Goal: Information Seeking & Learning: Learn about a topic

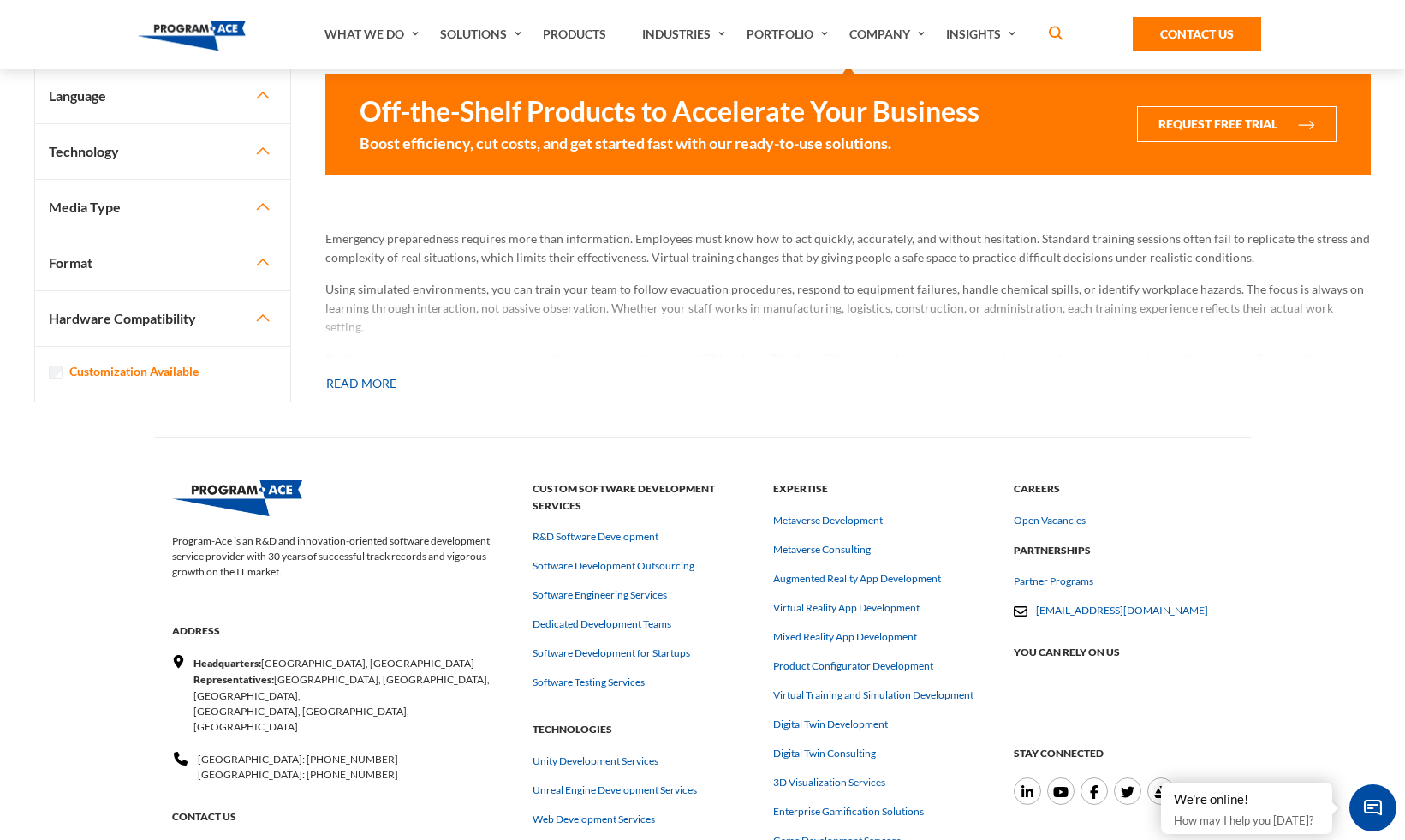
scroll to position [1618, 0]
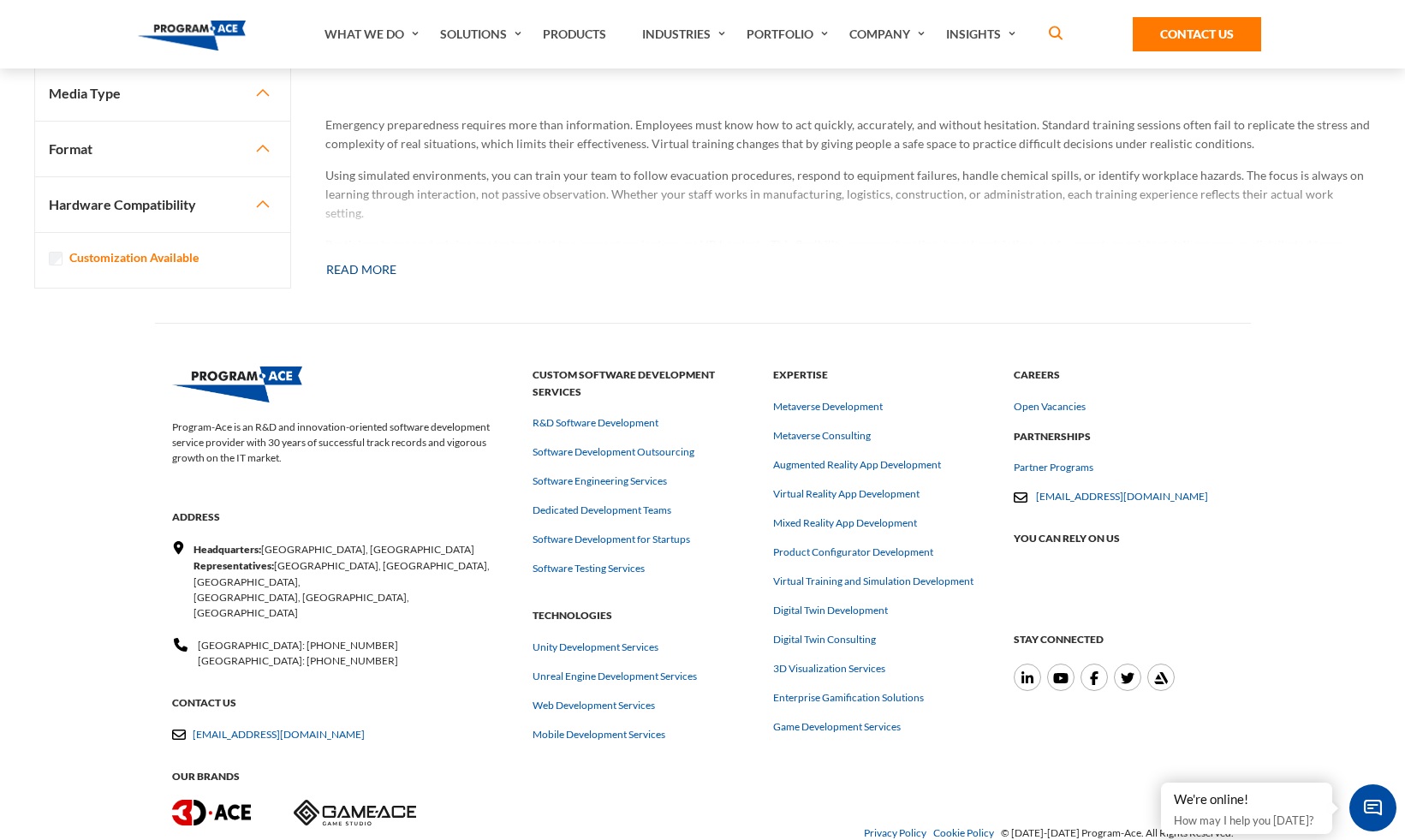
click at [384, 279] on button "Read more" at bounding box center [360, 270] width 72 height 38
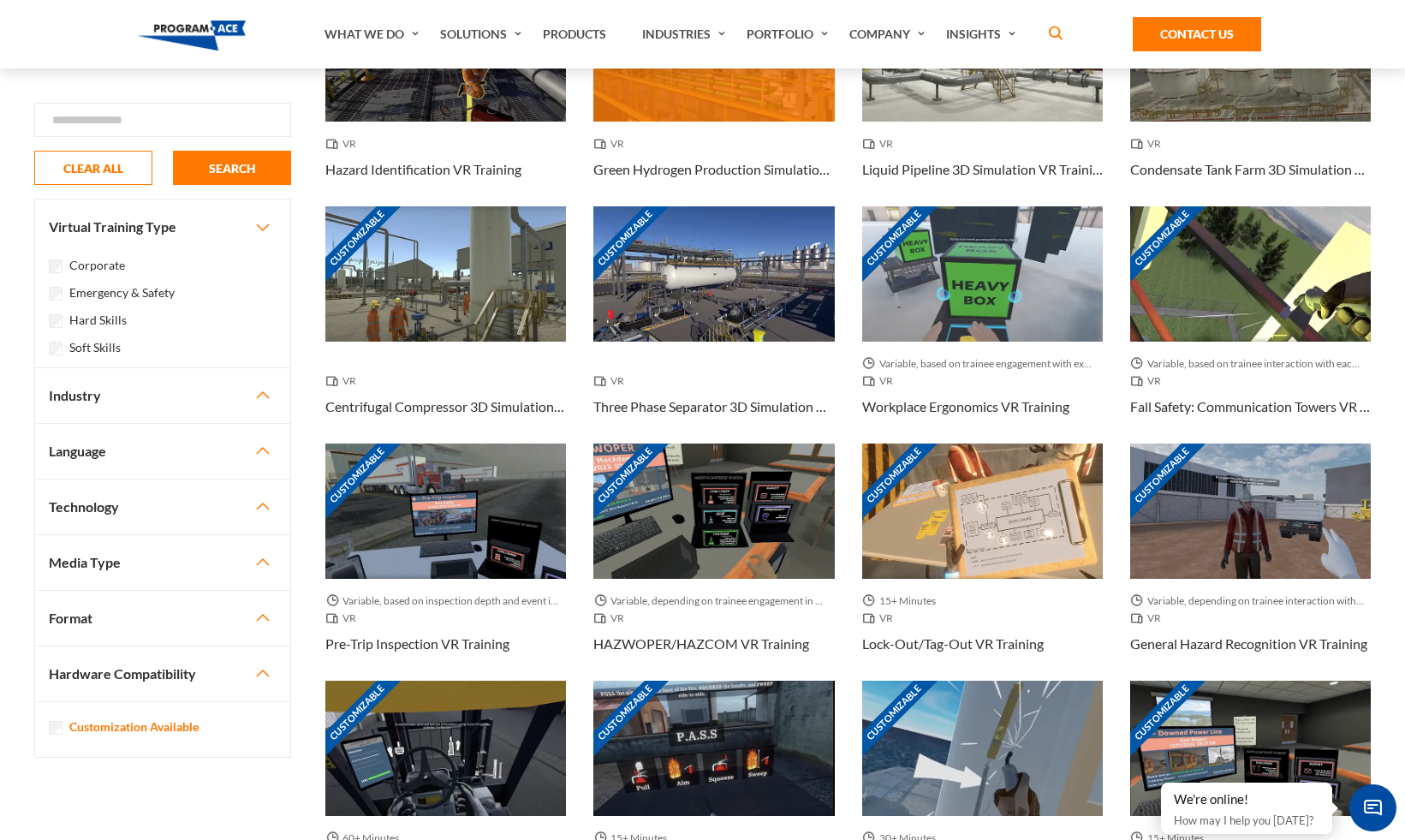
scroll to position [348, 0]
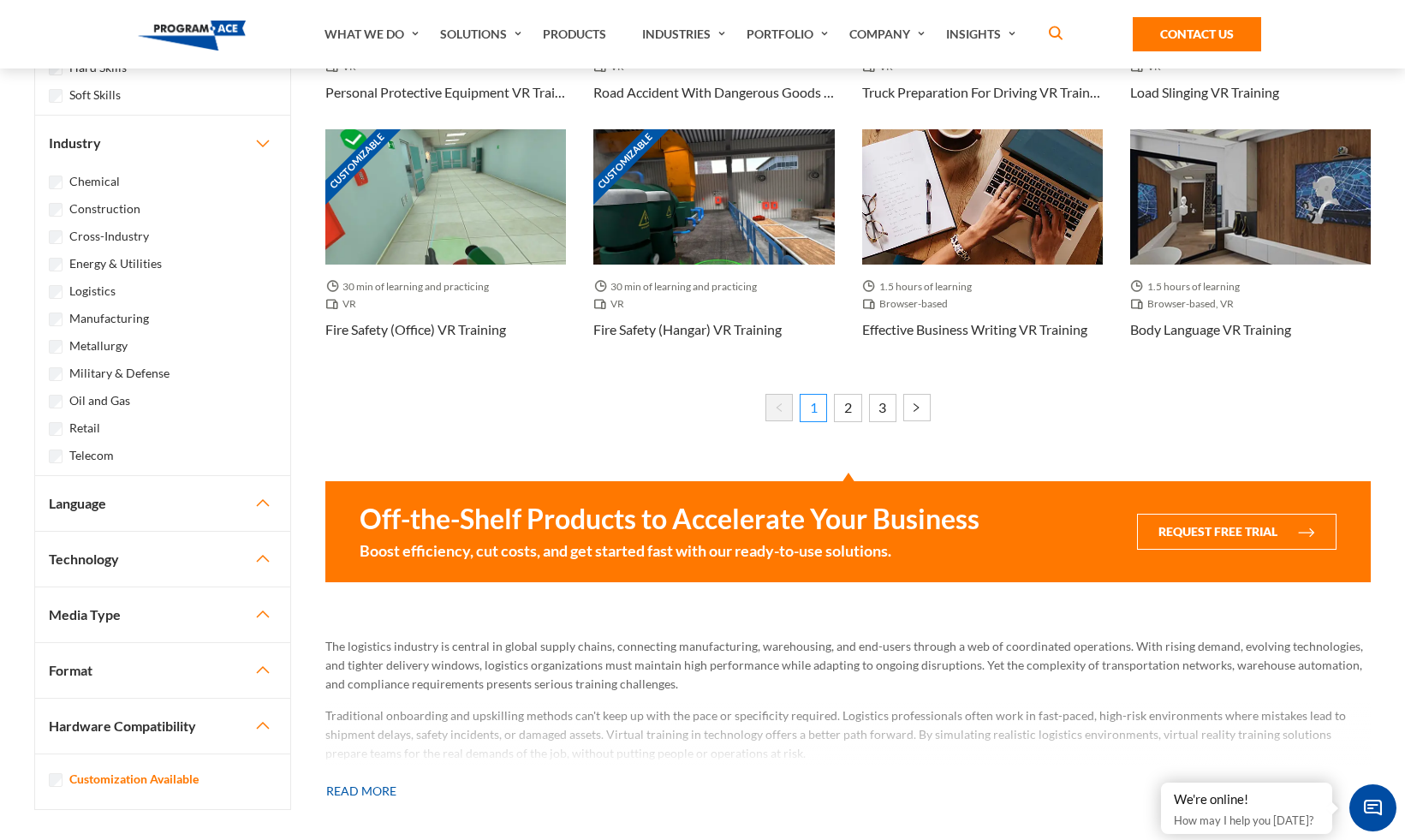
scroll to position [1330, 0]
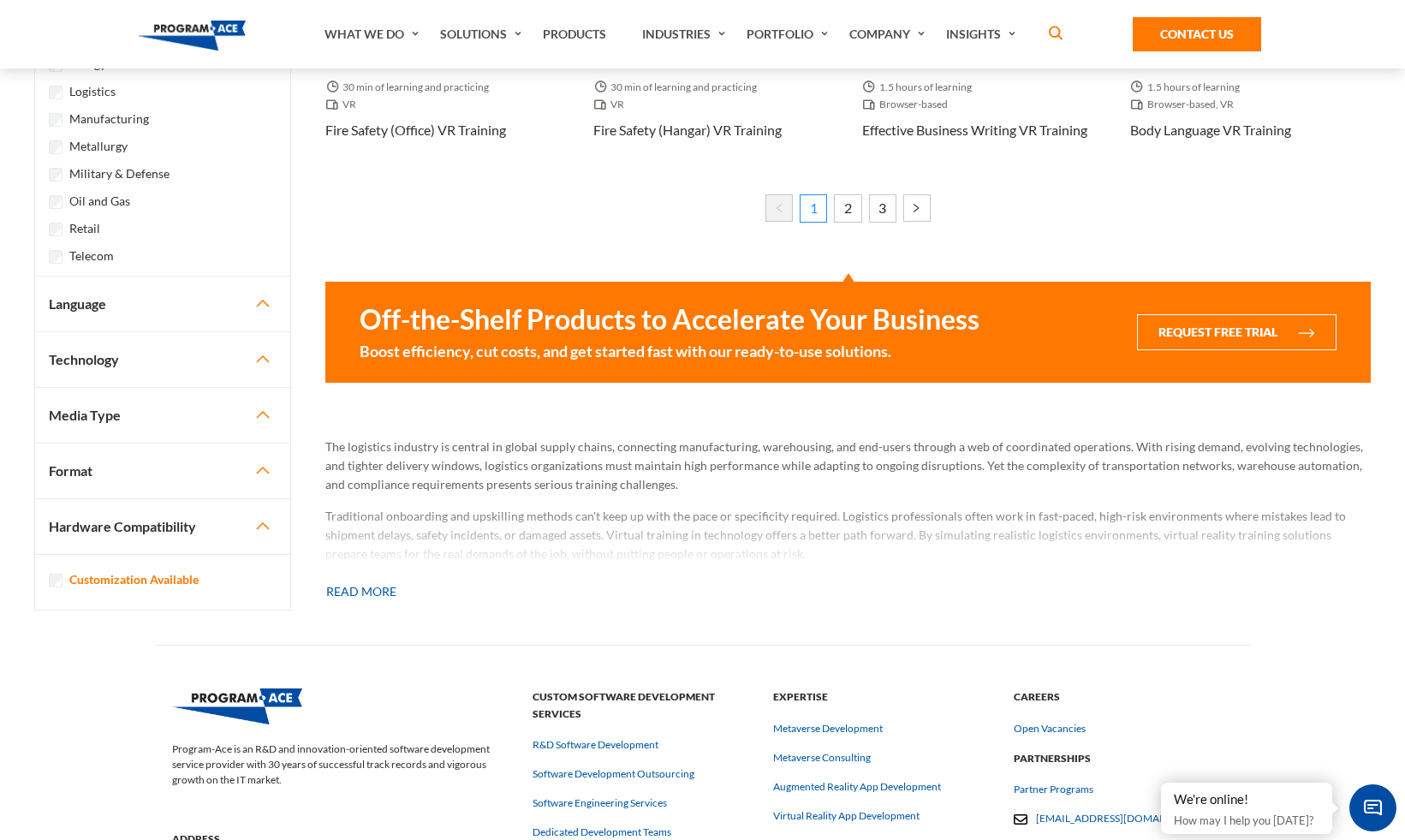
click at [516, 463] on p "The logistics industry is central in global supply chains, connecting manufactu…" at bounding box center [847, 465] width 1046 height 56
click at [366, 597] on button "Read more" at bounding box center [360, 592] width 72 height 38
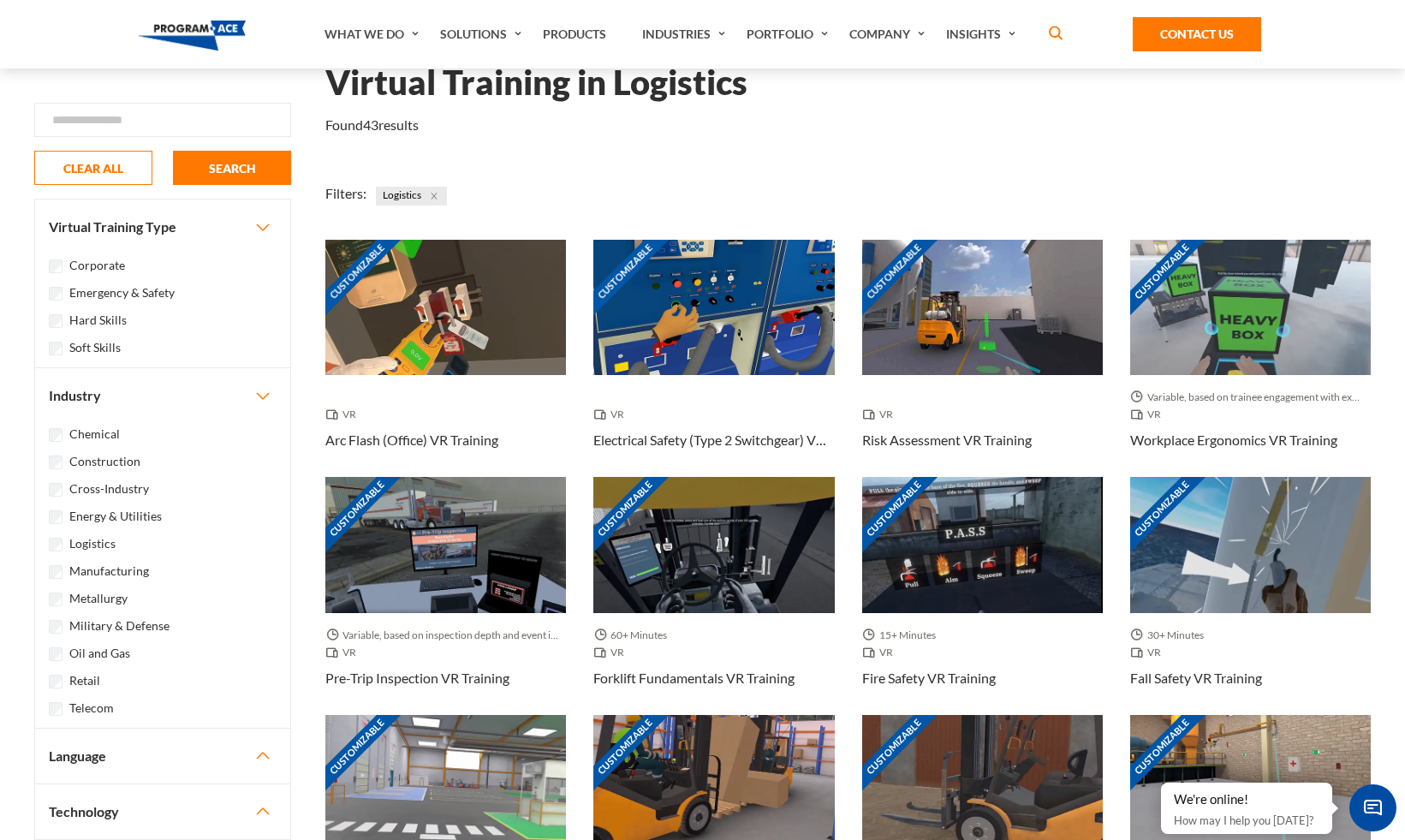
scroll to position [0, 0]
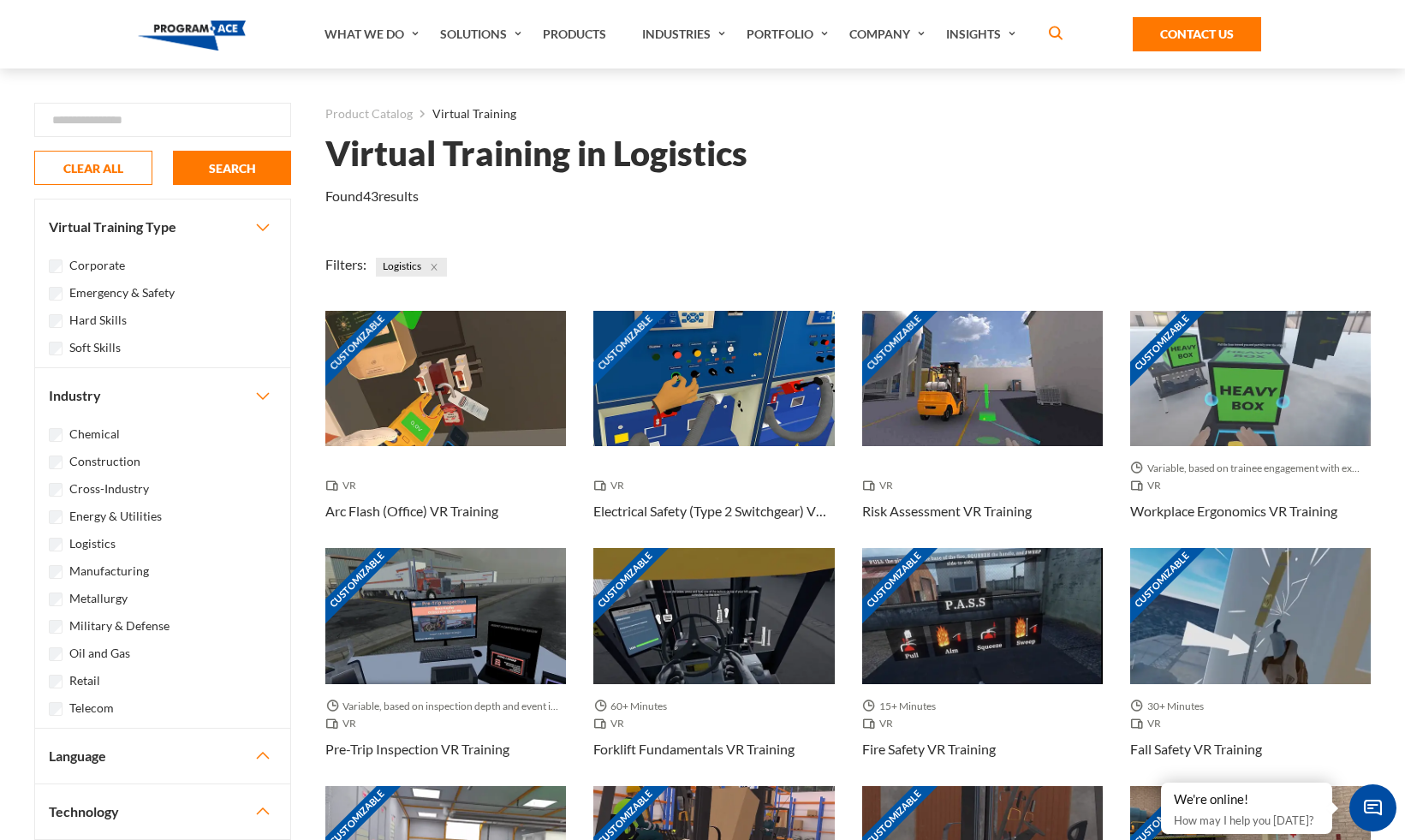
click at [94, 463] on label "Construction" at bounding box center [105, 461] width 71 height 19
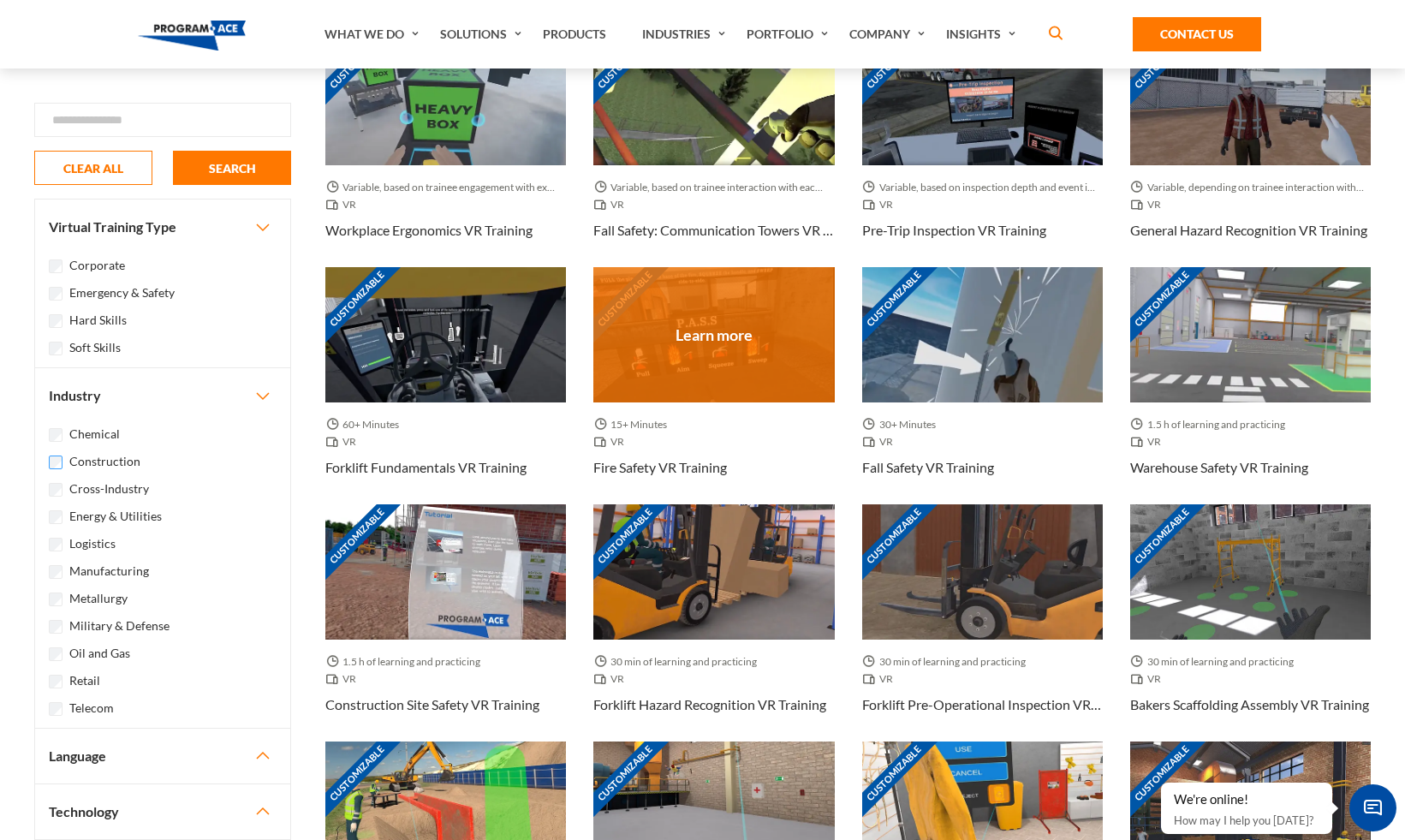
scroll to position [584, 0]
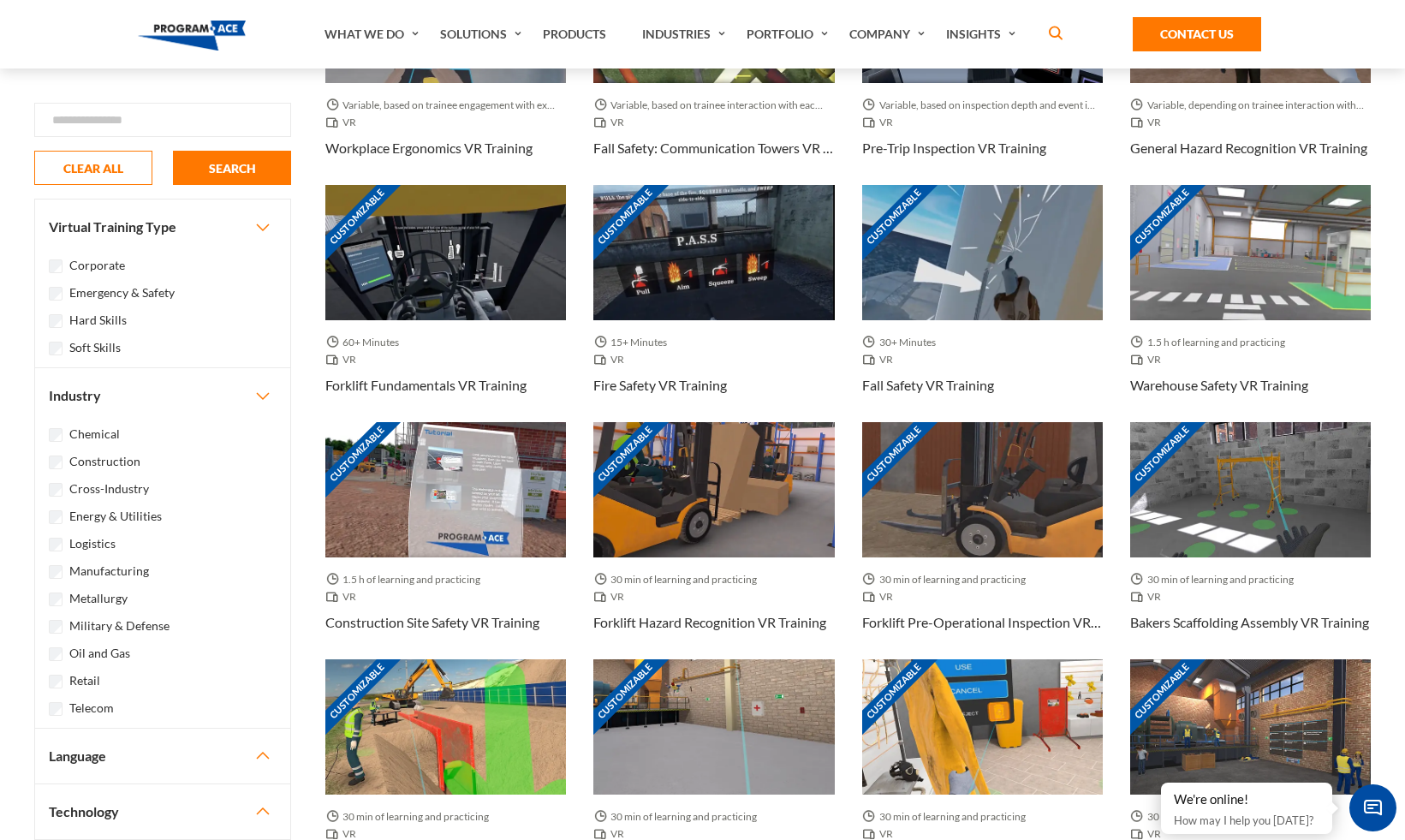
click at [111, 542] on label "Logistics" at bounding box center [92, 543] width 46 height 19
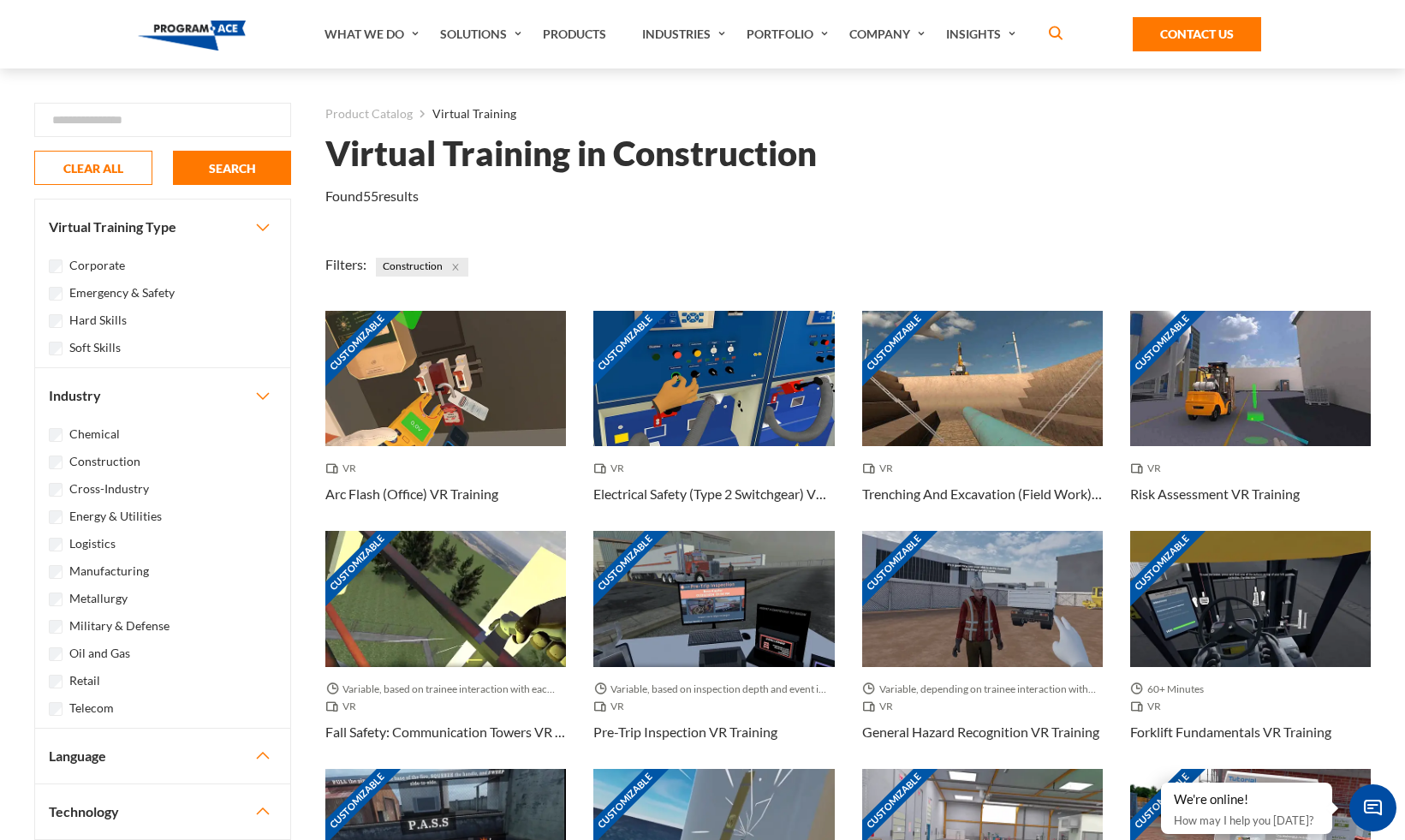
click at [97, 463] on label "Construction" at bounding box center [105, 461] width 71 height 19
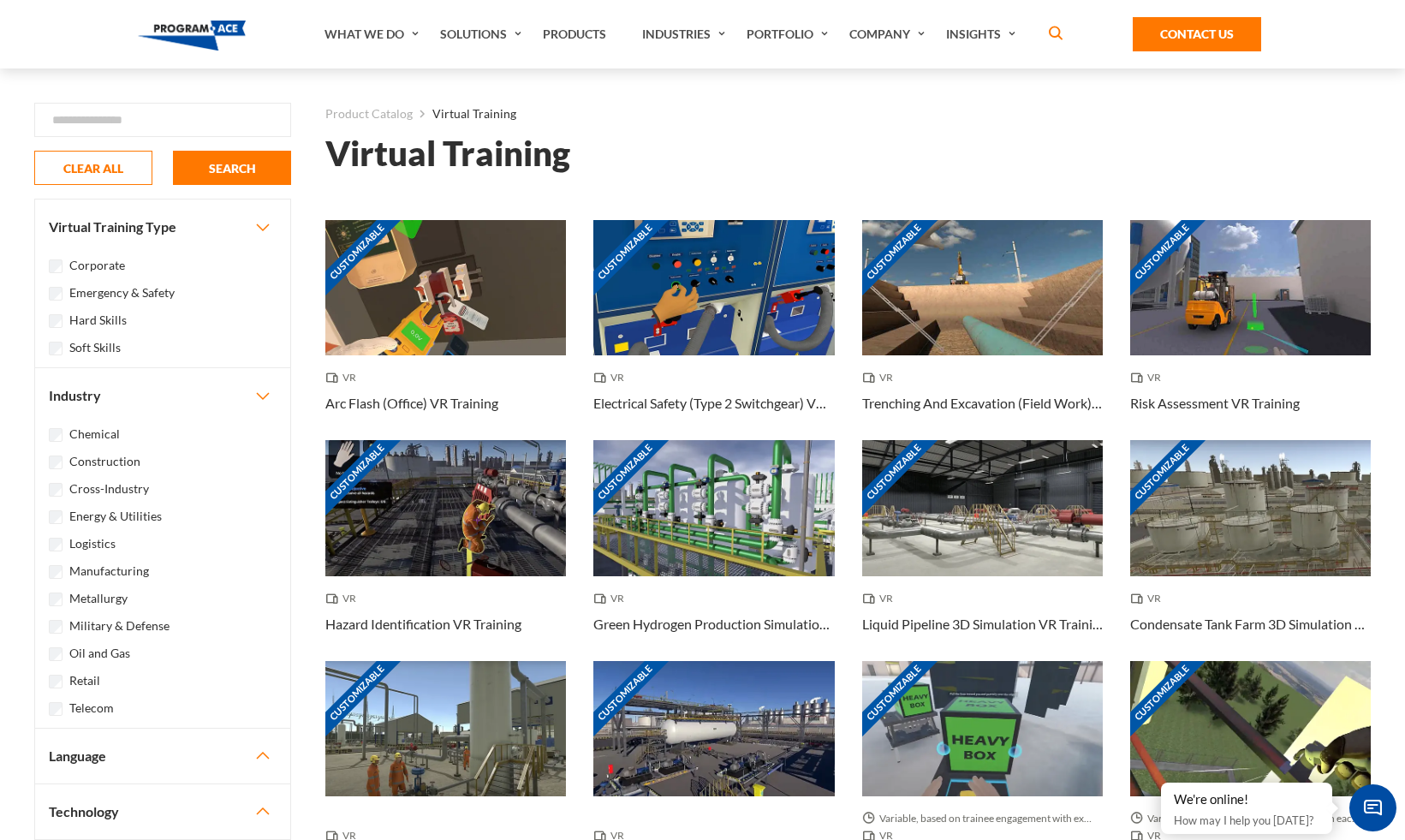
click at [131, 293] on label "Emergency & Safety" at bounding box center [122, 292] width 105 height 19
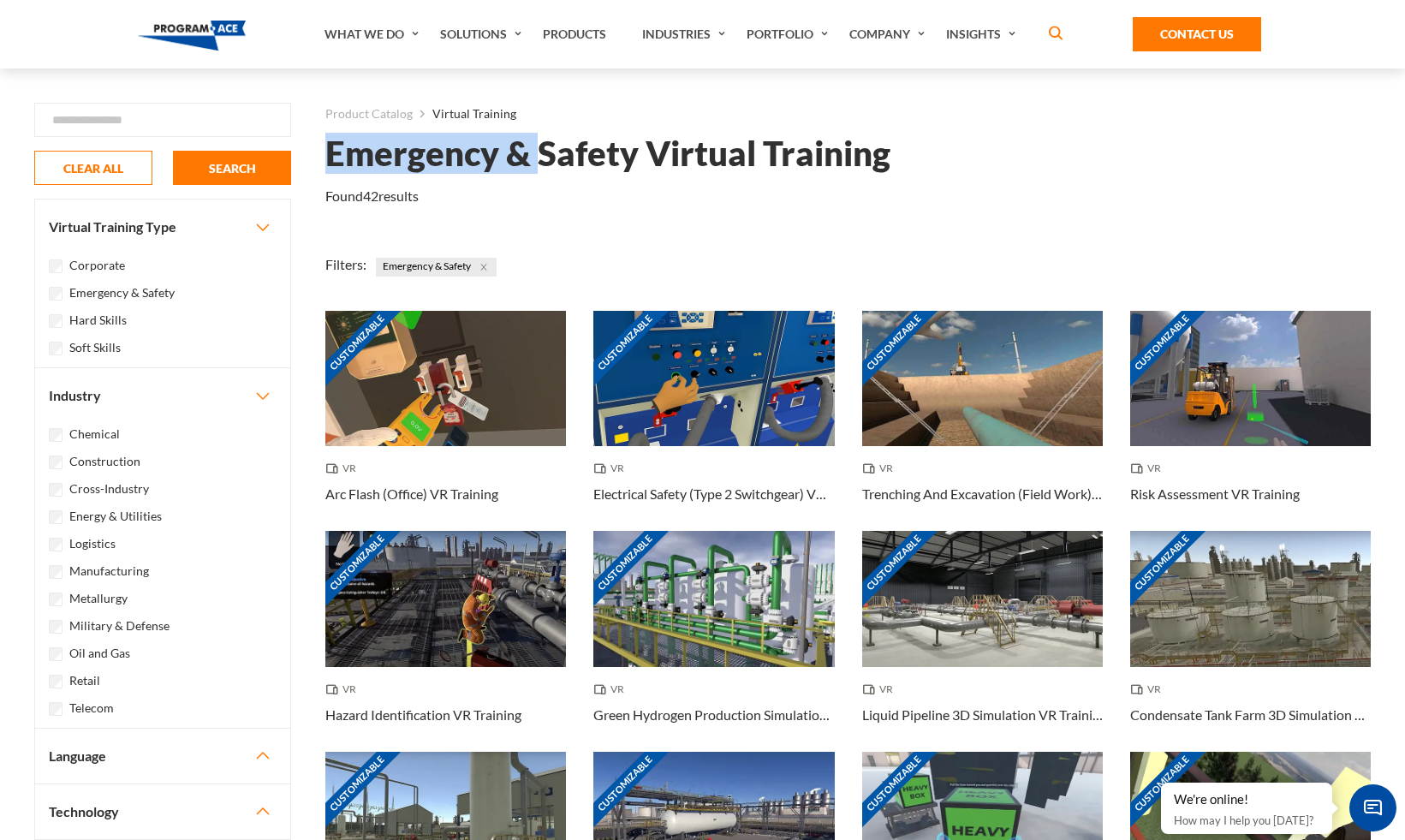
drag, startPoint x: 539, startPoint y: 156, endPoint x: 325, endPoint y: 160, distance: 214.0
click at [325, 160] on h1 "Emergency & Safety Virtual Training" at bounding box center [607, 153] width 565 height 30
click at [582, 161] on h1 "Emergency & Safety Virtual Training" at bounding box center [607, 153] width 565 height 30
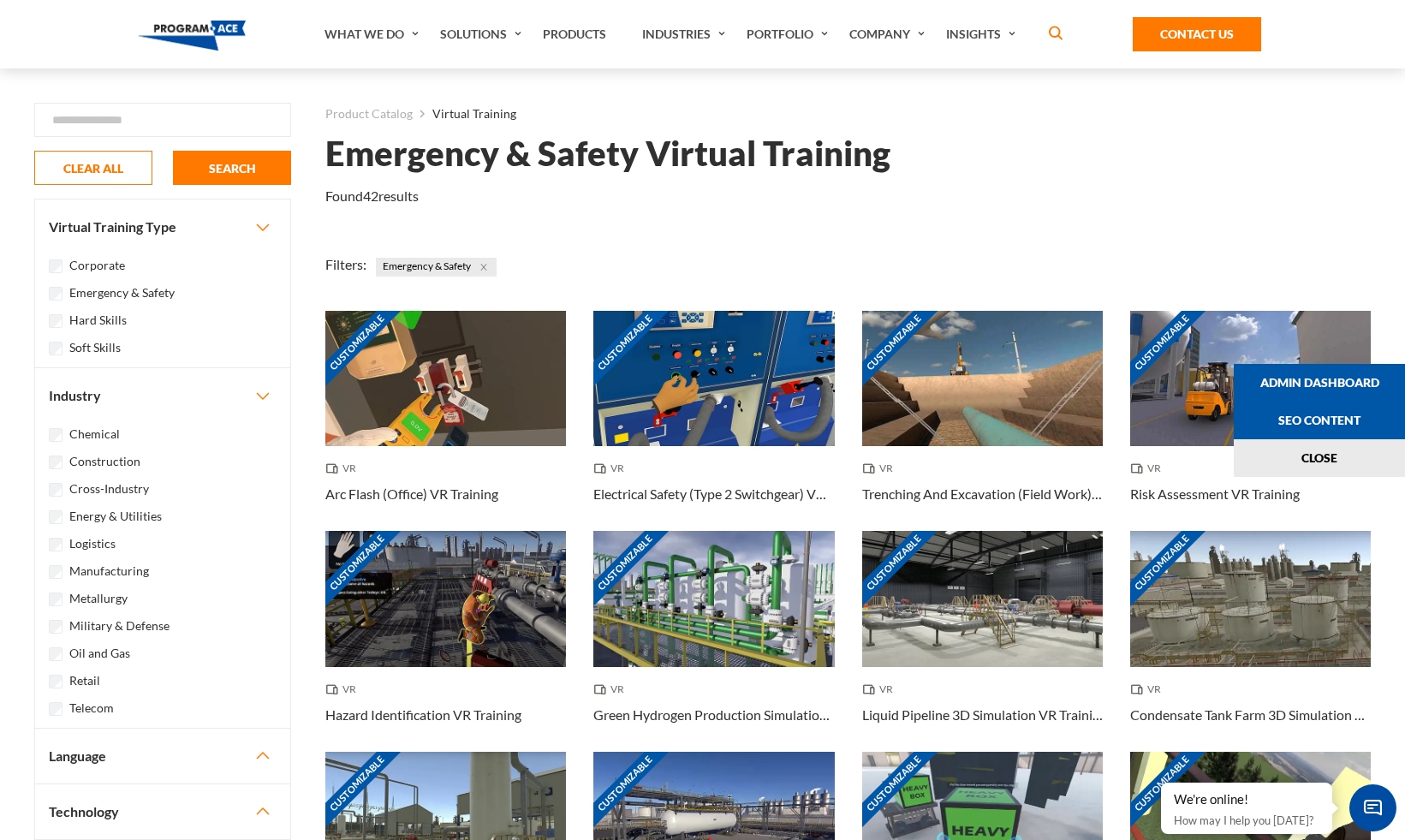
click at [1391, 539] on div at bounding box center [1394, 420] width 22 height 840
click at [502, 163] on h1 "Emergency & Safety Virtual Training" at bounding box center [607, 153] width 565 height 30
click at [93, 291] on label "Emergency & Safety" at bounding box center [122, 292] width 105 height 19
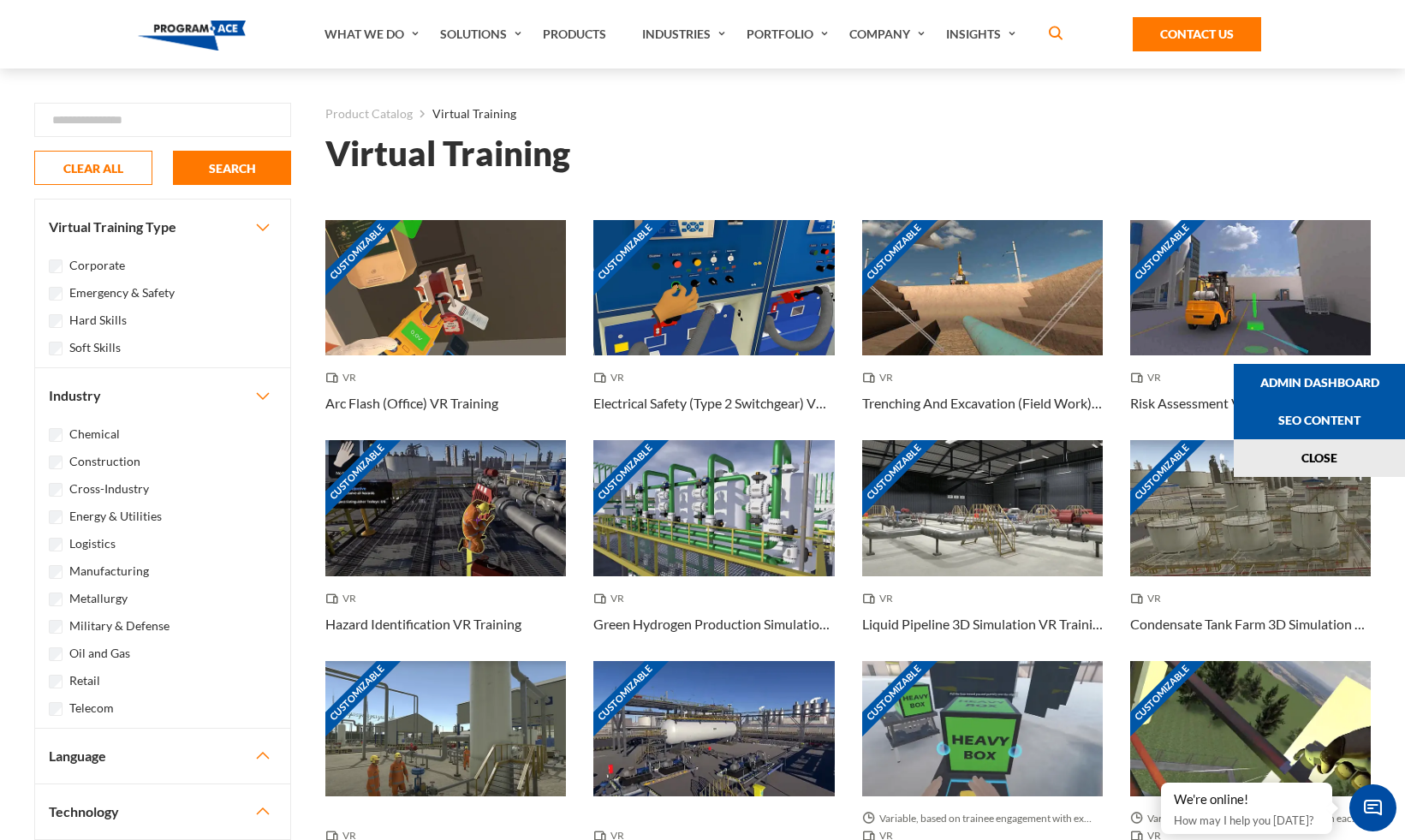
click at [83, 434] on label "Chemical" at bounding box center [95, 434] width 51 height 19
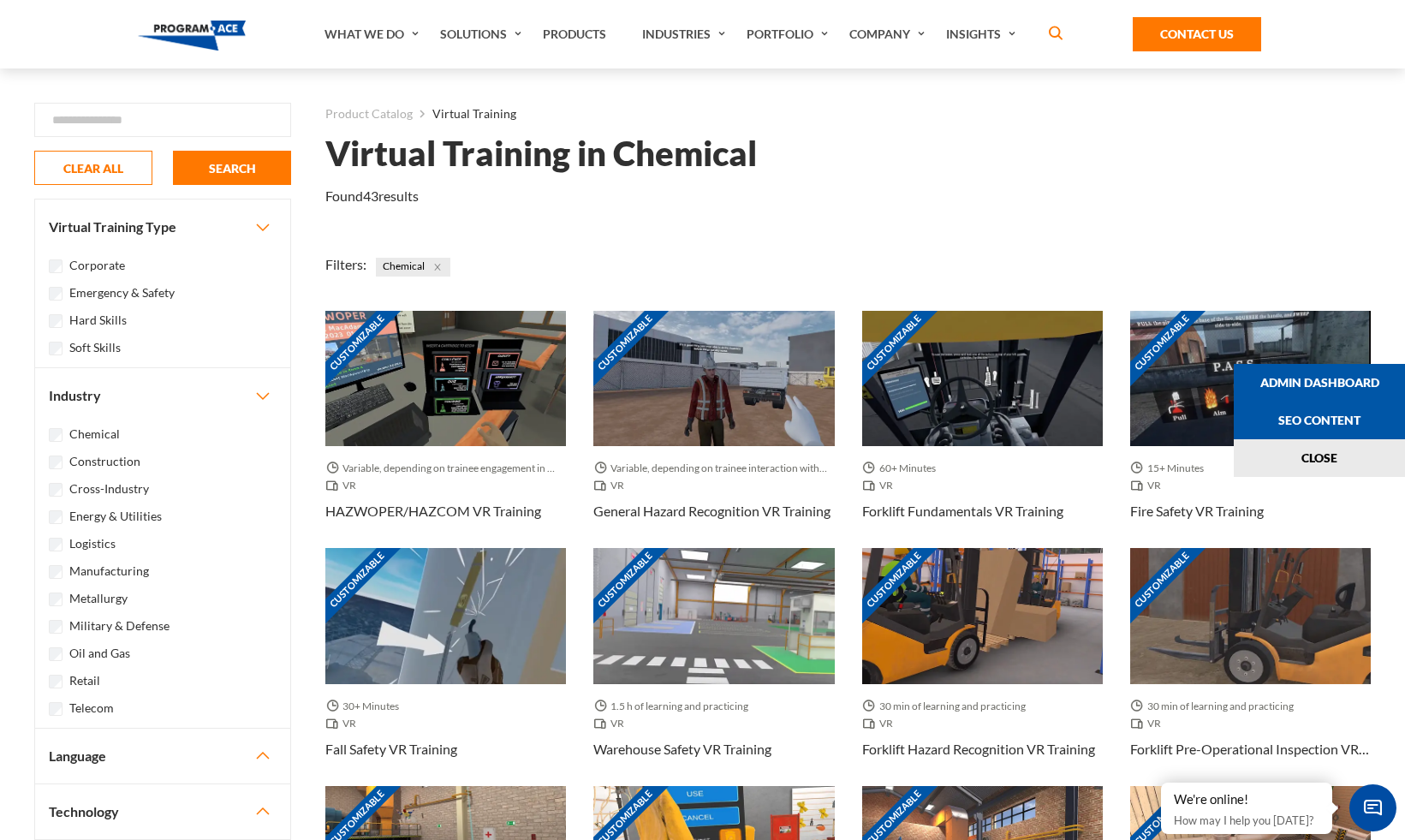
click at [83, 434] on label "Chemical" at bounding box center [95, 434] width 51 height 19
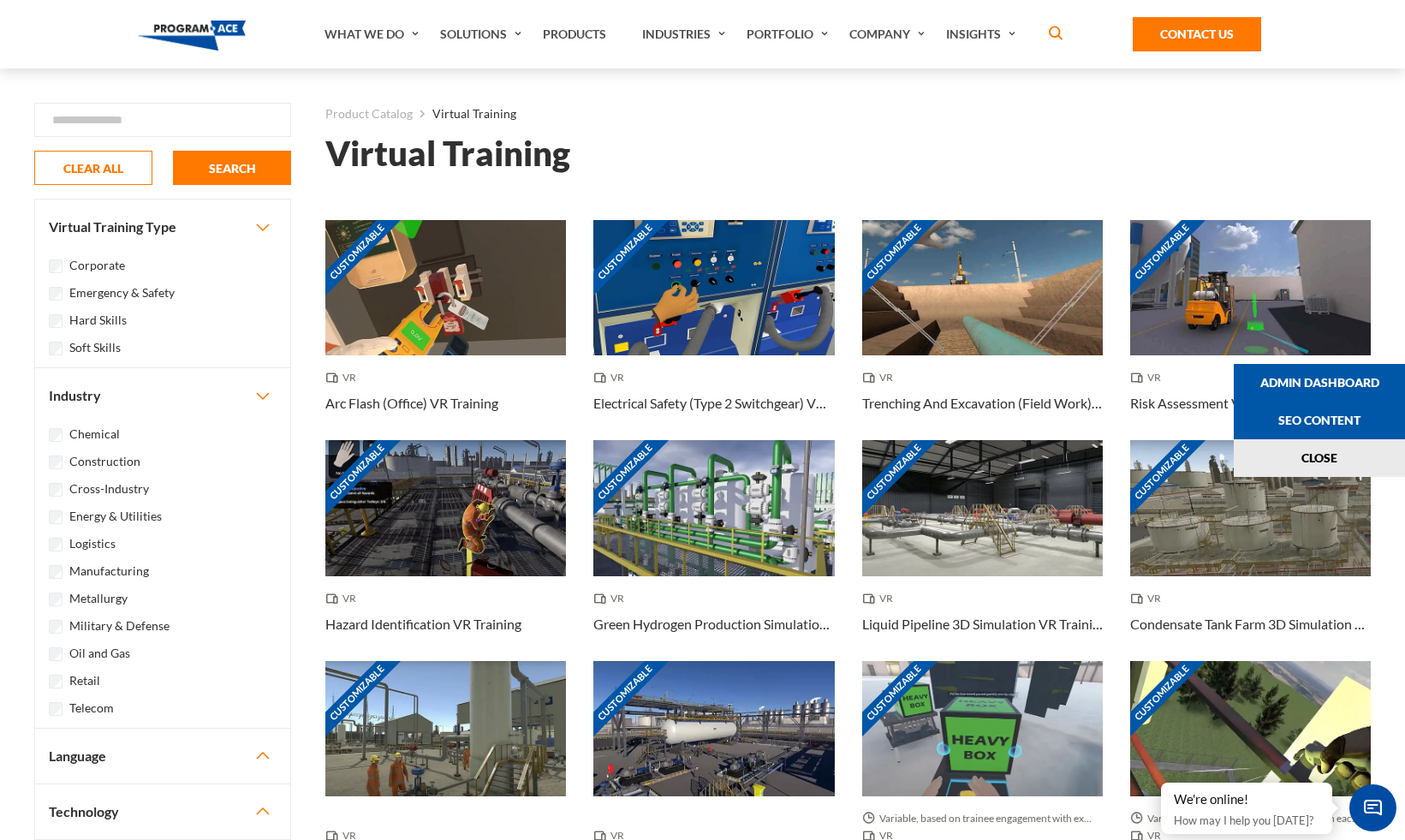
click at [102, 265] on label "Corporate" at bounding box center [97, 265] width 55 height 19
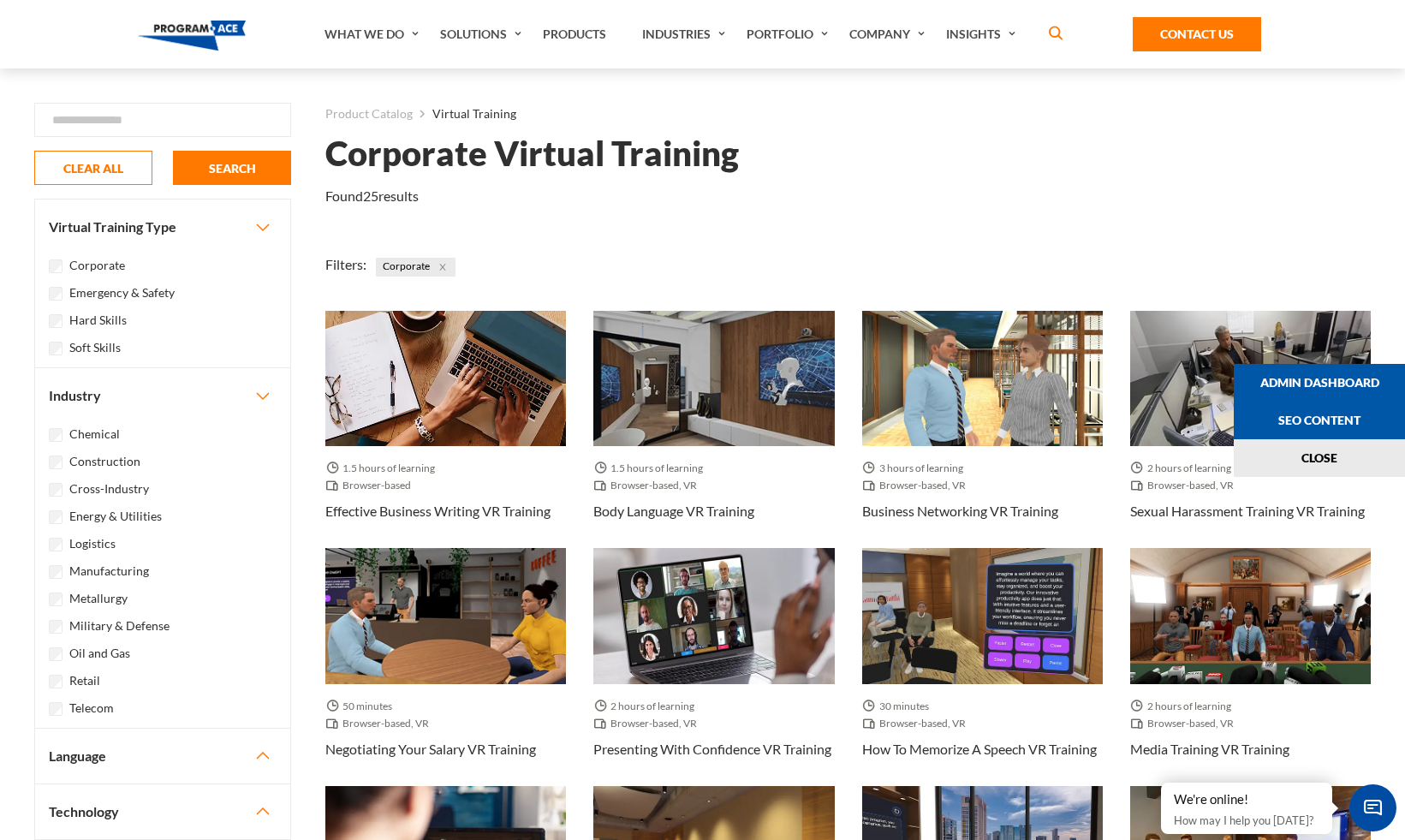
click at [471, 149] on h1 "Corporate Virtual Training" at bounding box center [531, 153] width 414 height 30
click at [102, 263] on label "Corporate" at bounding box center [97, 265] width 55 height 19
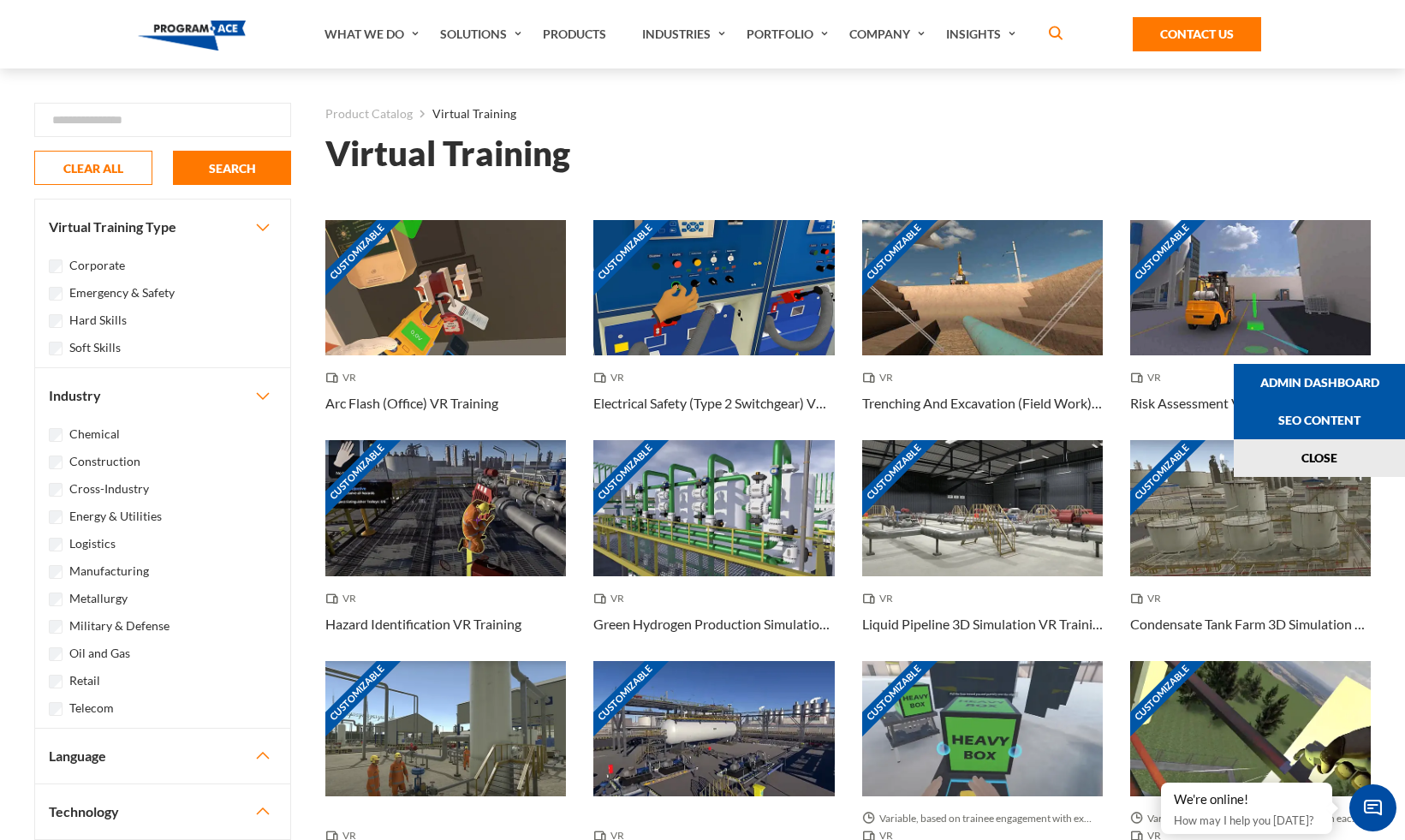
click at [128, 293] on label "Emergency & Safety" at bounding box center [122, 292] width 105 height 19
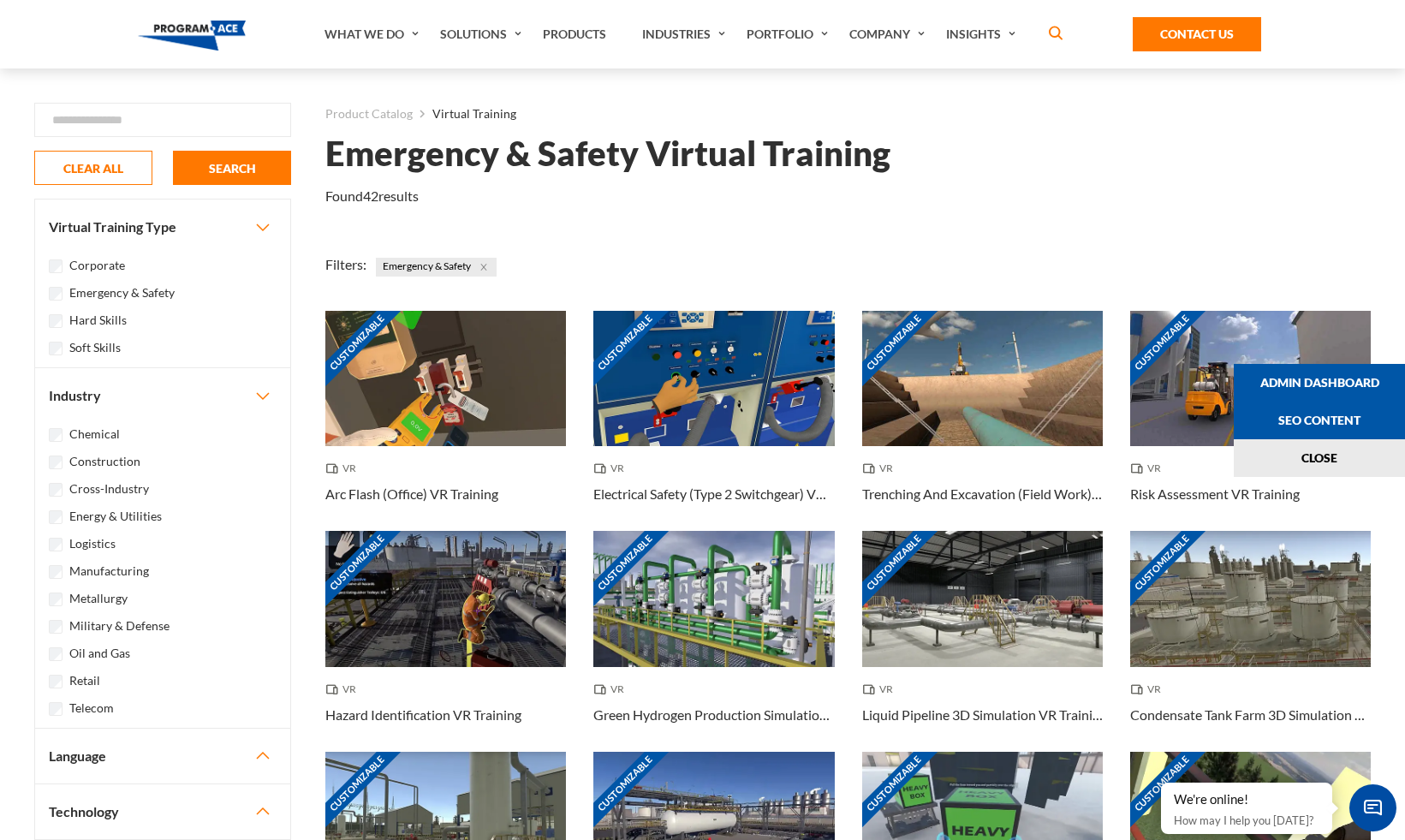
click at [496, 151] on h1 "Emergency & Safety Virtual Training" at bounding box center [607, 153] width 565 height 30
click at [533, 154] on h1 "Emergency & Safety Virtual Training" at bounding box center [607, 153] width 565 height 30
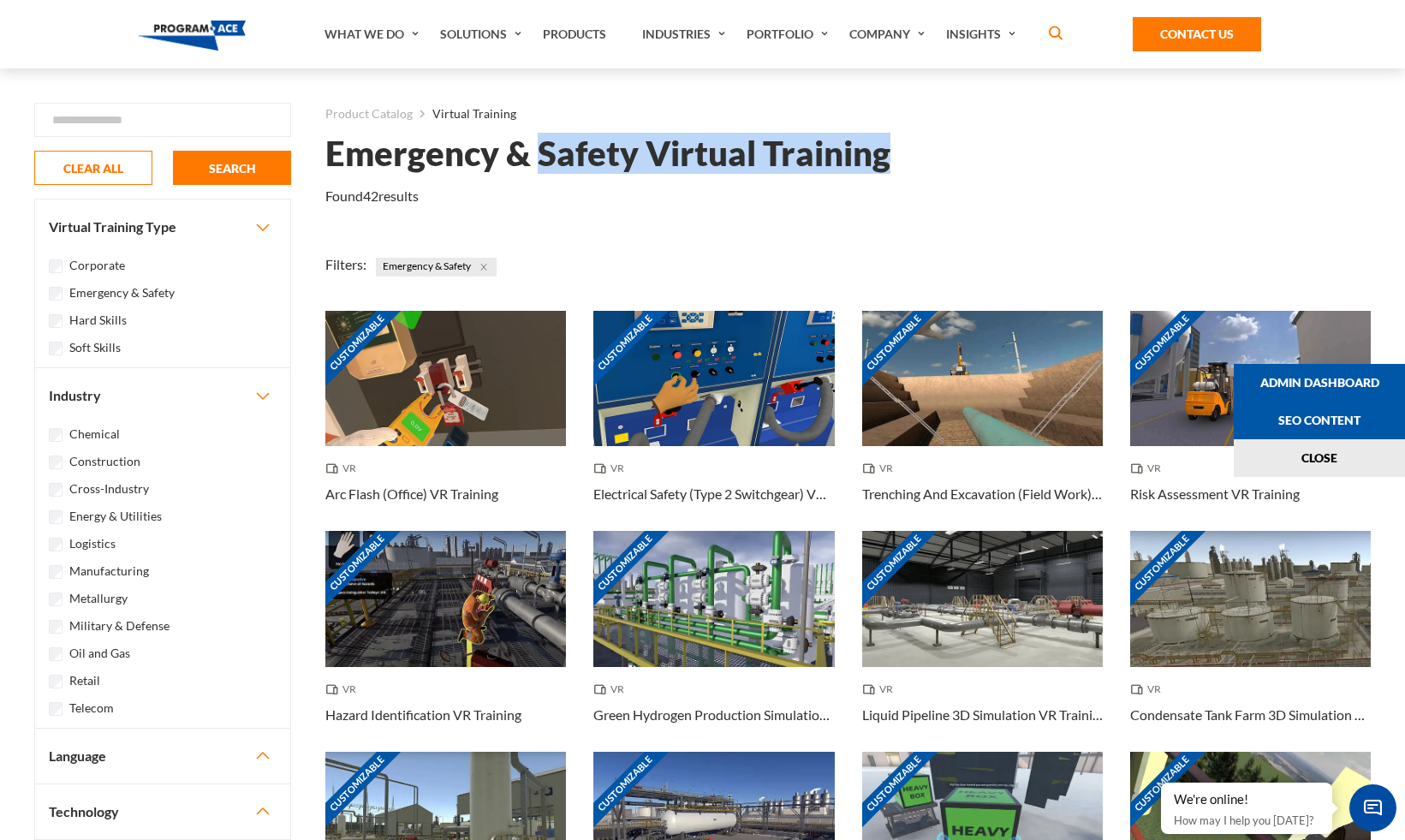
drag, startPoint x: 539, startPoint y: 158, endPoint x: 888, endPoint y: 165, distance: 349.1
click at [888, 165] on h1 "Emergency & Safety Virtual Training" at bounding box center [607, 153] width 565 height 30
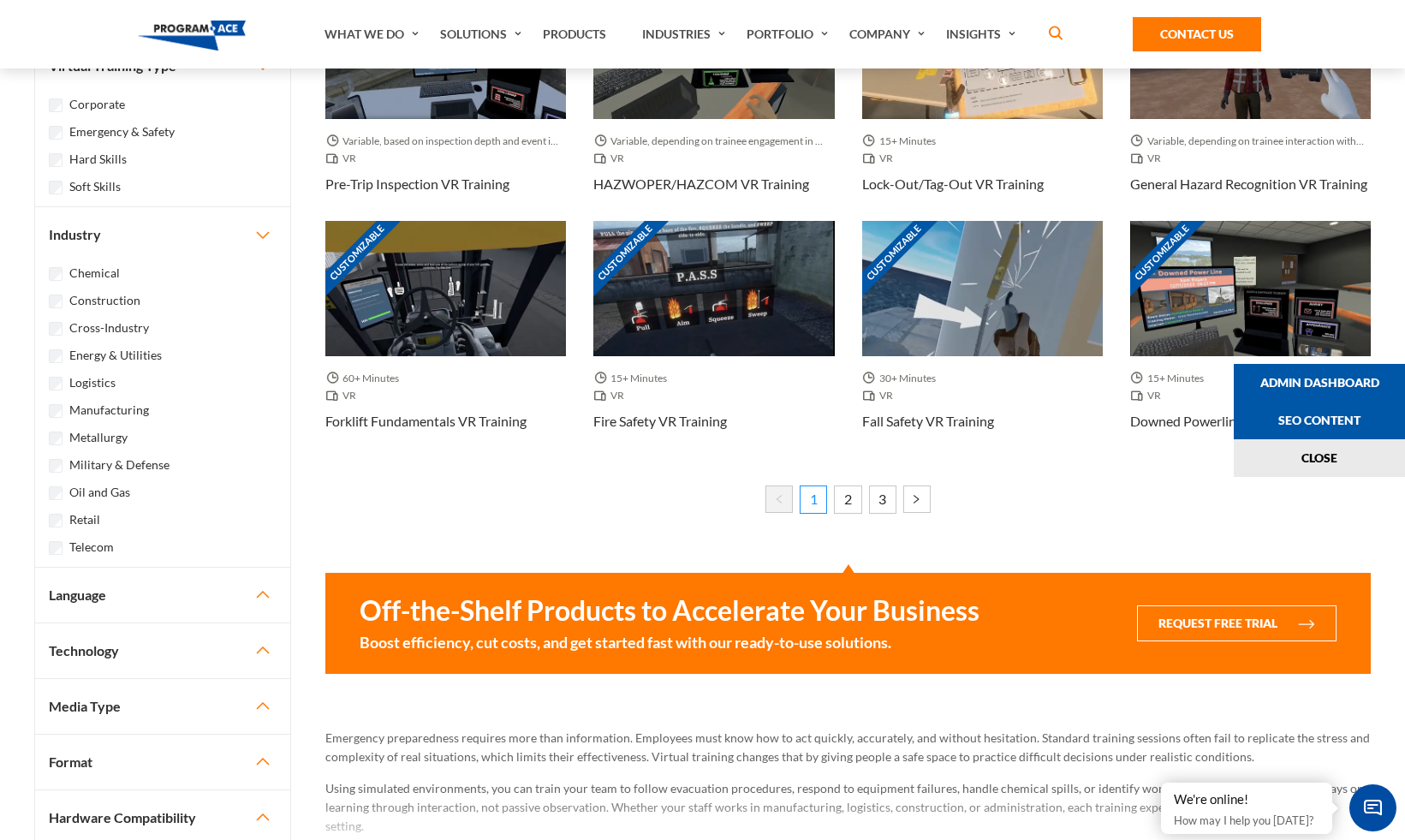
scroll to position [1494, 0]
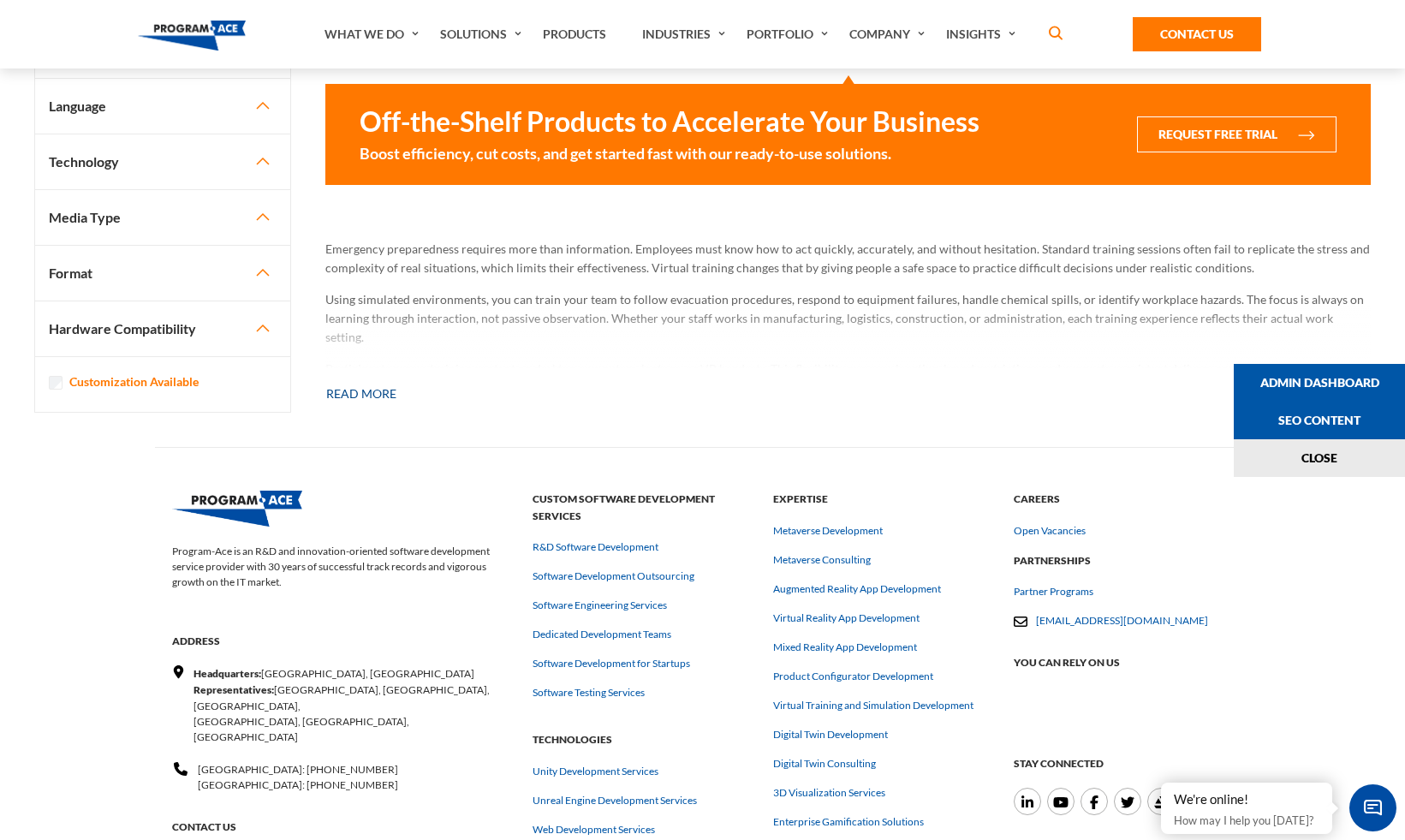
click at [379, 396] on button "Read more" at bounding box center [360, 394] width 72 height 38
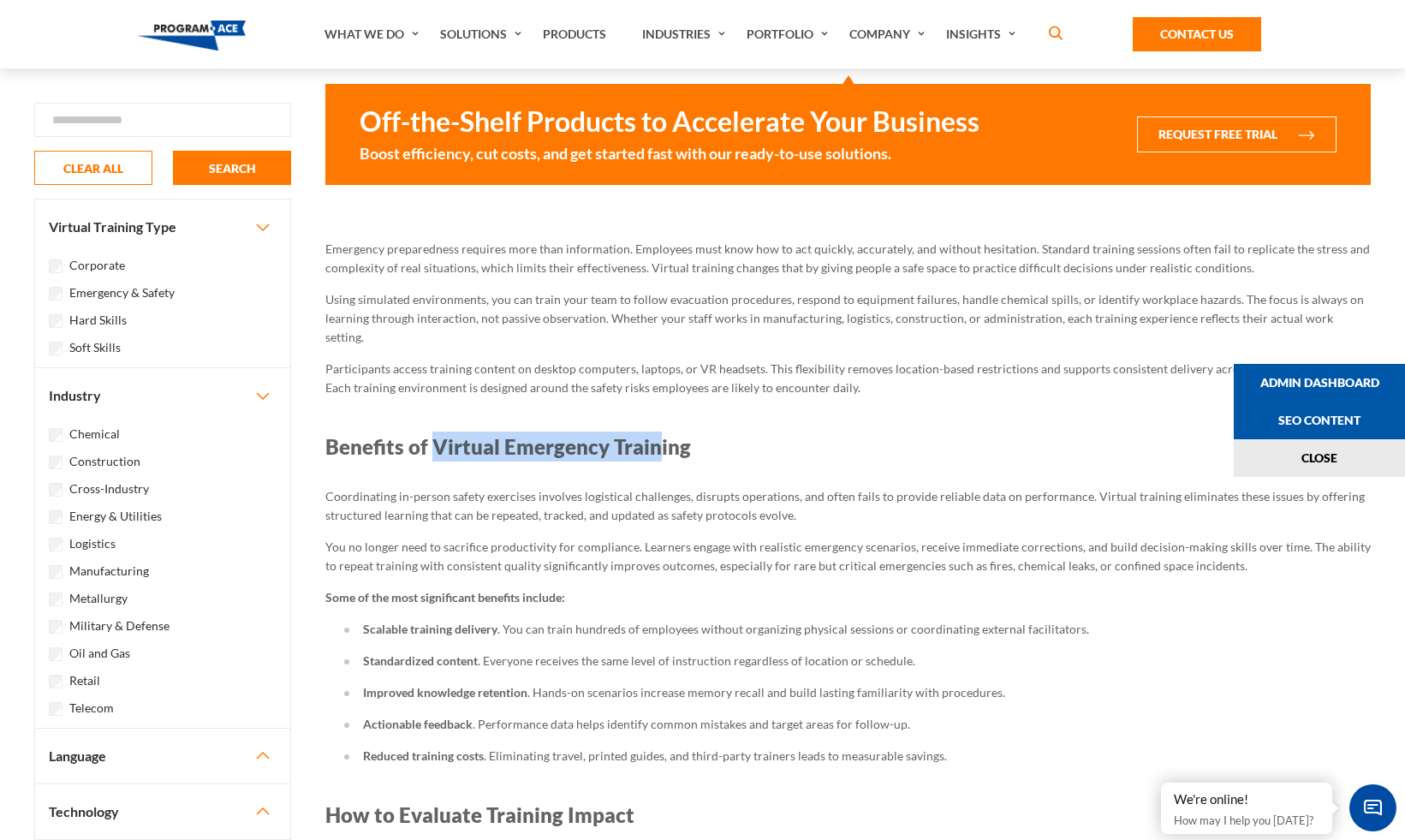
drag, startPoint x: 435, startPoint y: 432, endPoint x: 653, endPoint y: 432, distance: 218.0
click at [653, 432] on h2 "Benefits of Virtual Emergency Training" at bounding box center [847, 446] width 1046 height 30
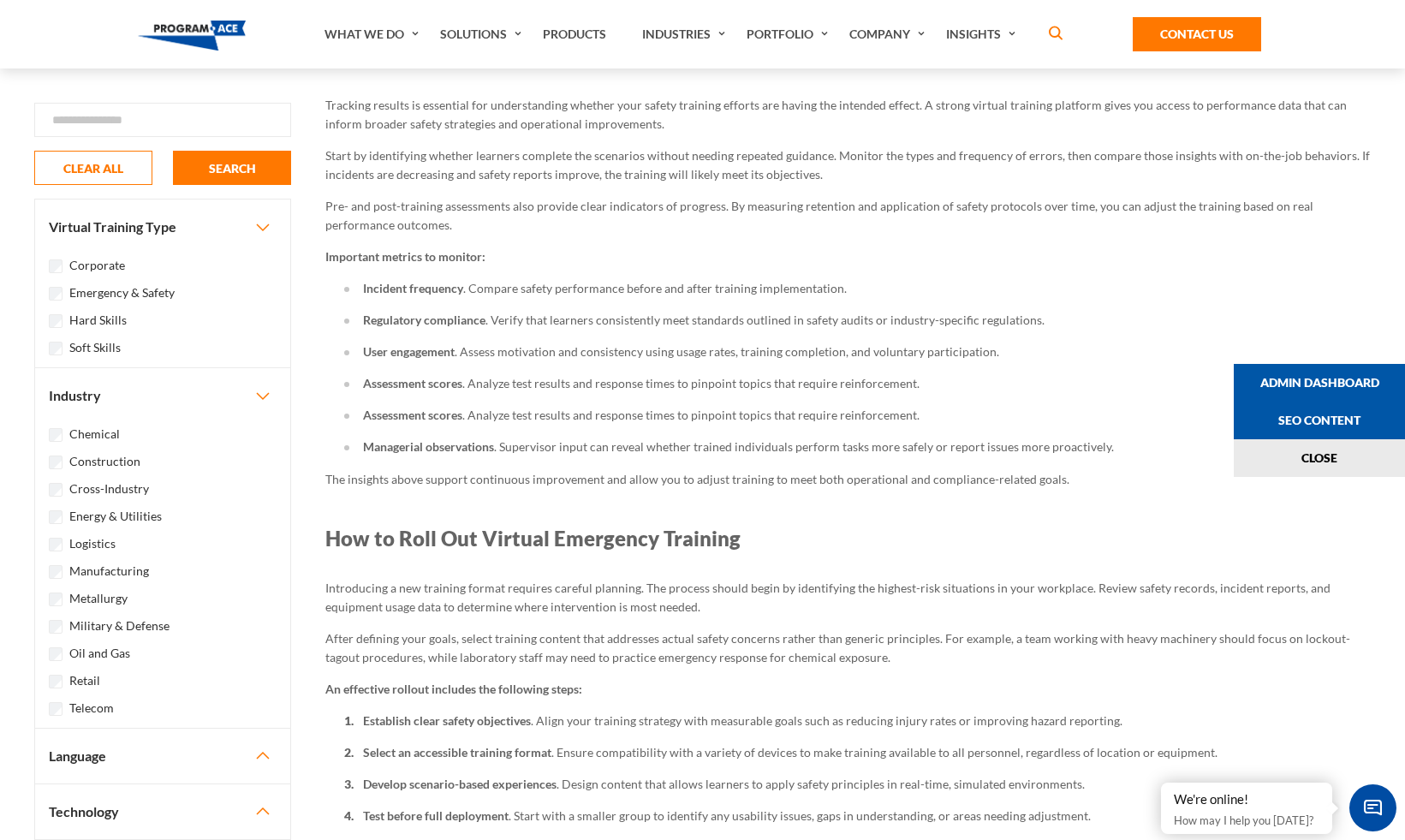
scroll to position [2326, 0]
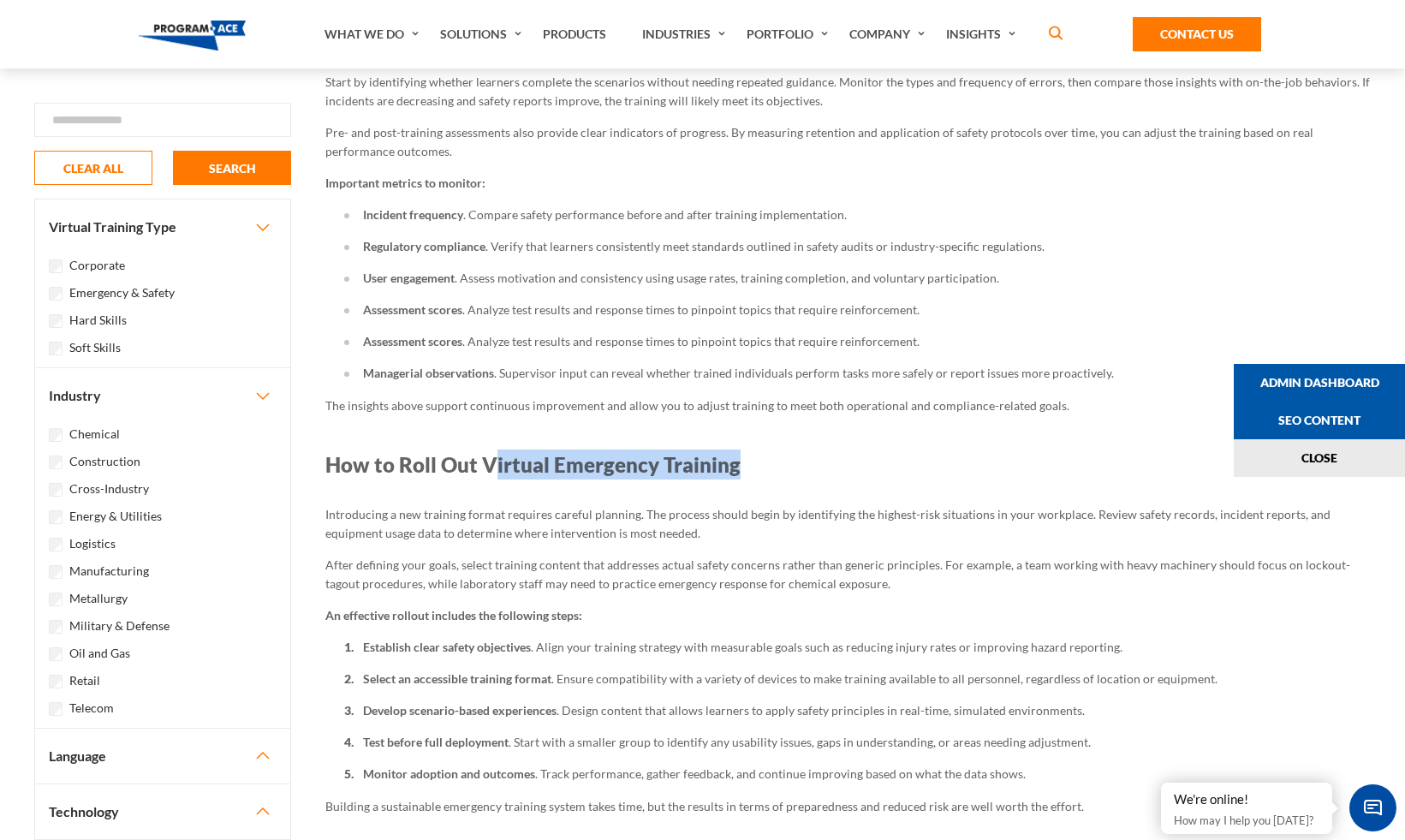
drag, startPoint x: 487, startPoint y: 449, endPoint x: 746, endPoint y: 447, distance: 259.0
click at [746, 449] on h2 "How to Roll Out Virtual Emergency Training" at bounding box center [847, 463] width 1046 height 30
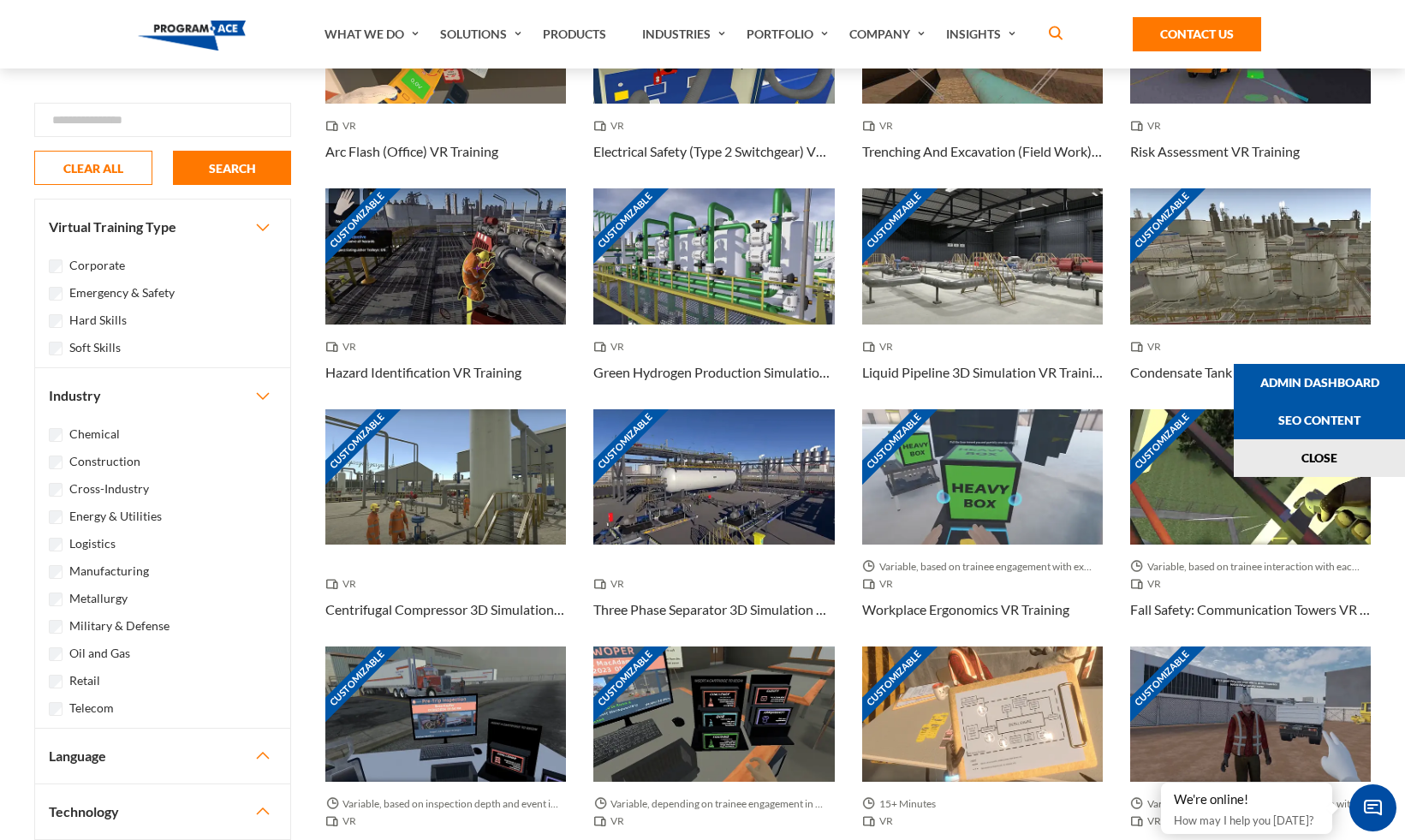
scroll to position [0, 0]
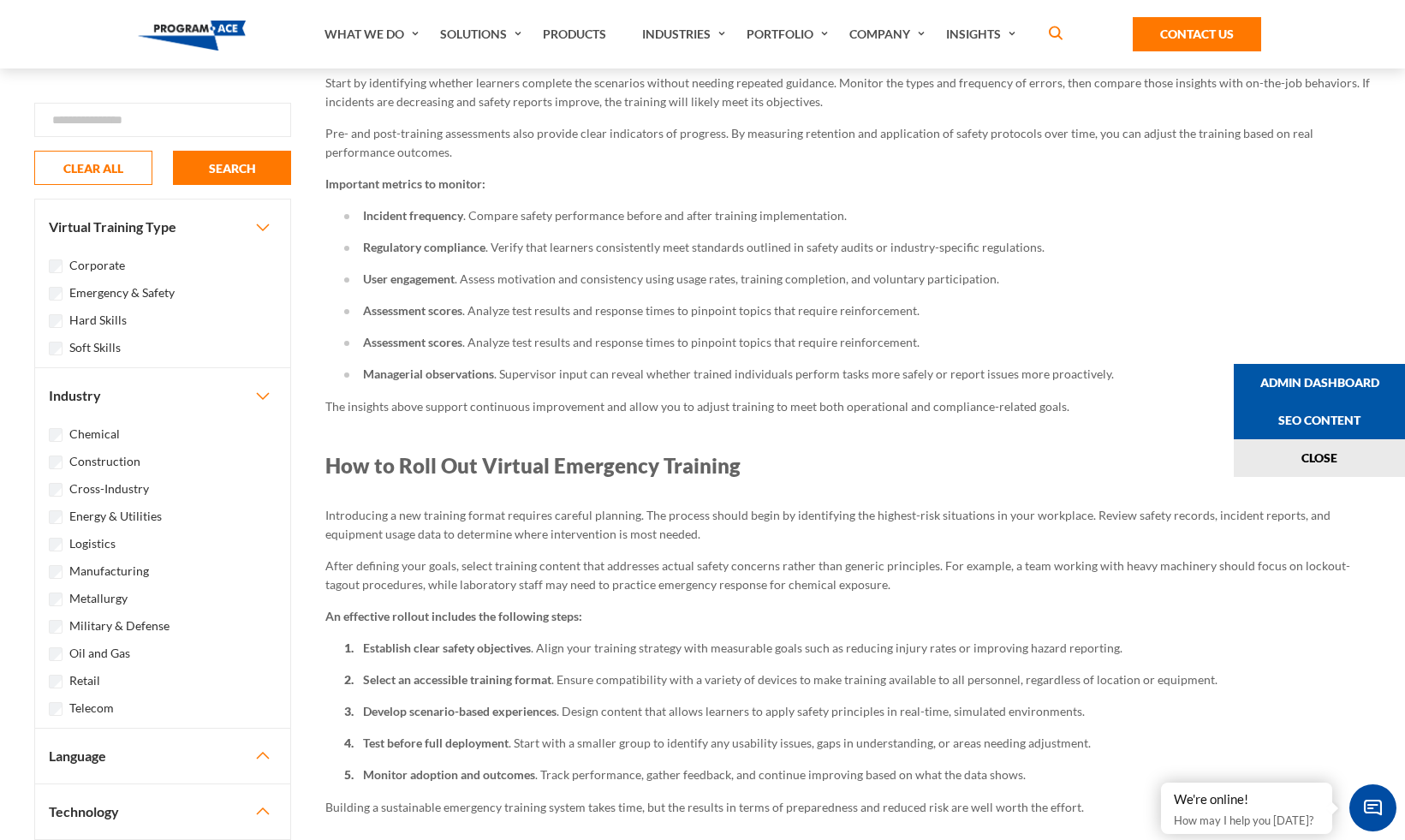
click at [578, 397] on div "Emergency preparedness requires more than information. Employees must know how …" at bounding box center [847, 634] width 1046 height 2451
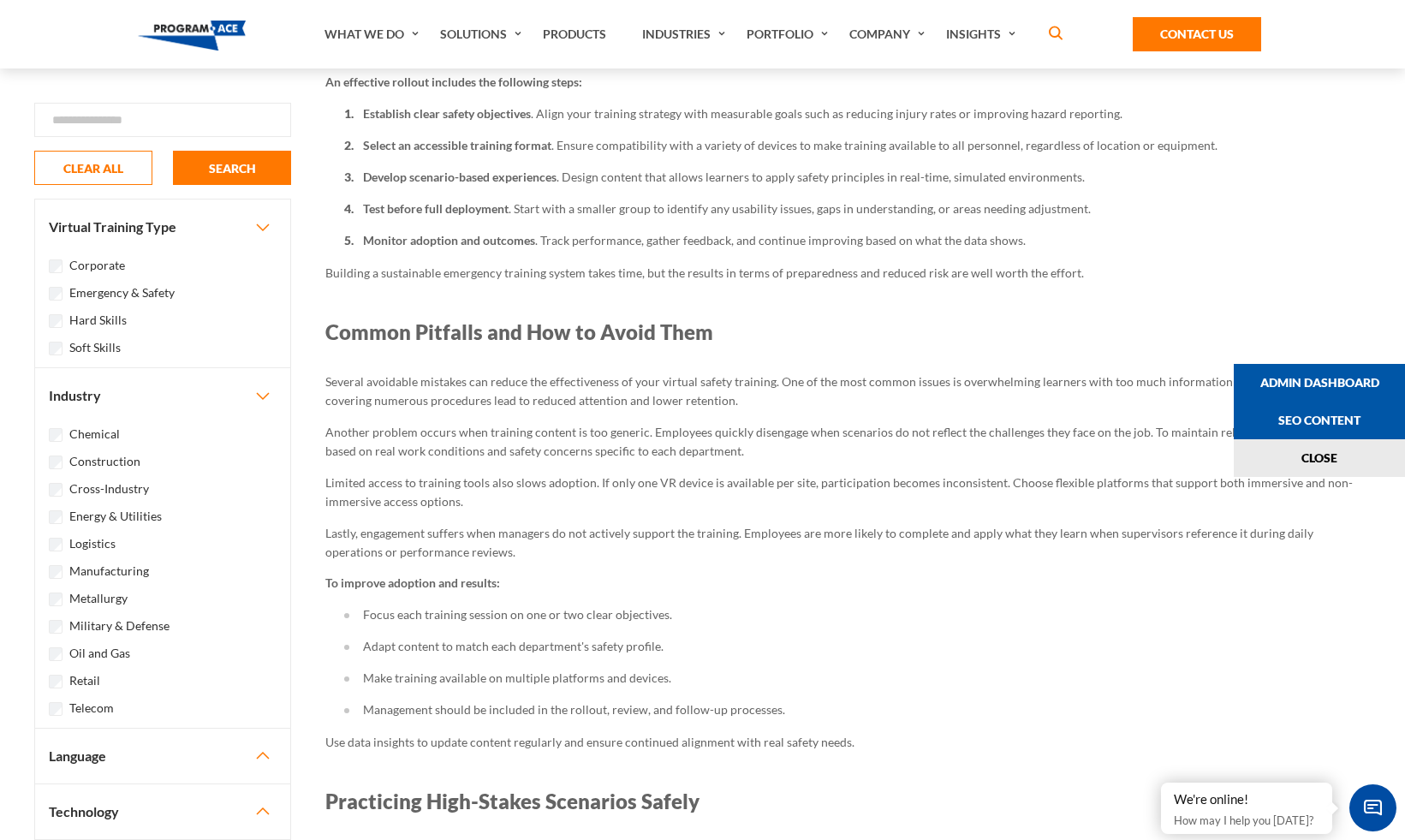
scroll to position [2860, 0]
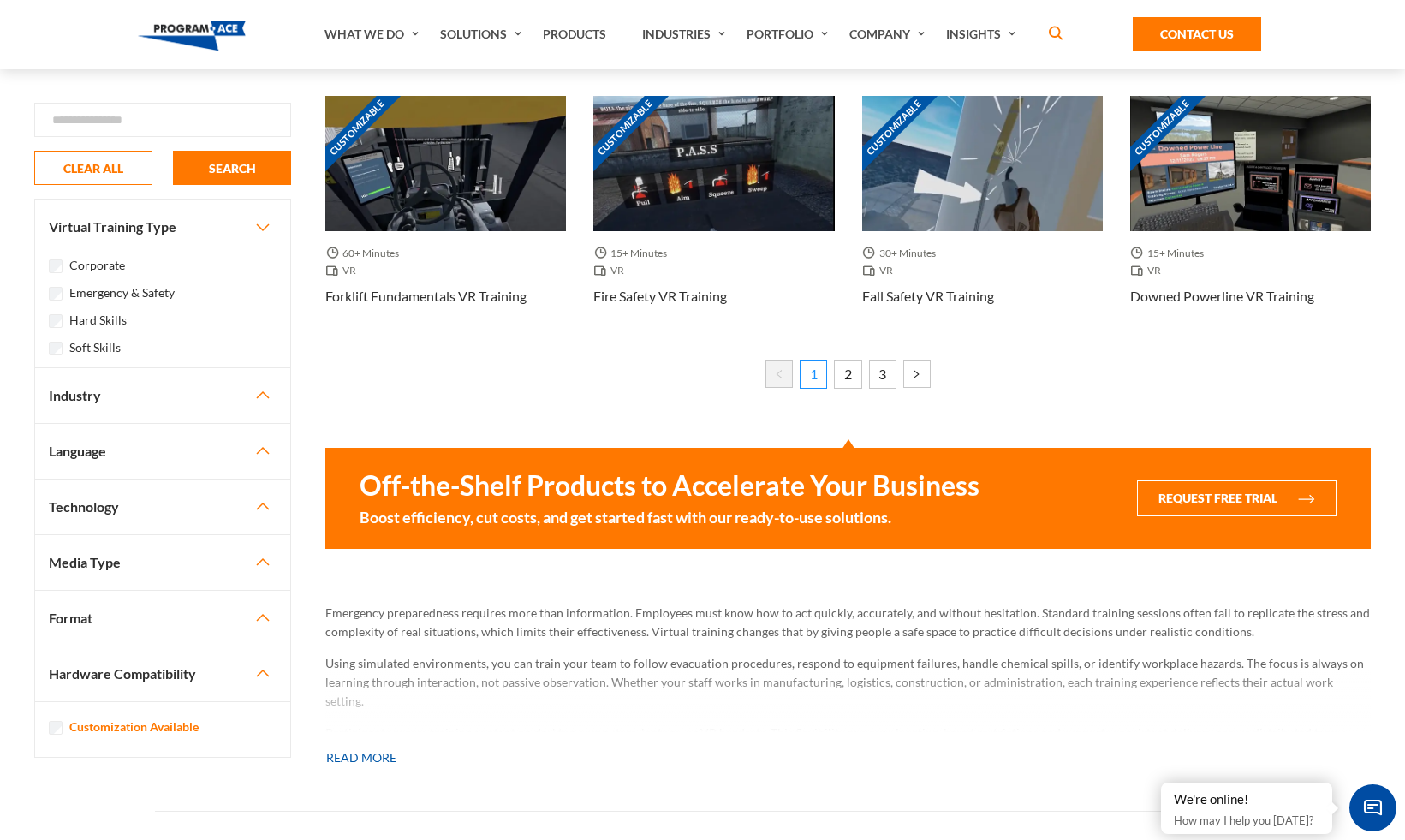
scroll to position [1618, 0]
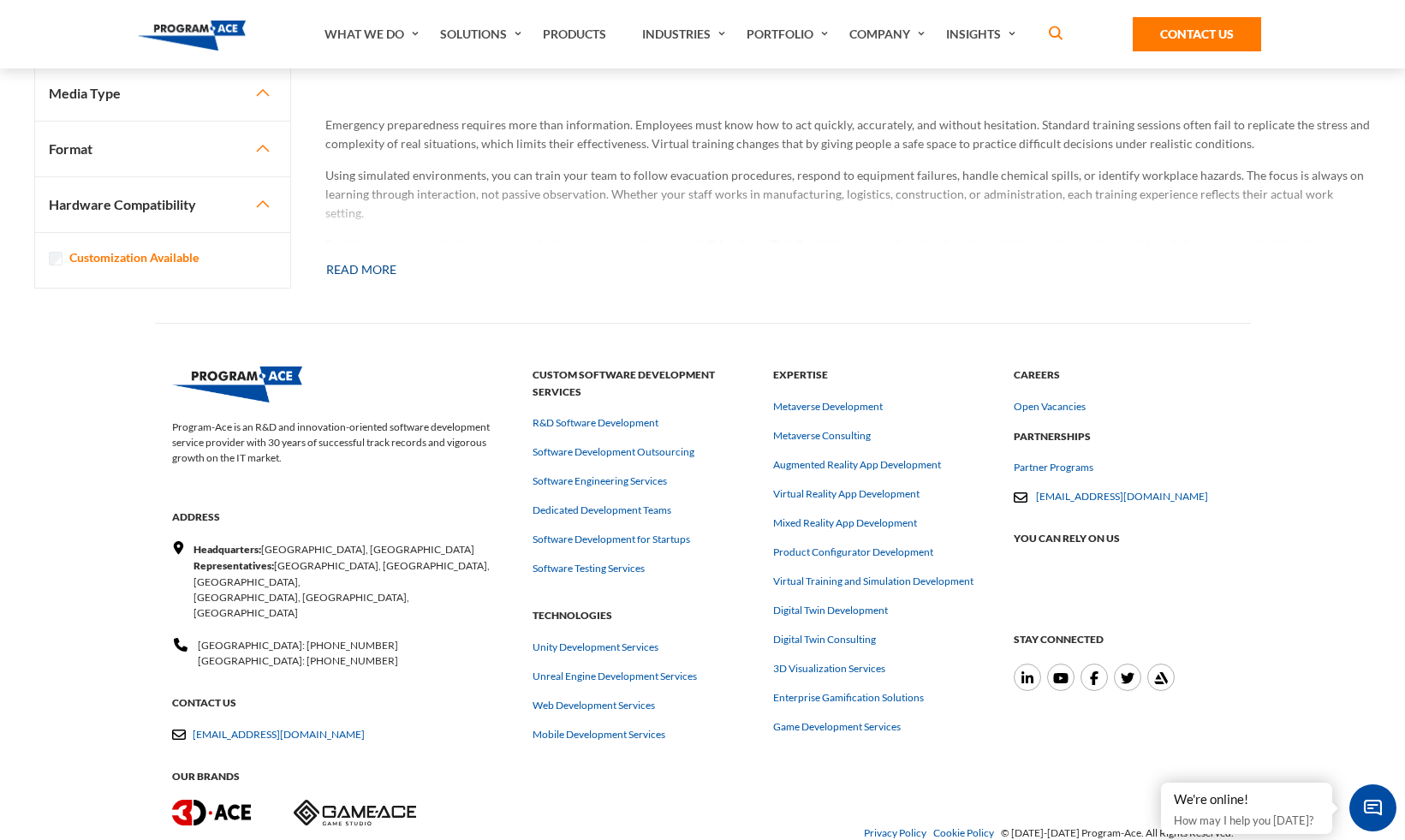
click at [354, 265] on button "Read more" at bounding box center [360, 270] width 72 height 38
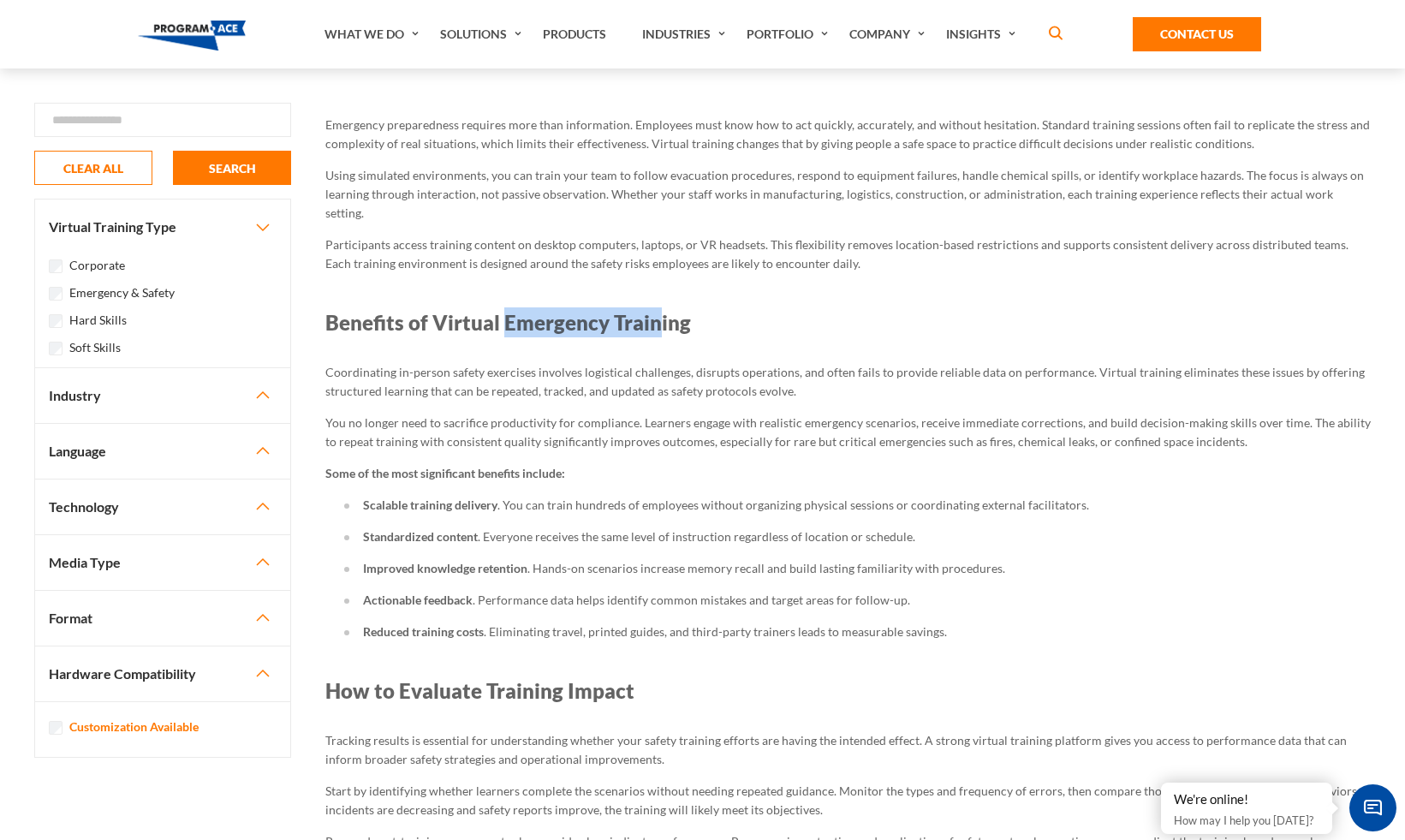
drag, startPoint x: 541, startPoint y: 302, endPoint x: 653, endPoint y: 305, distance: 112.0
click at [653, 307] on h2 "Benefits of Virtual Emergency Training" at bounding box center [847, 321] width 1046 height 30
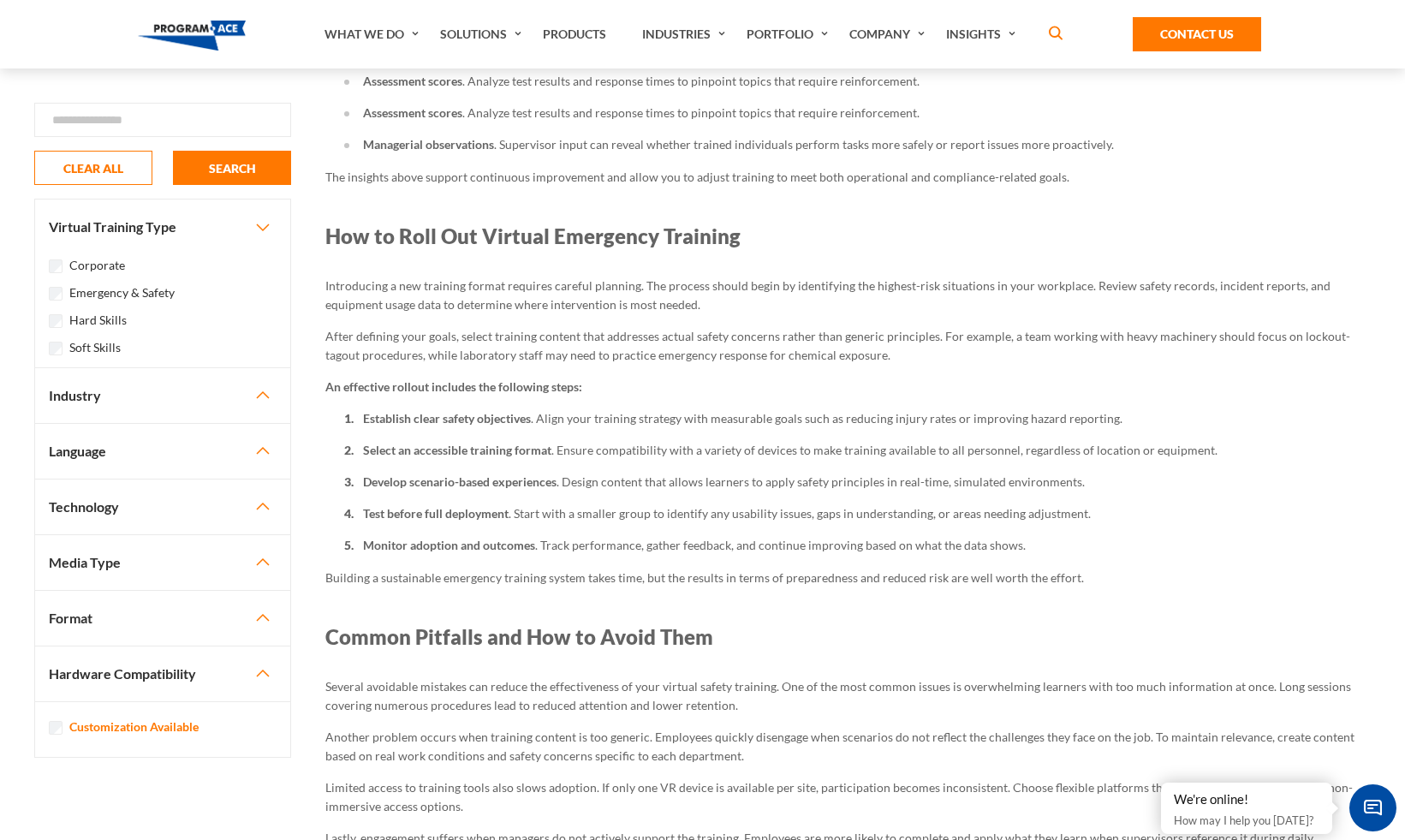
scroll to position [2355, 0]
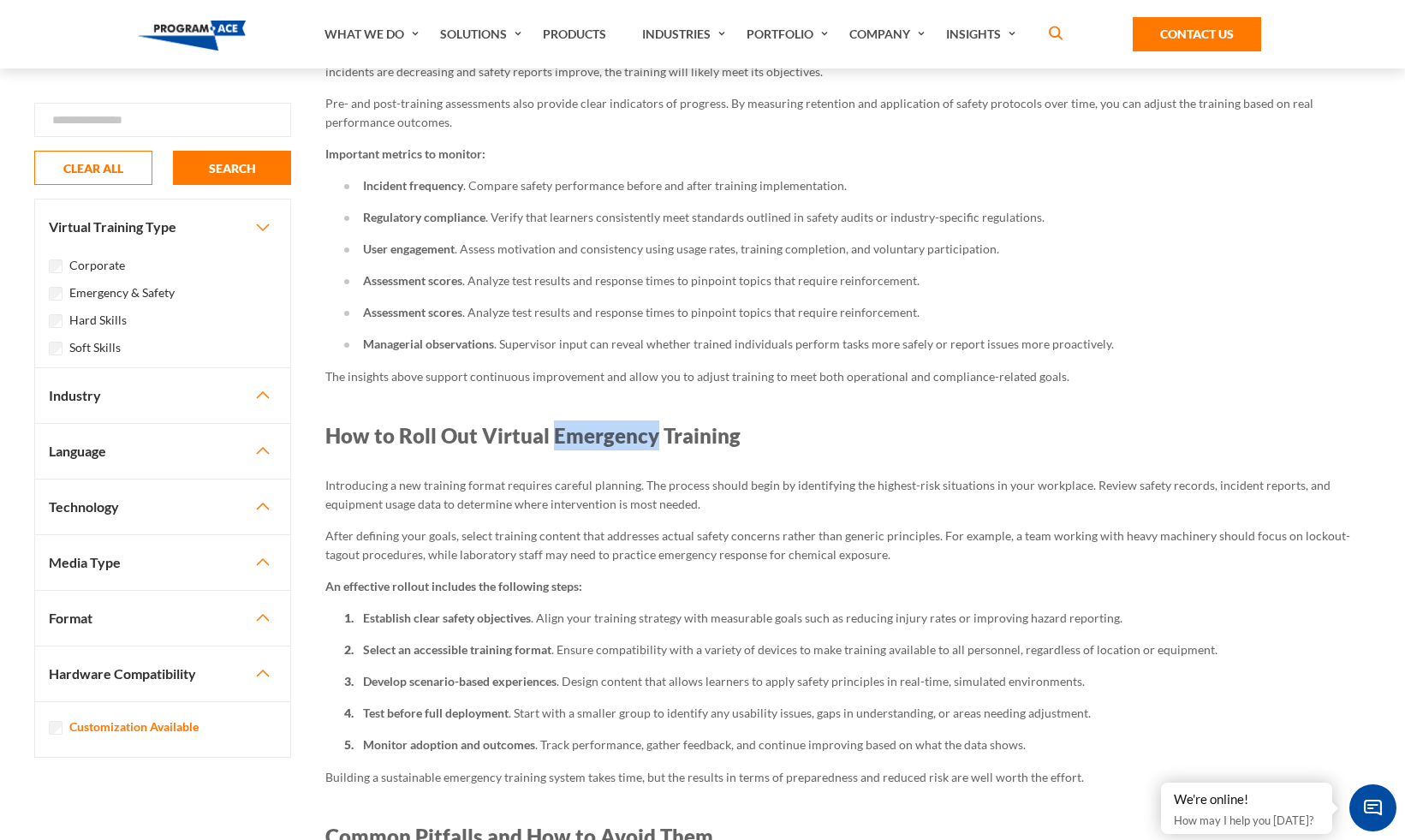
drag, startPoint x: 552, startPoint y: 417, endPoint x: 650, endPoint y: 425, distance: 98.3
click at [650, 425] on h2 "How to Roll Out Virtual Emergency Training" at bounding box center [847, 434] width 1046 height 30
copy h2 "Emergency"
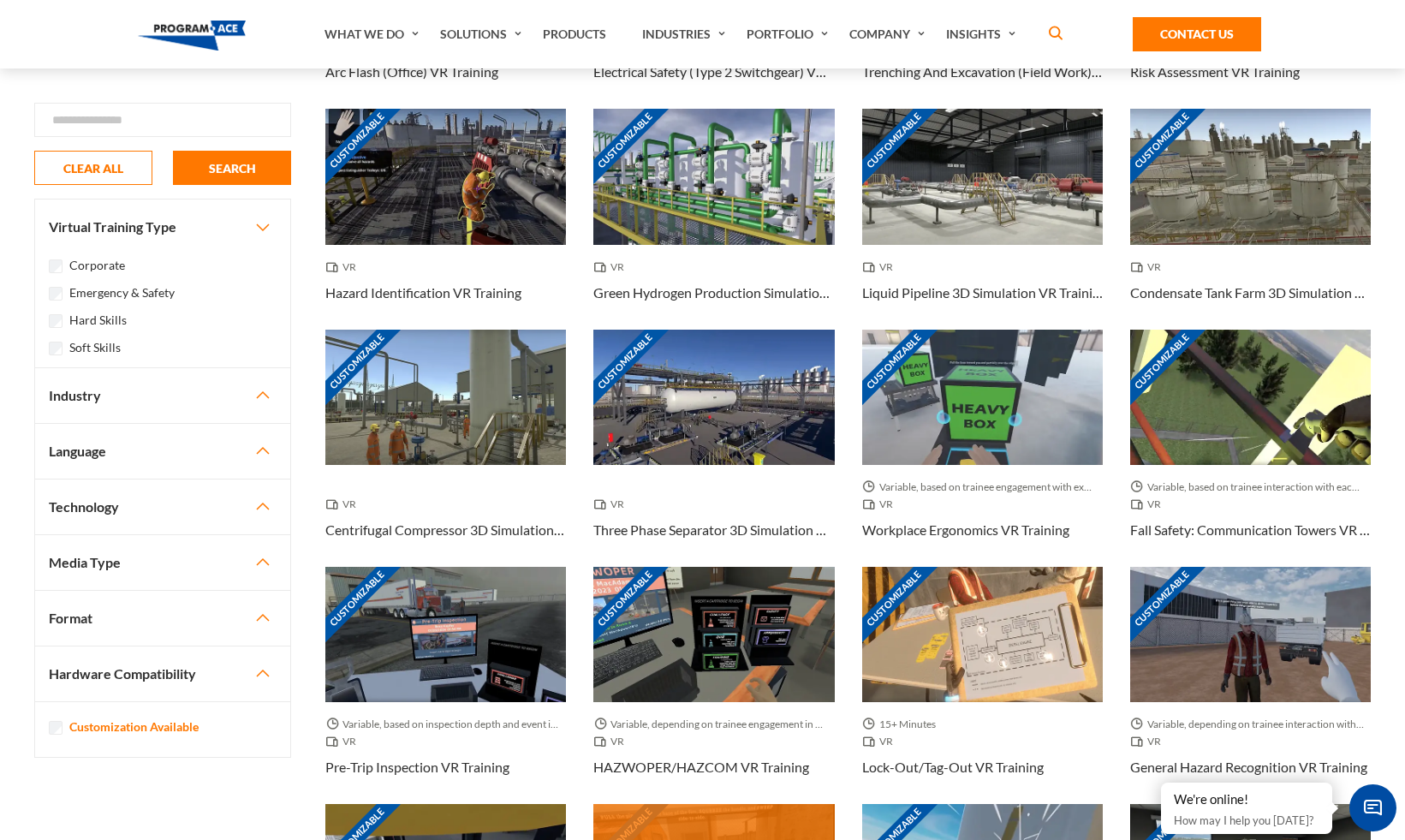
scroll to position [0, 0]
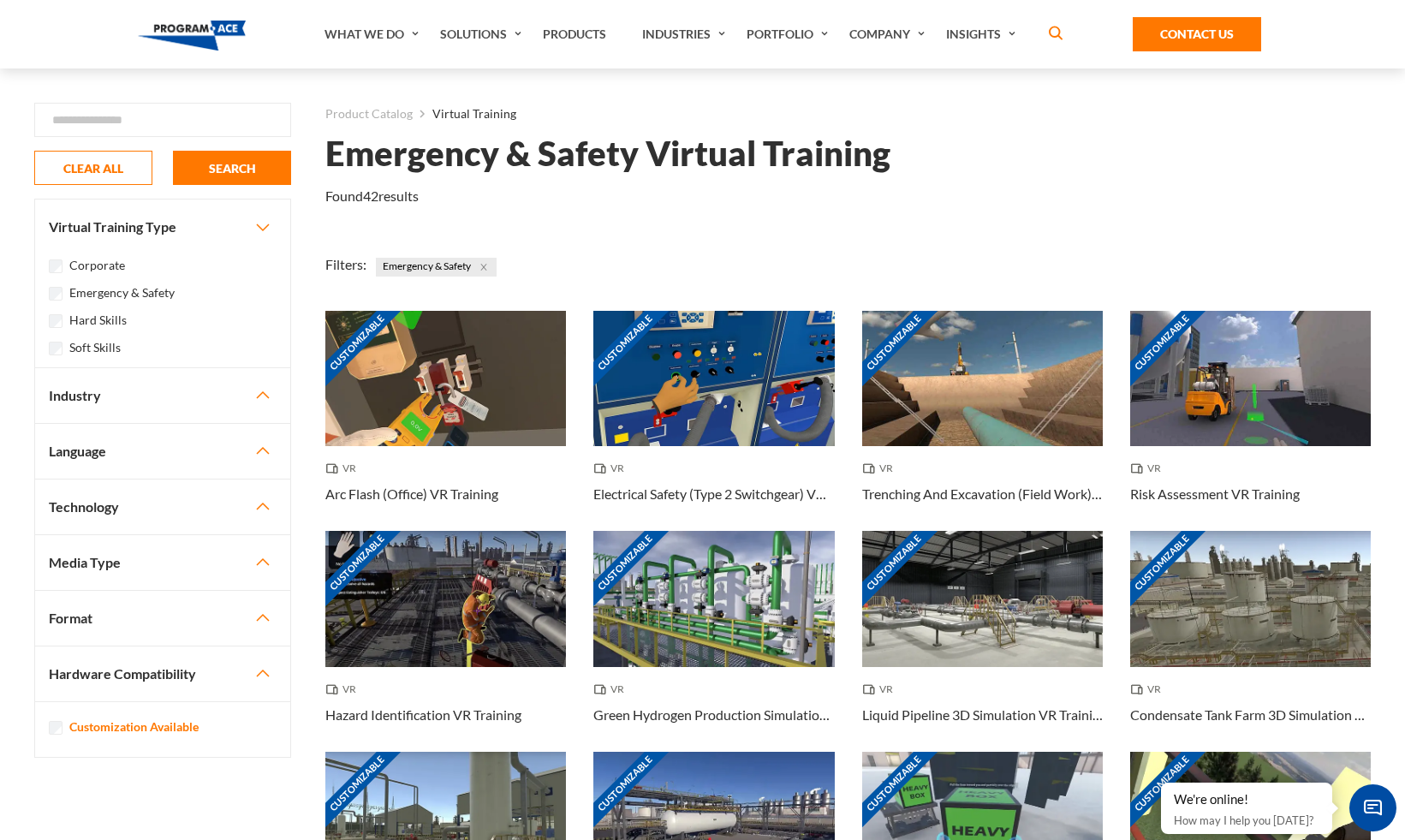
click at [701, 270] on div "Filters: Emergency & Safety" at bounding box center [847, 265] width 1066 height 23
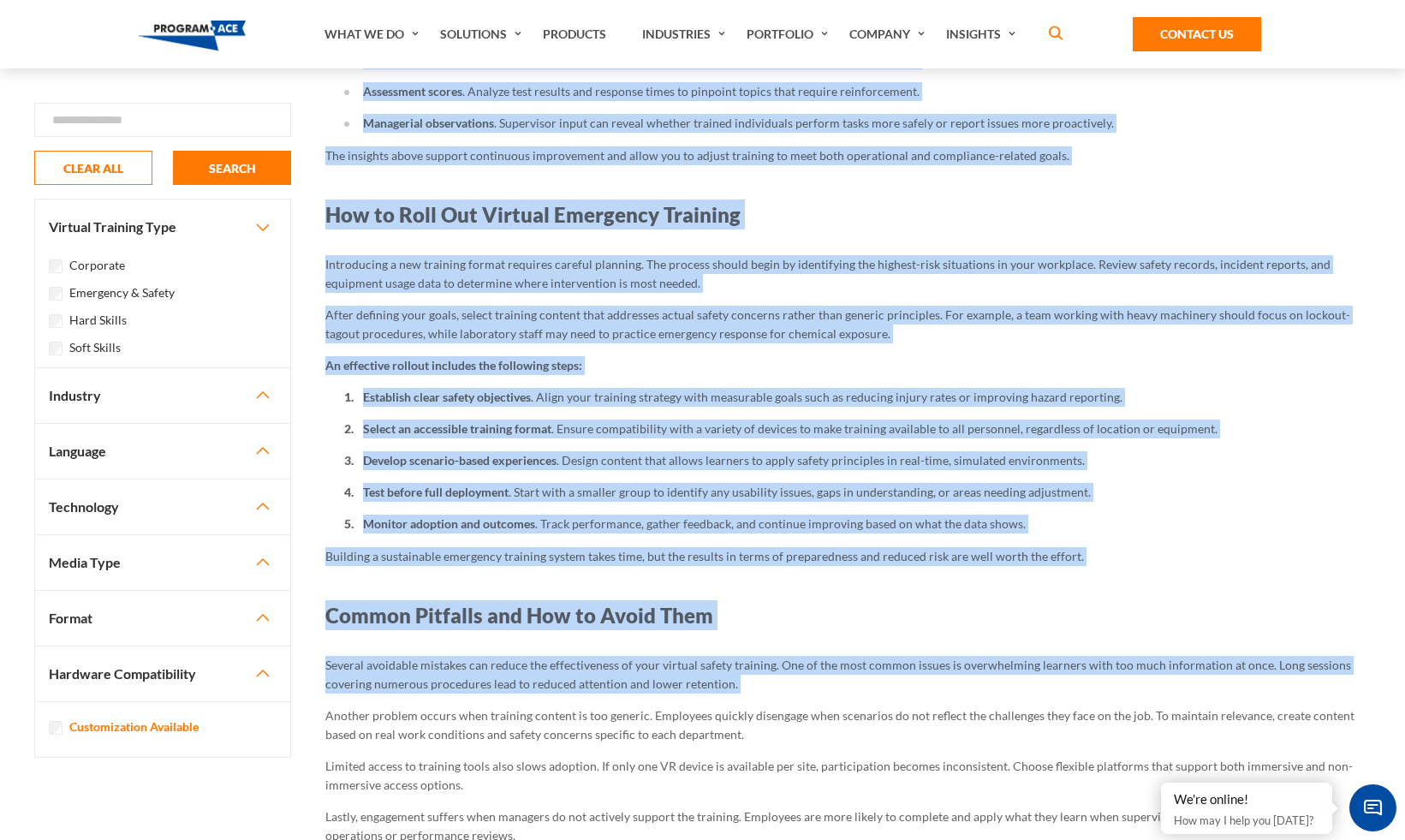
scroll to position [3041, 0]
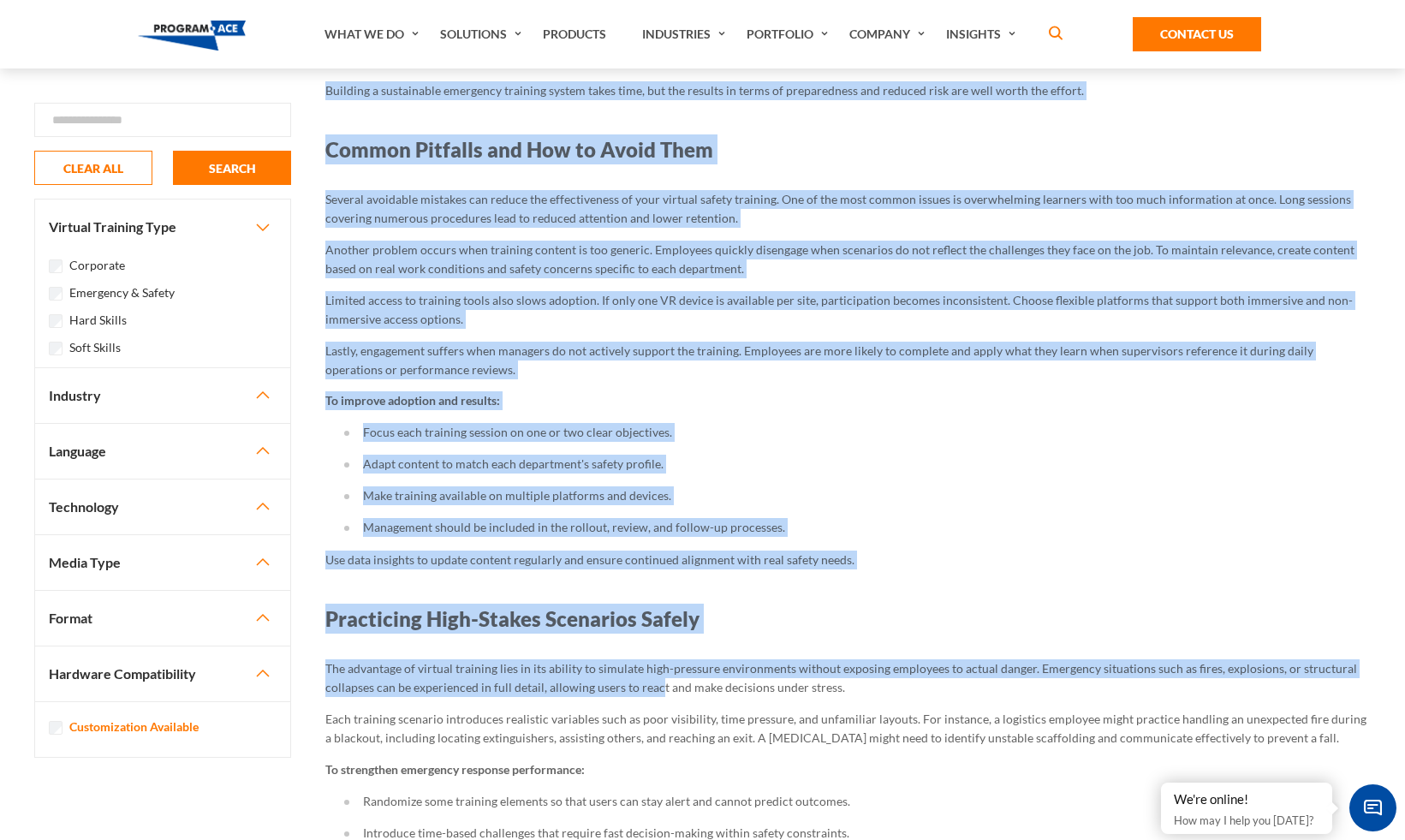
drag, startPoint x: 572, startPoint y: 137, endPoint x: 655, endPoint y: 662, distance: 531.5
click at [688, 518] on li "Management should be included in the rollout, review, and follow-up processes." at bounding box center [857, 527] width 1027 height 19
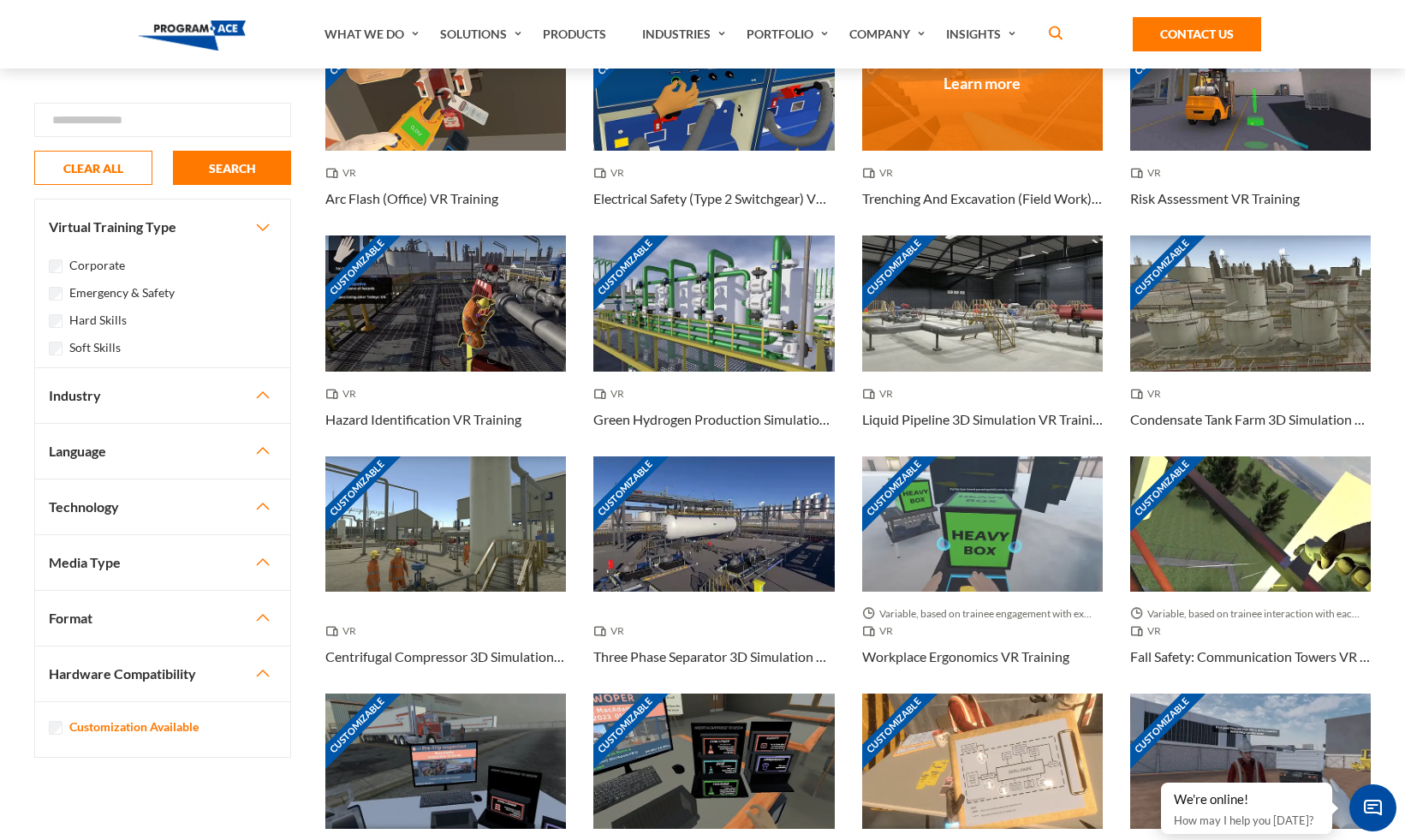
scroll to position [0, 0]
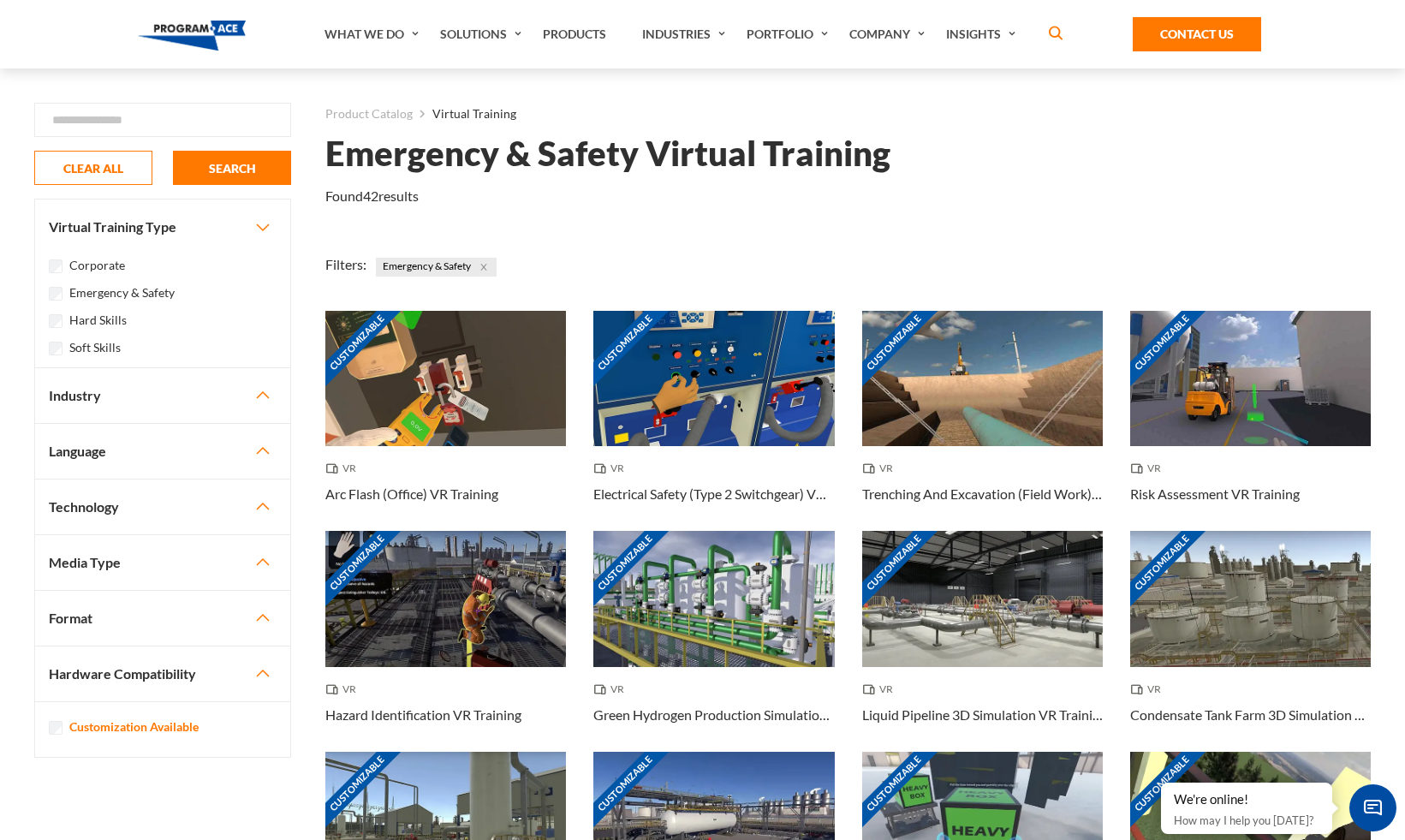
click at [553, 162] on h1 "Emergency & Safety Virtual Training" at bounding box center [607, 153] width 565 height 30
drag, startPoint x: 538, startPoint y: 158, endPoint x: 312, endPoint y: 158, distance: 226.0
click at [614, 155] on h1 "Emergency & Safety Virtual Training" at bounding box center [607, 153] width 565 height 30
click at [519, 158] on h1 "Emergency & Safety Virtual Training" at bounding box center [607, 153] width 565 height 30
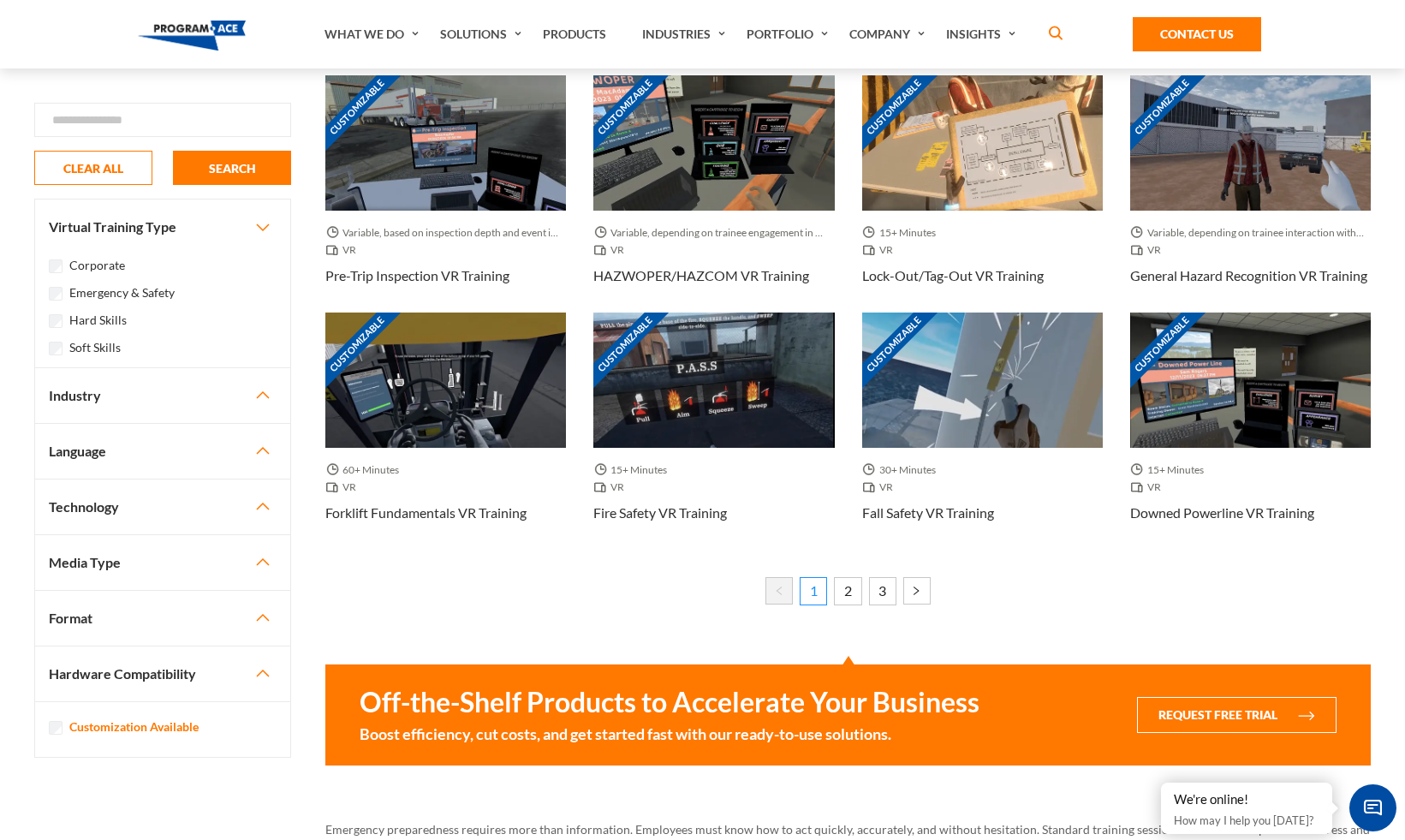
scroll to position [1423, 0]
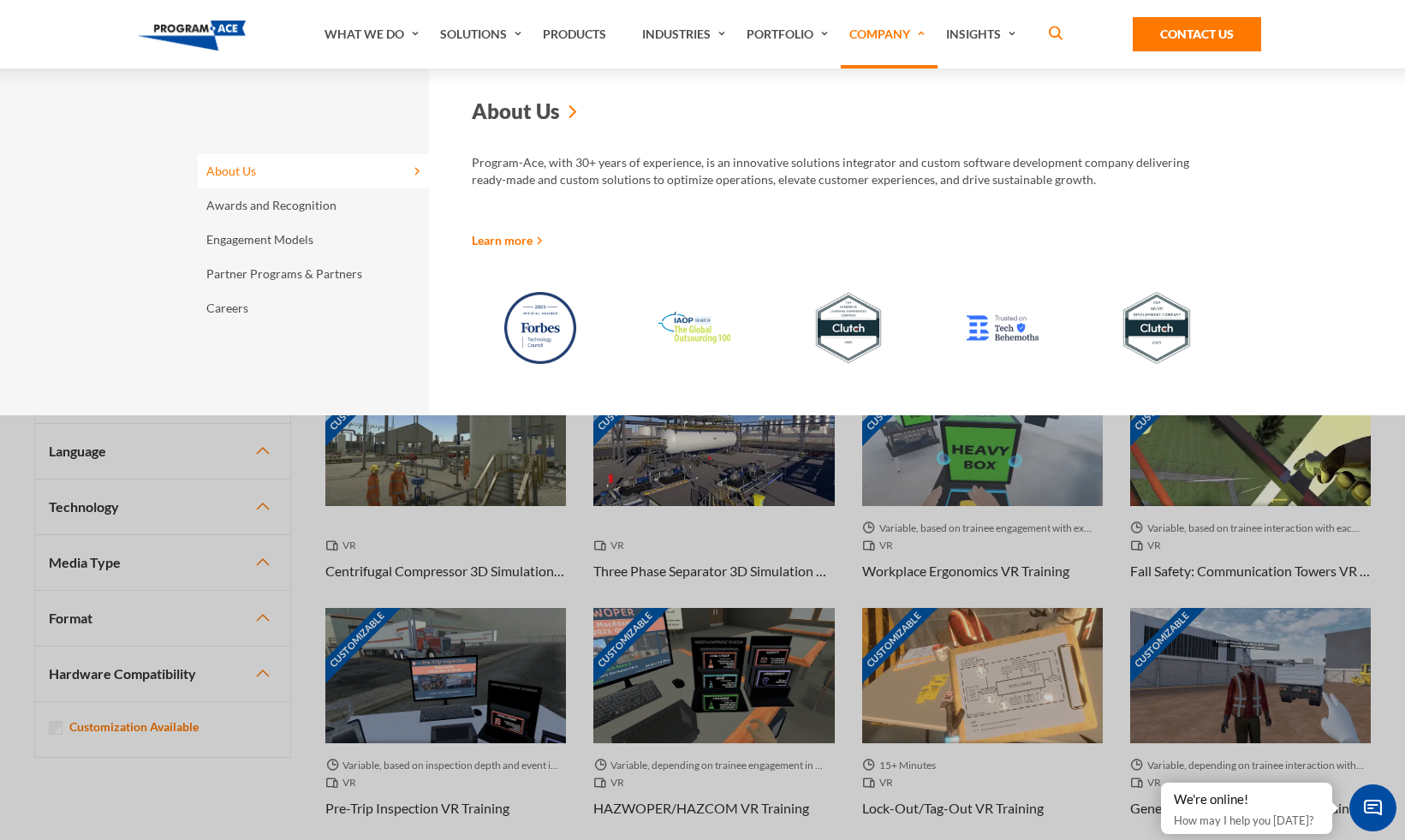
scroll to position [0, 0]
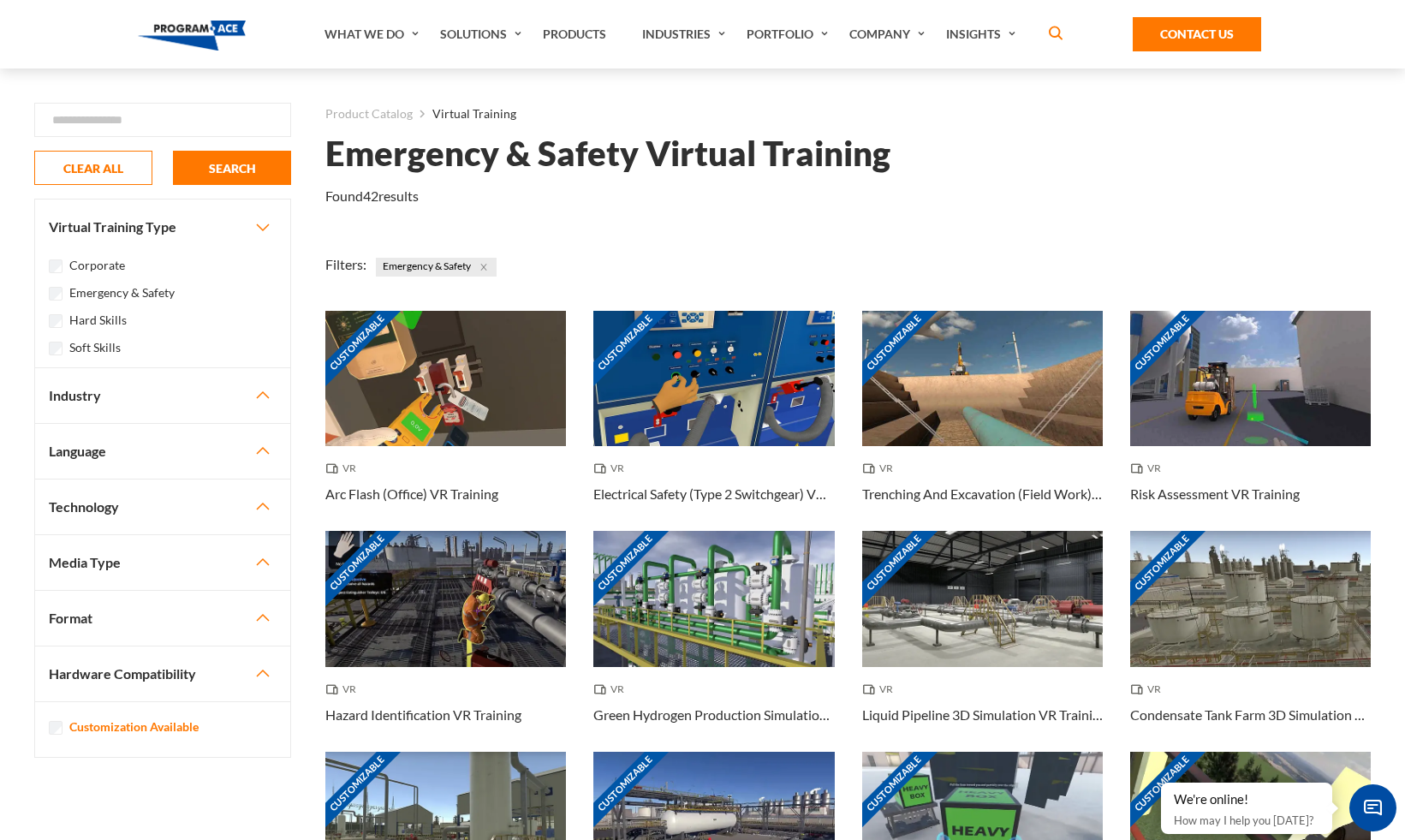
click at [668, 138] on h1 "Emergency & Safety Virtual Training" at bounding box center [607, 153] width 565 height 30
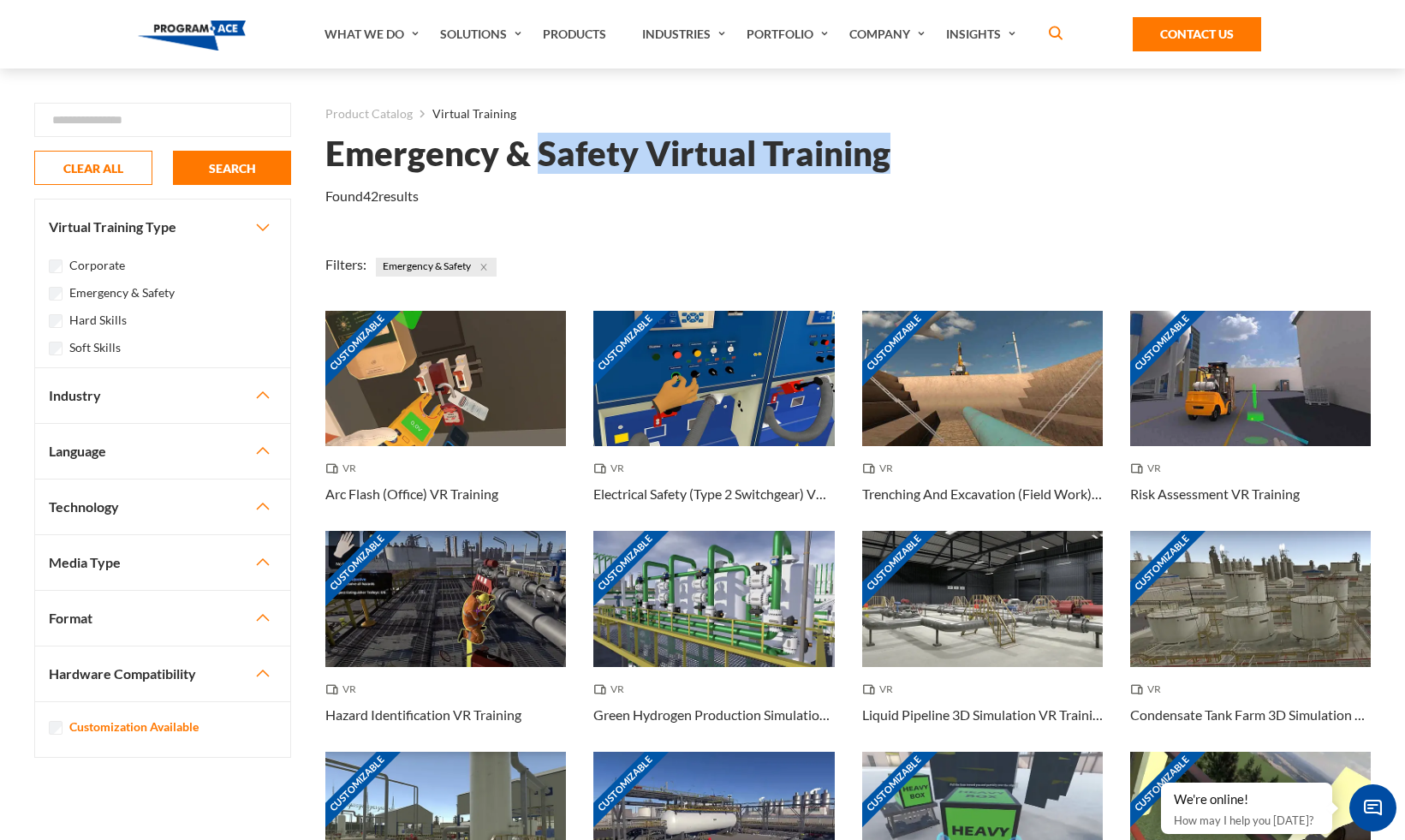
drag, startPoint x: 537, startPoint y: 158, endPoint x: 885, endPoint y: 164, distance: 348.1
click at [885, 164] on h1 "Emergency & Safety Virtual Training" at bounding box center [607, 153] width 565 height 30
copy h1 "Safety Virtual Training"
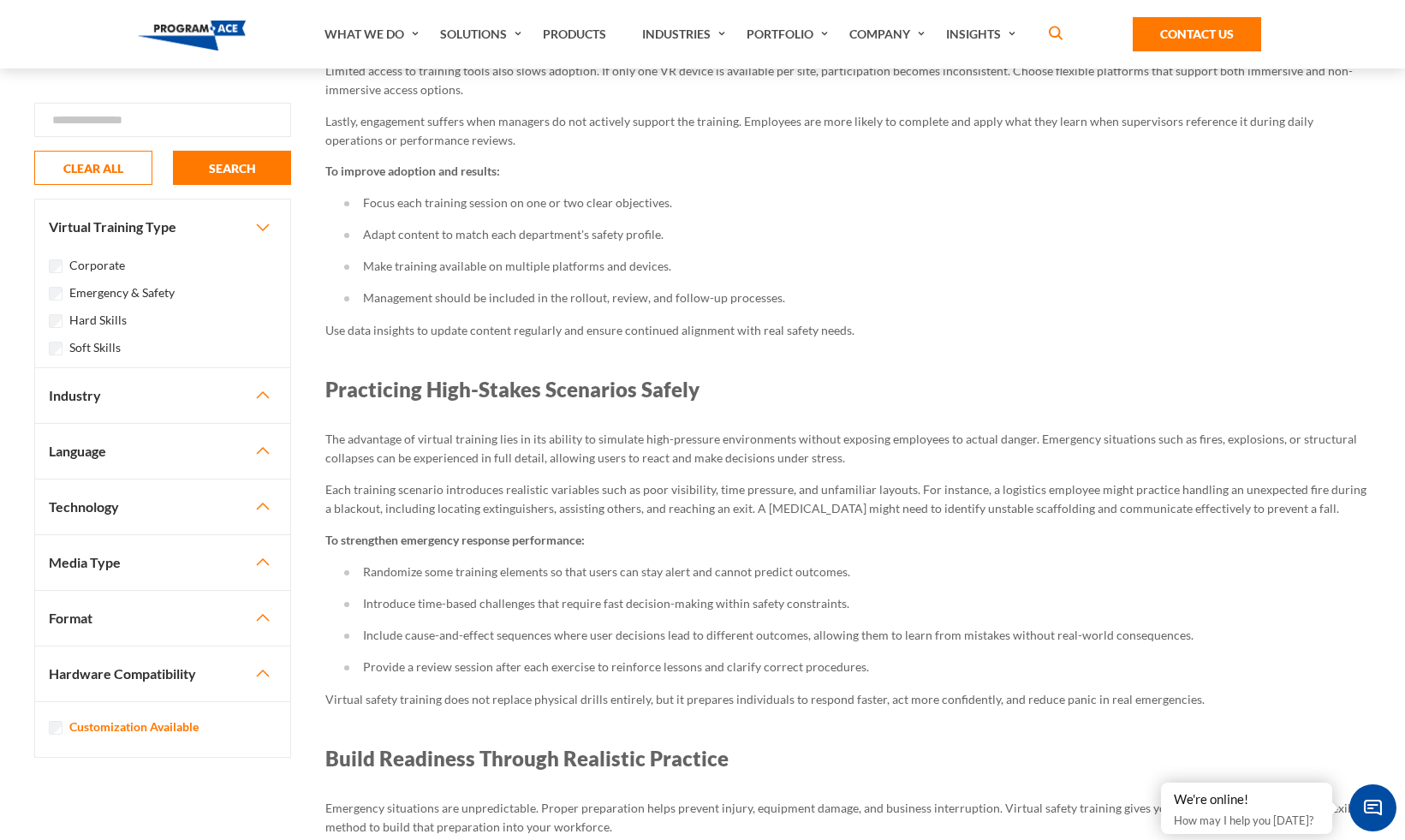
scroll to position [1006, 0]
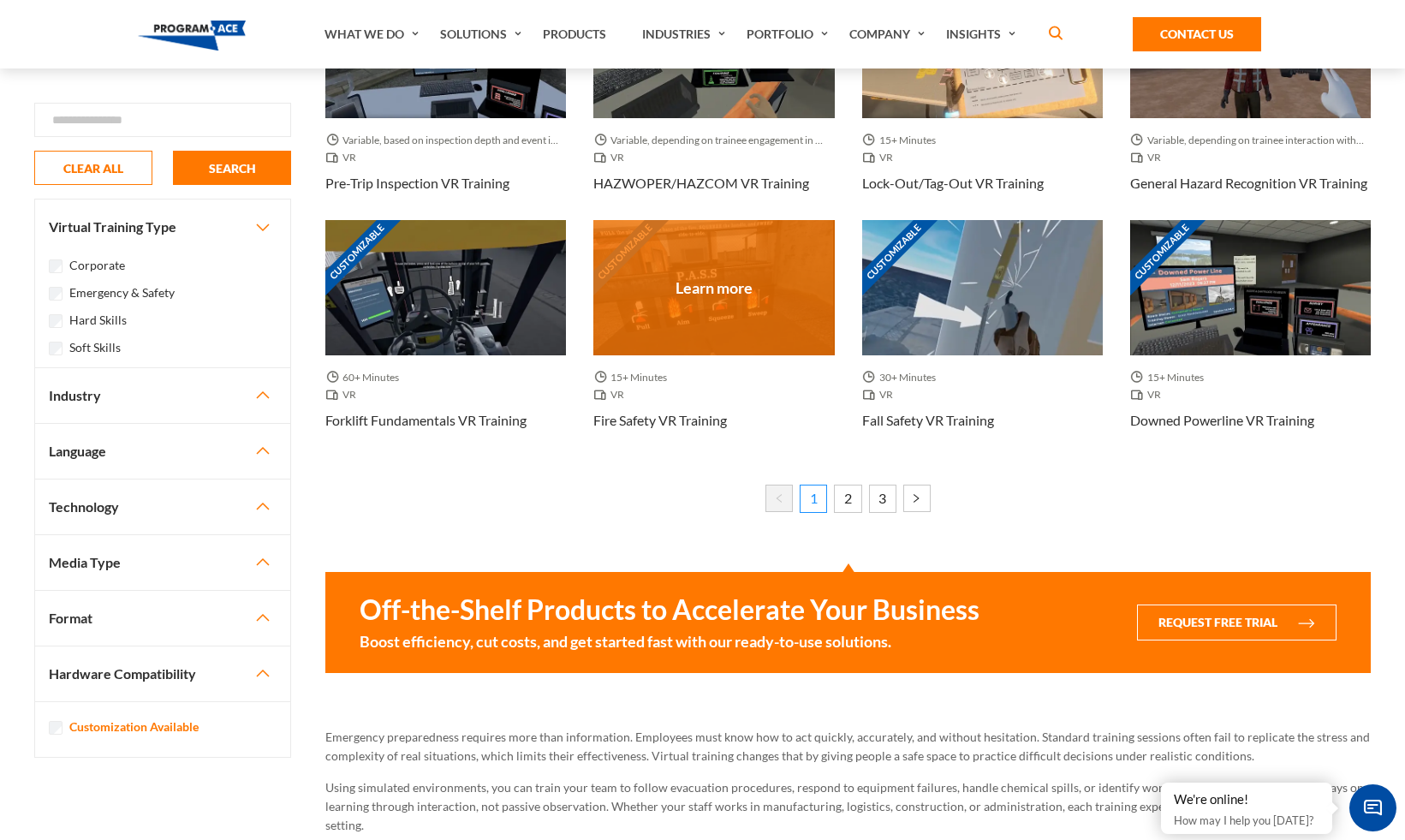
click at [662, 425] on h3 "Fire Safety VR Training" at bounding box center [660, 420] width 134 height 21
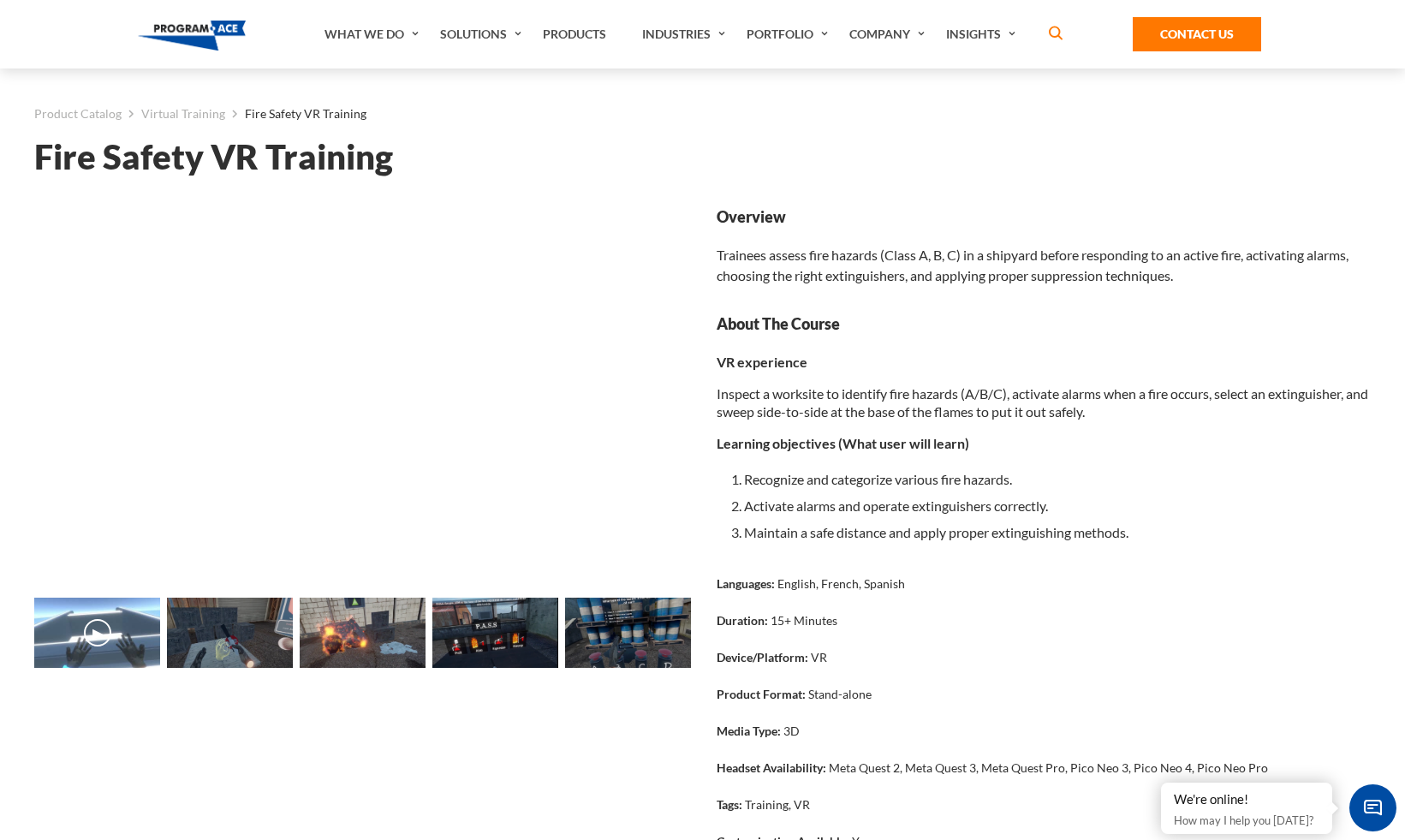
click at [194, 165] on h1 "Fire Safety VR Training" at bounding box center [702, 157] width 1336 height 30
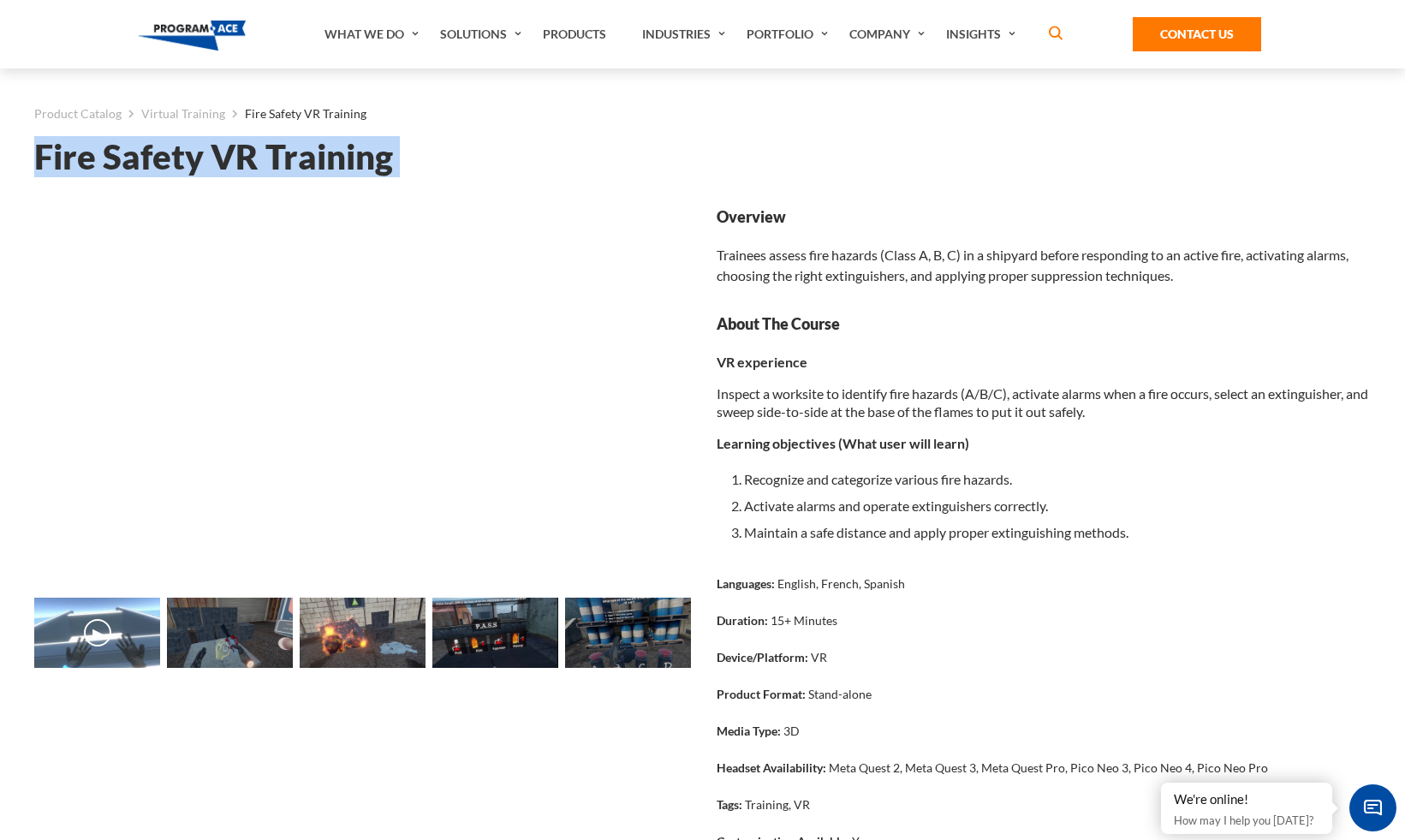
click at [194, 165] on h1 "Fire Safety VR Training" at bounding box center [702, 157] width 1336 height 30
copy div "Lore Ipsumd SI Ametcons Adipisc... Elitsed... Doeiusm... Tempori... Utlabor... …"
click at [368, 153] on h1 "Fire Safety VR Training" at bounding box center [702, 157] width 1336 height 30
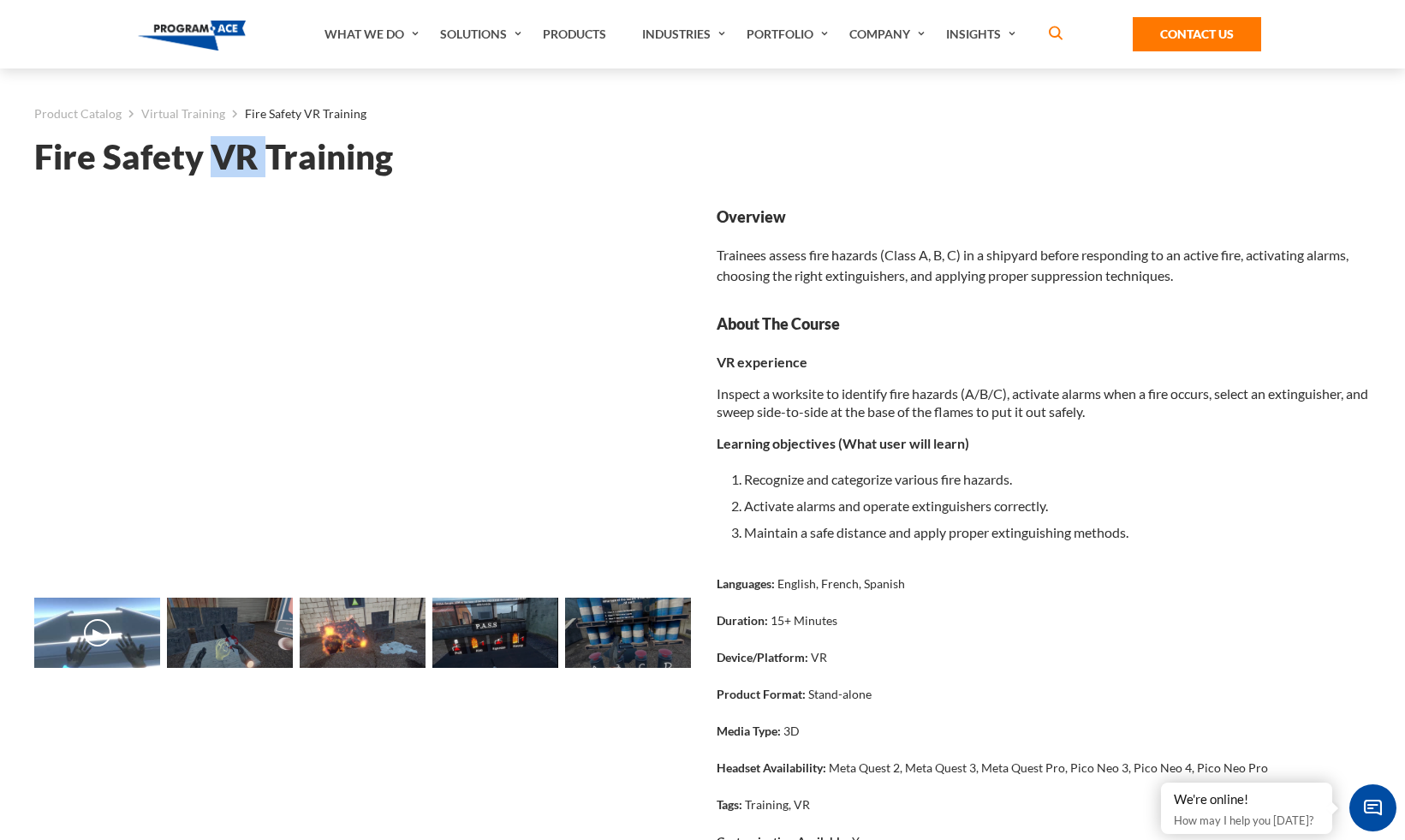
drag, startPoint x: 214, startPoint y: 160, endPoint x: 262, endPoint y: 166, distance: 48.4
click at [262, 166] on h1 "Fire Safety VR Training" at bounding box center [702, 157] width 1336 height 30
click at [73, 165] on h1 "Fire Safety VR Training" at bounding box center [702, 157] width 1336 height 30
copy h1 "Fire"
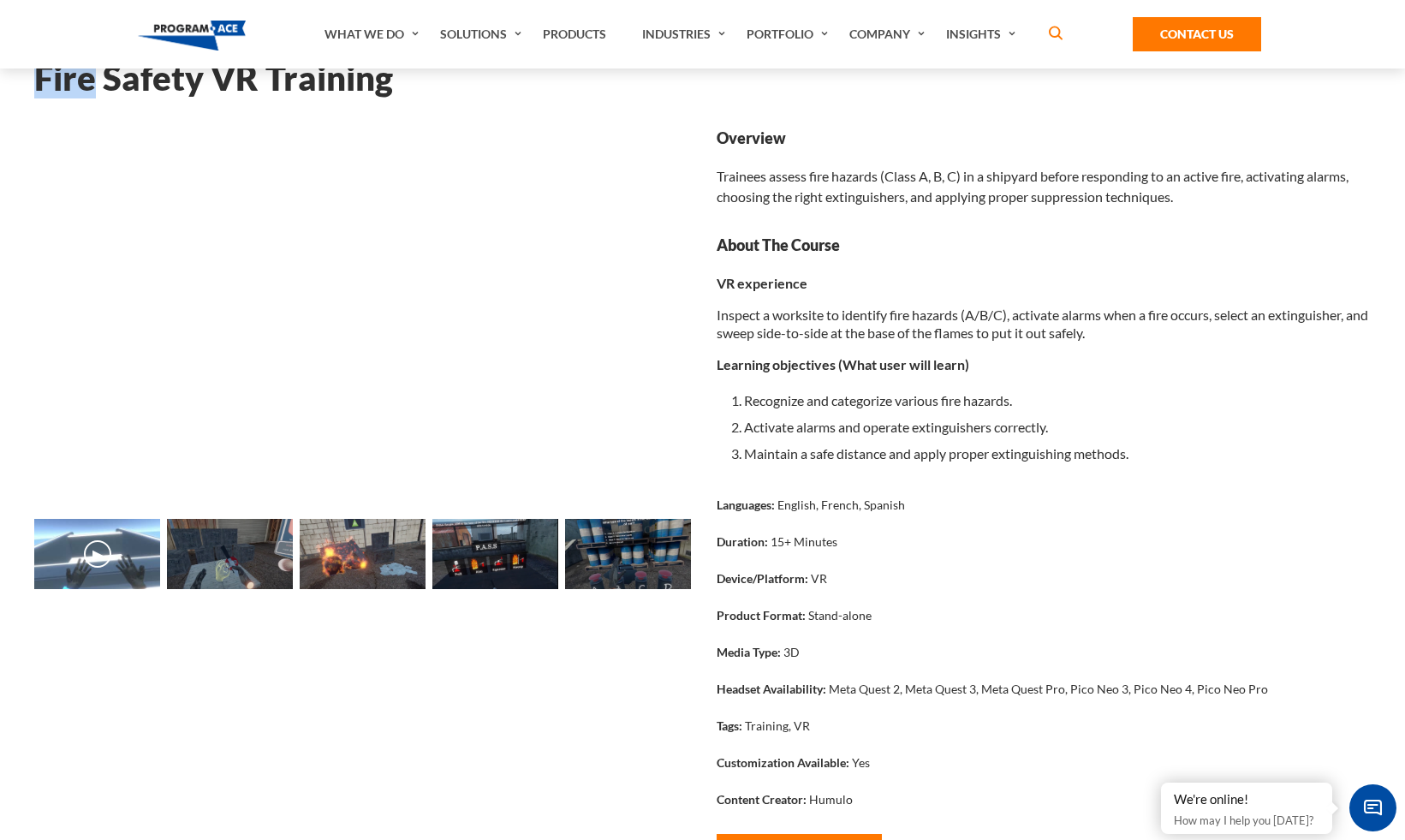
scroll to position [164, 0]
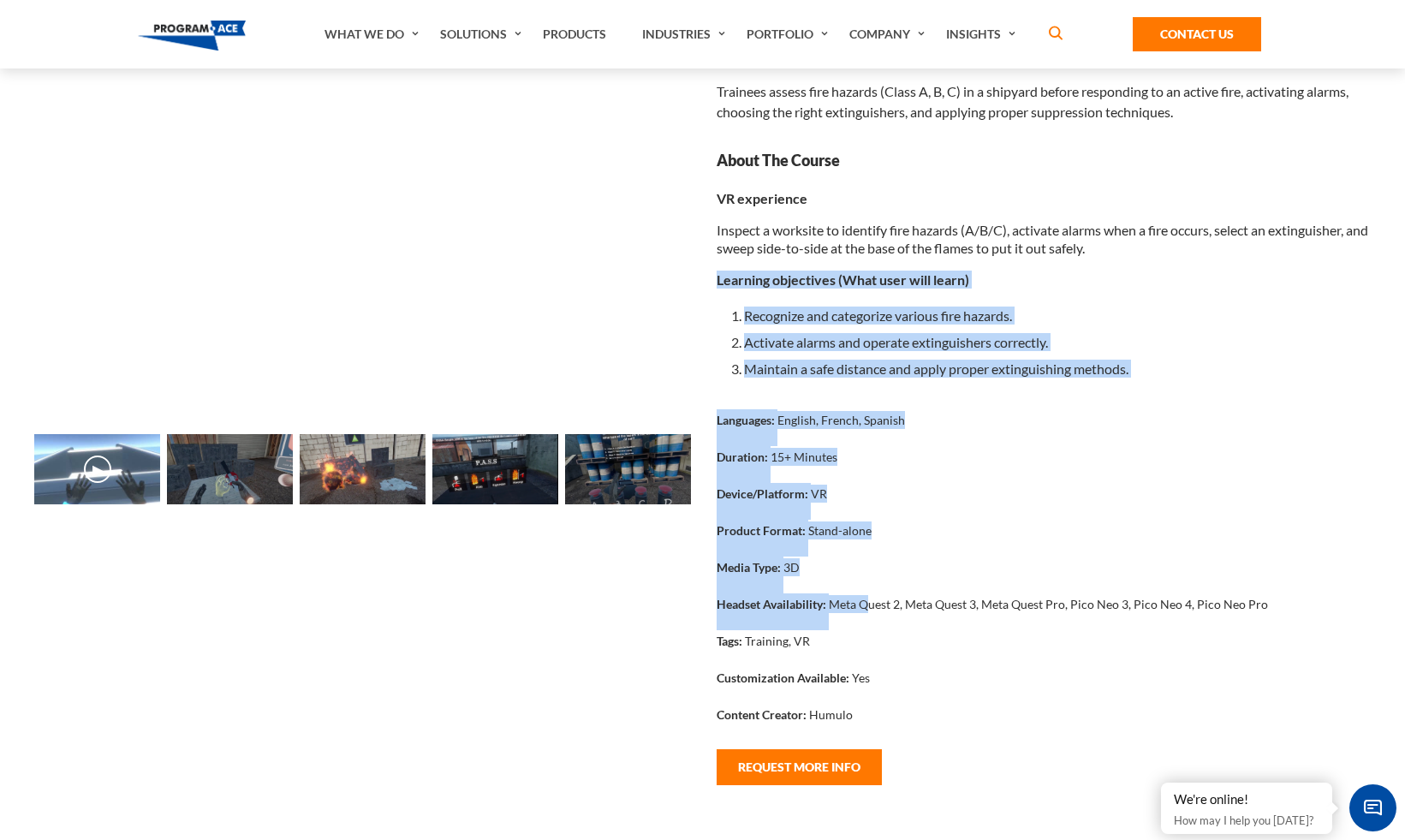
drag, startPoint x: 811, startPoint y: 267, endPoint x: 870, endPoint y: 599, distance: 337.2
click at [870, 599] on div "Overview Trainees assess fire hazards (Class A, B, C) in a shipyard before resp…" at bounding box center [1043, 391] width 655 height 698
click at [1009, 540] on div "Product Format: Stand-alone" at bounding box center [1043, 538] width 655 height 37
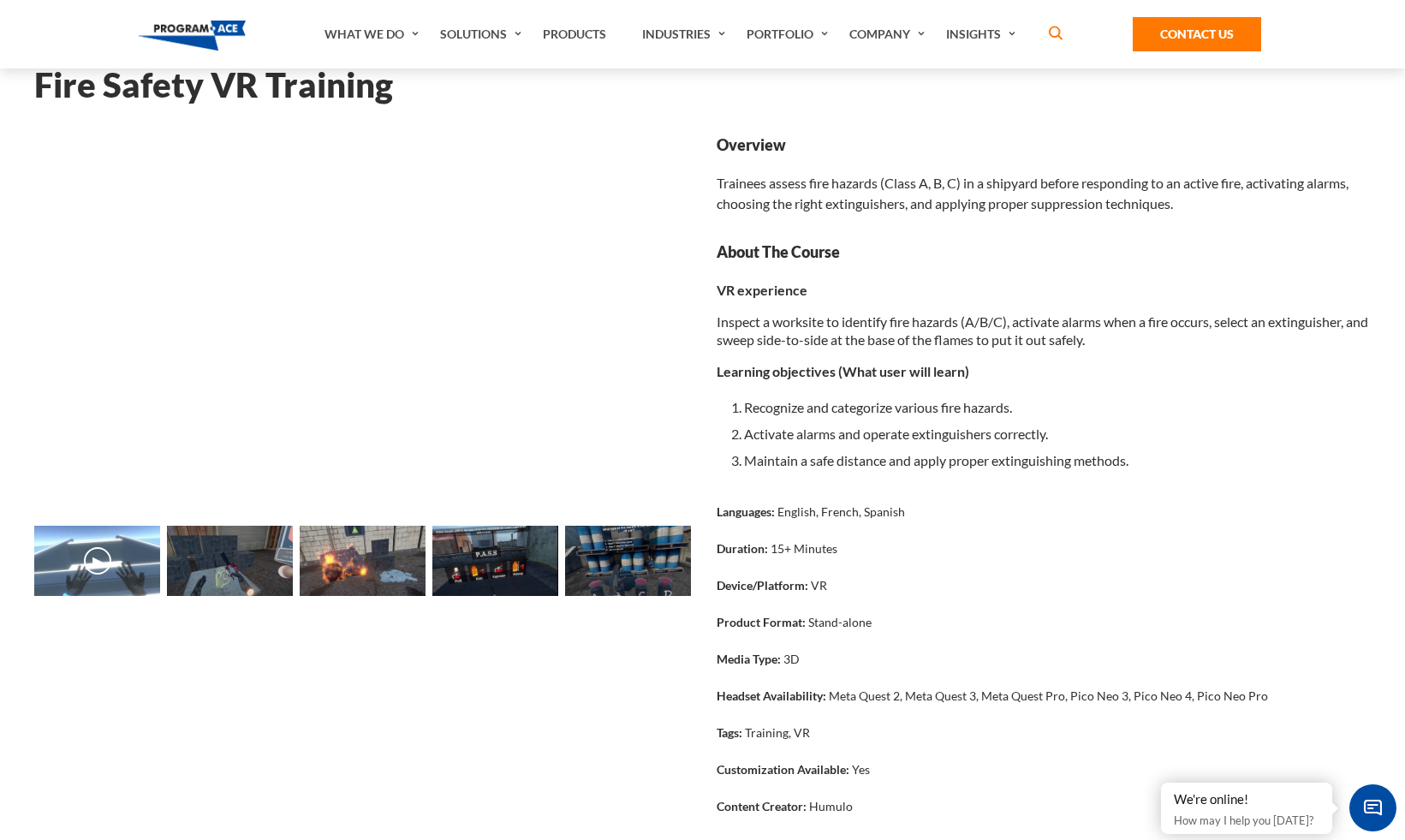
scroll to position [0, 0]
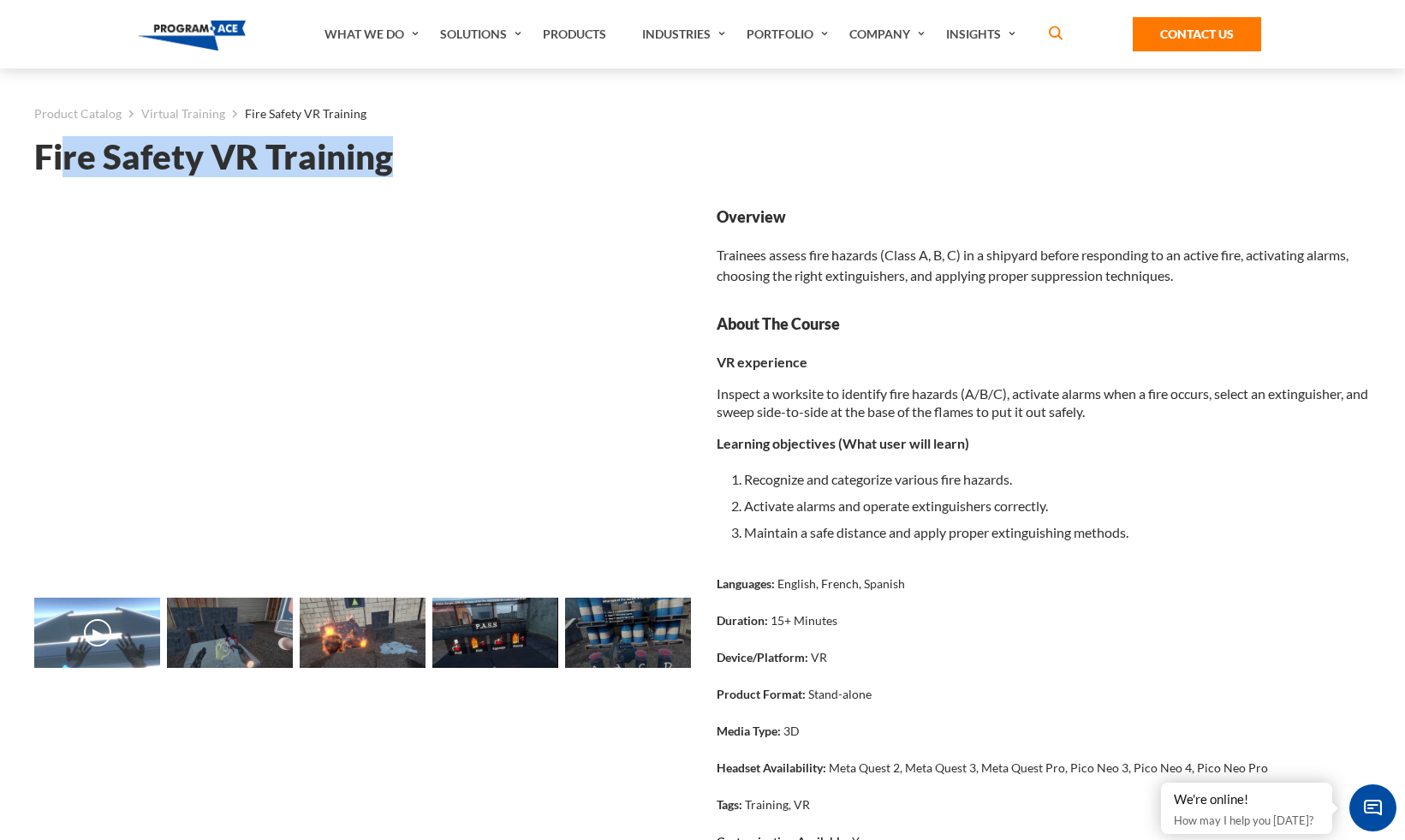
drag, startPoint x: 421, startPoint y: 167, endPoint x: 231, endPoint y: 165, distance: 190.0
click at [81, 165] on h1 "Fire Safety VR Training" at bounding box center [702, 157] width 1336 height 30
click at [186, 159] on h1 "Fire Safety VR Training" at bounding box center [702, 157] width 1336 height 30
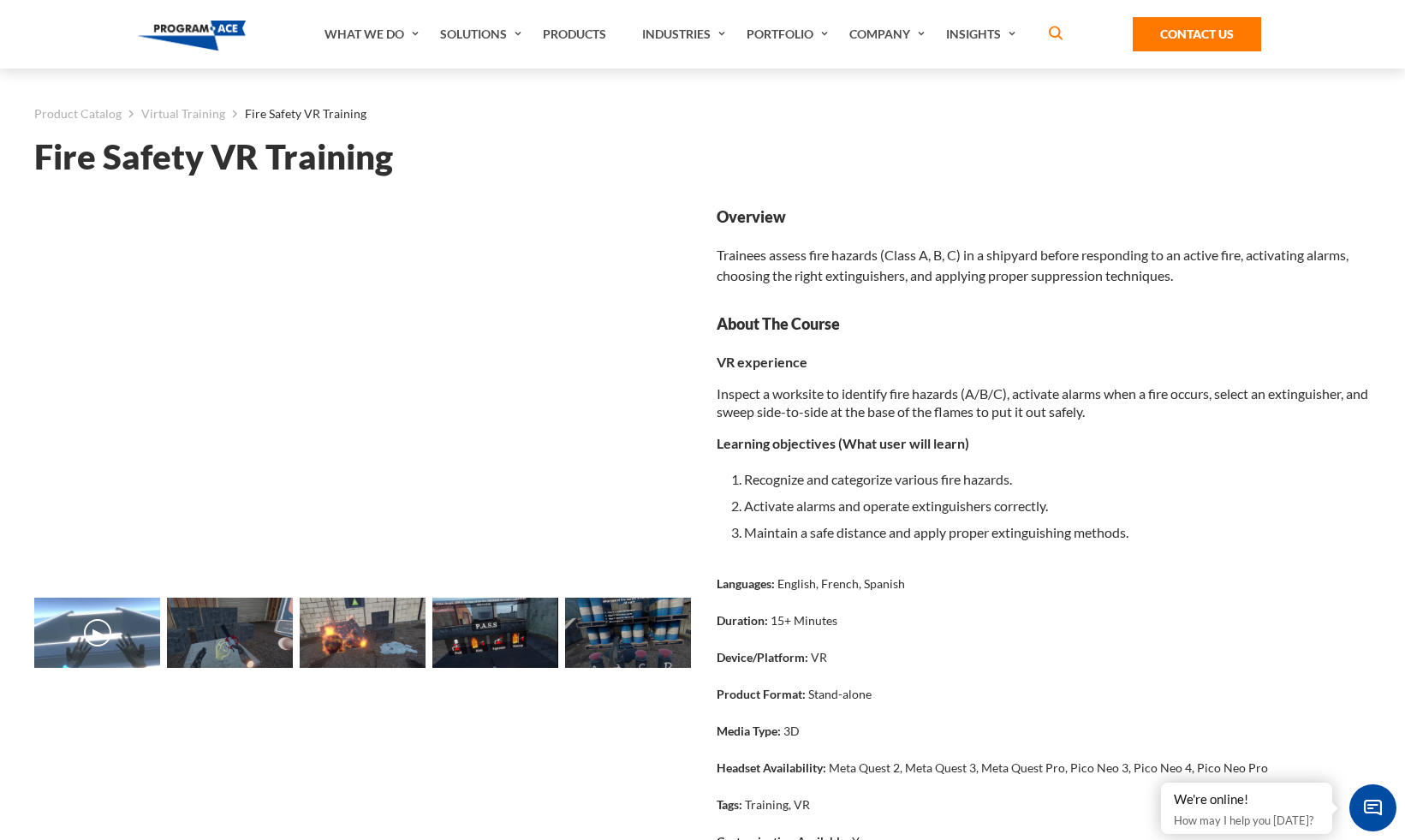
click at [216, 172] on h1 "Fire Safety VR Training" at bounding box center [702, 157] width 1336 height 30
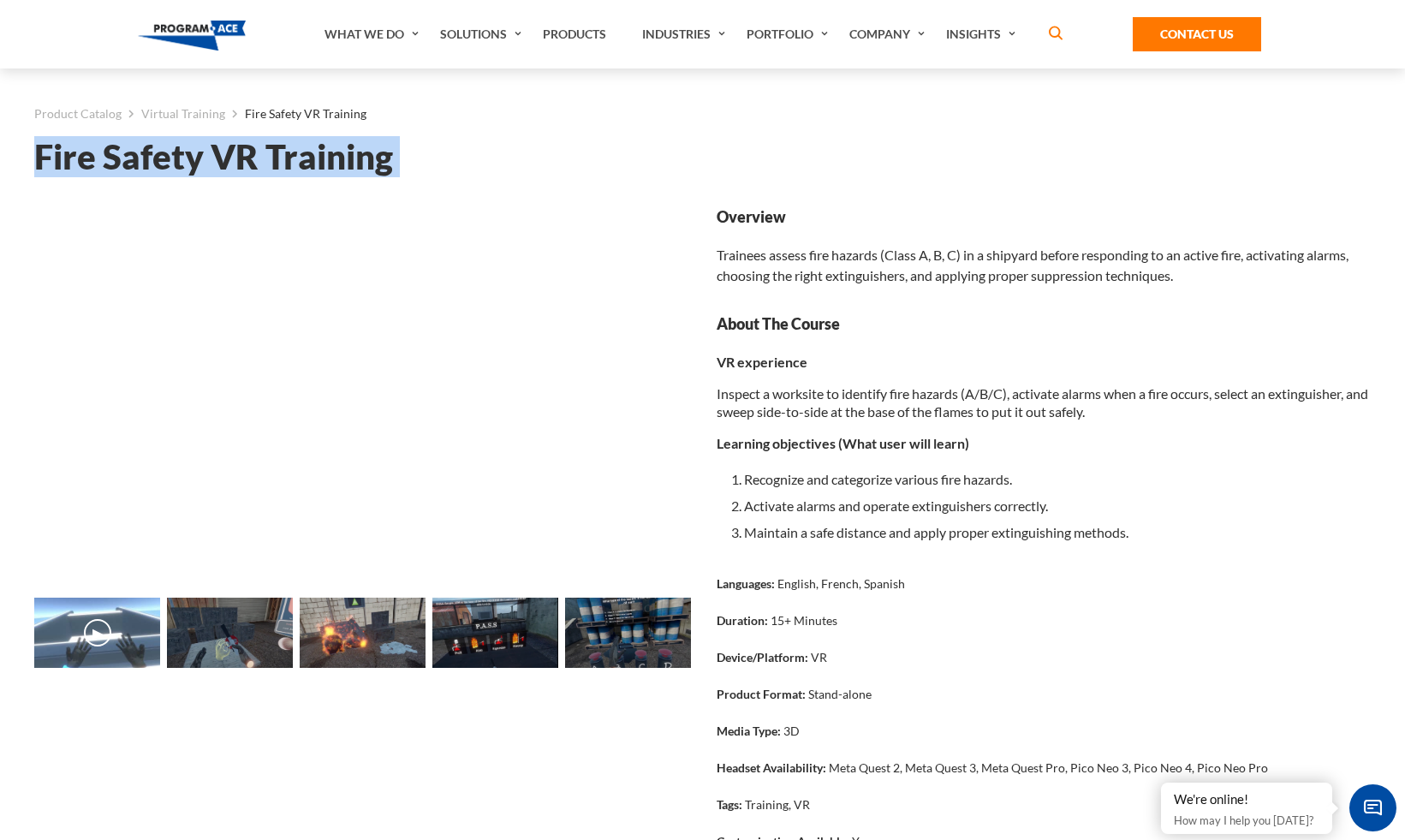
click at [216, 172] on h1 "Fire Safety VR Training" at bounding box center [702, 157] width 1336 height 30
click at [350, 170] on h1 "Fire Safety VR Training" at bounding box center [702, 157] width 1336 height 30
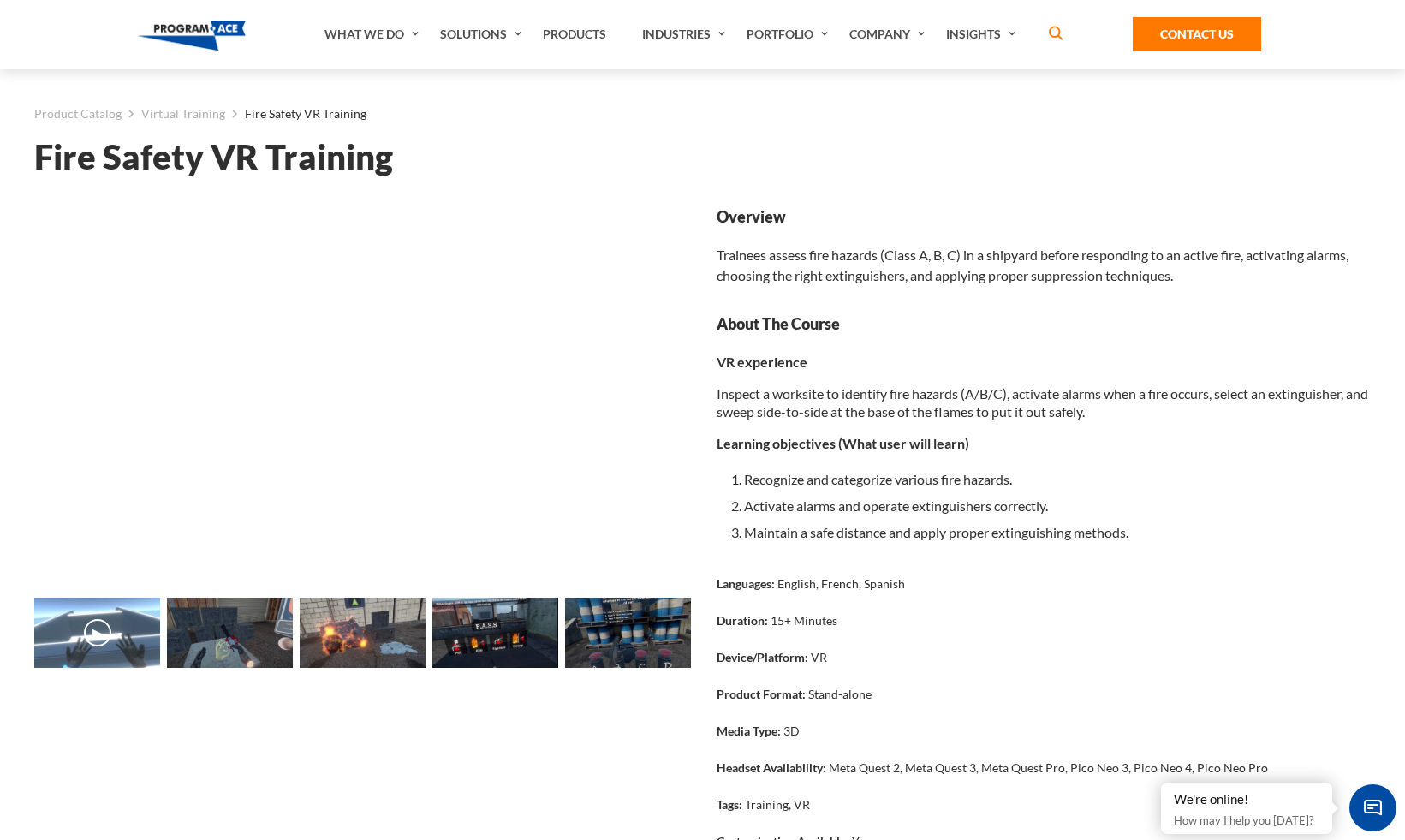
click at [266, 162] on h1 "Fire Safety VR Training" at bounding box center [702, 157] width 1336 height 30
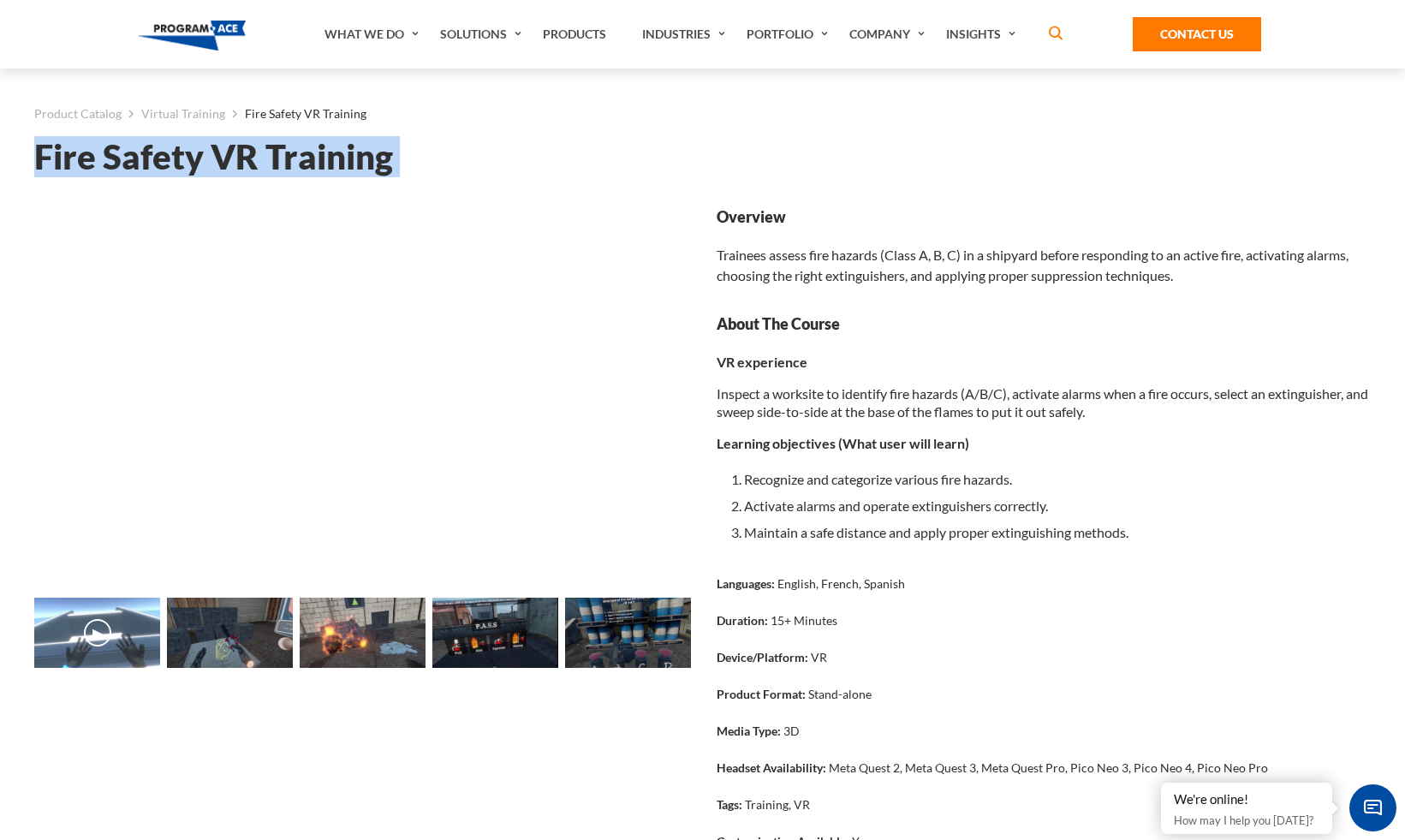
click at [266, 162] on h1 "Fire Safety VR Training" at bounding box center [702, 157] width 1336 height 30
copy div "Fire Safety VR Training Loading... Loading... Loading... Loading... Loading... …"
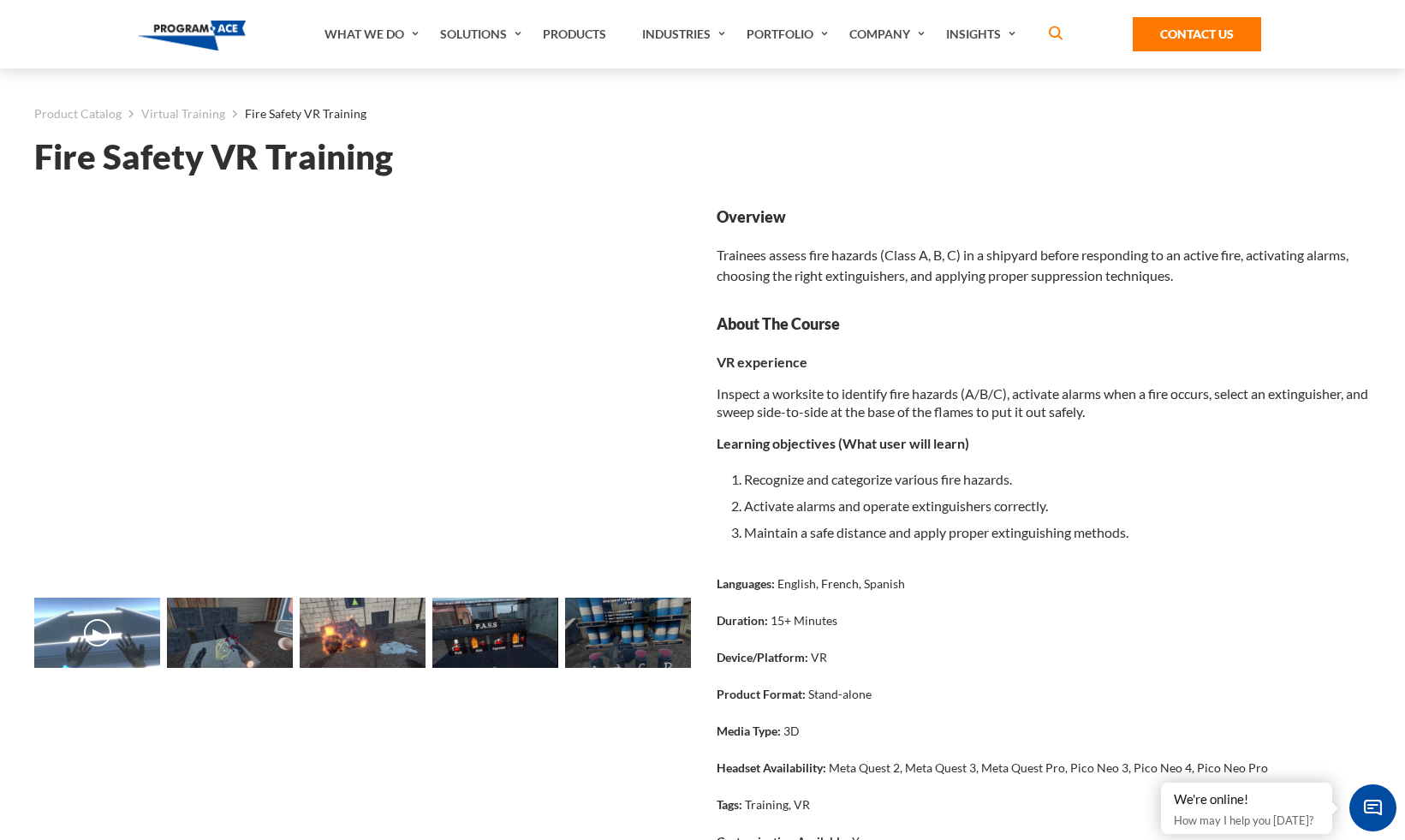
click at [1035, 210] on strong "Overview" at bounding box center [1043, 217] width 655 height 22
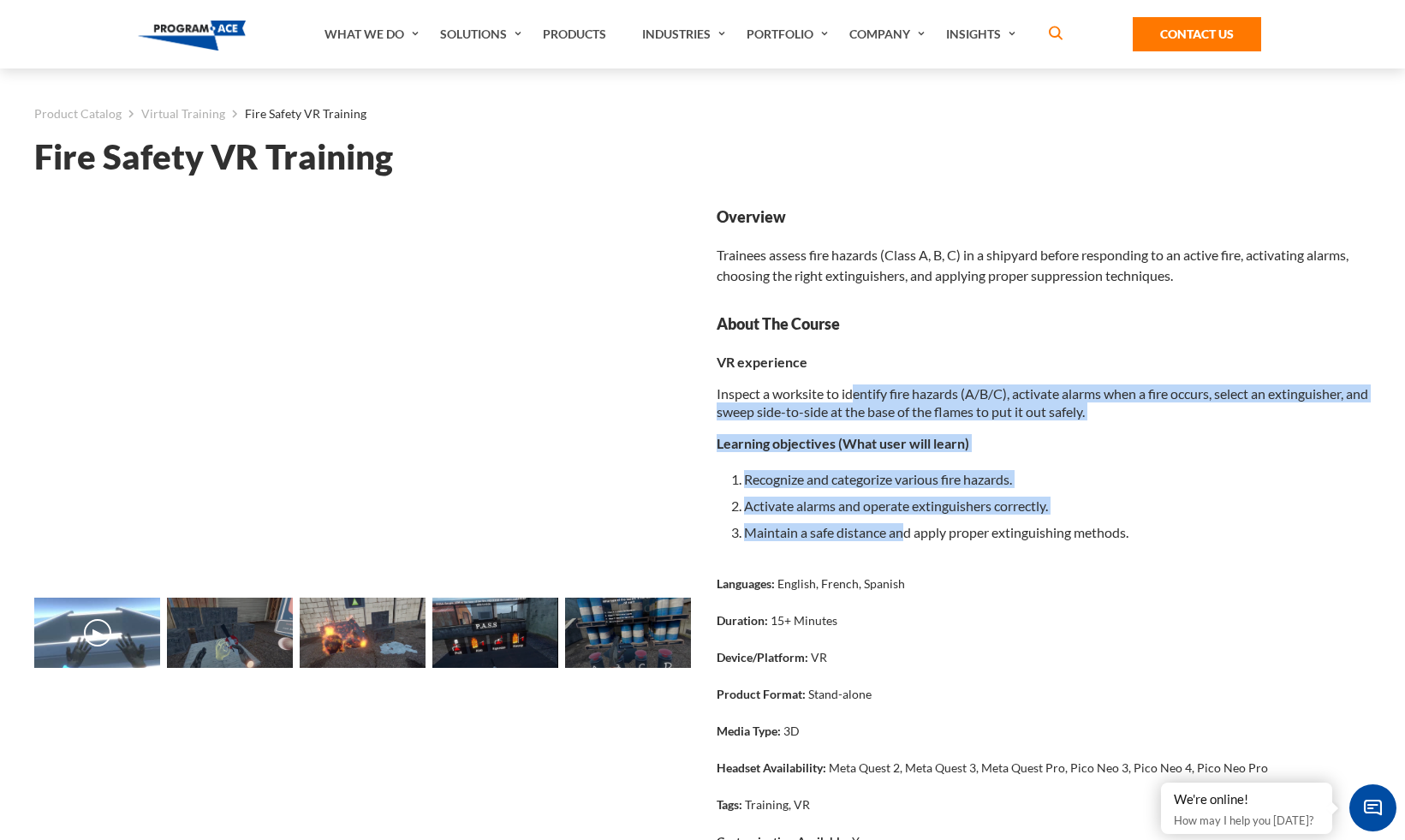
drag, startPoint x: 856, startPoint y: 388, endPoint x: 905, endPoint y: 537, distance: 156.9
click at [905, 537] on div "VR experience Inspect a worksite to identify fire hazards (A/B/C), activate ala…" at bounding box center [1043, 449] width 655 height 193
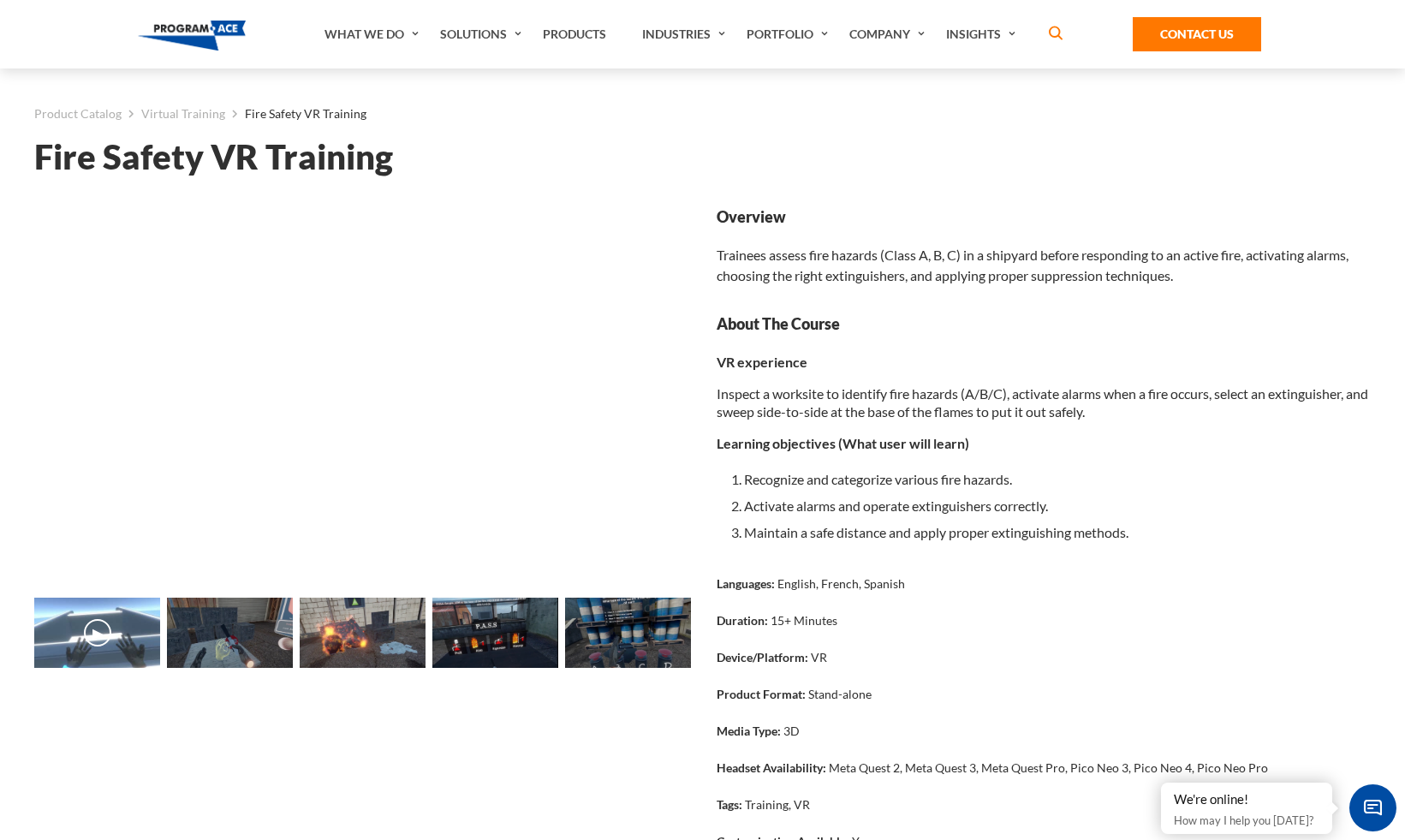
click at [817, 363] on p "VR experience" at bounding box center [1043, 362] width 655 height 18
drag, startPoint x: 714, startPoint y: 321, endPoint x: 798, endPoint y: 551, distance: 244.9
click at [789, 574] on div "Overview Trainees assess fire hazards (Class A, B, C) in a shipyard before resp…" at bounding box center [1044, 603] width 683 height 794
click at [910, 495] on li "Activate alarms and operate extinguishers correctly." at bounding box center [1057, 505] width 627 height 26
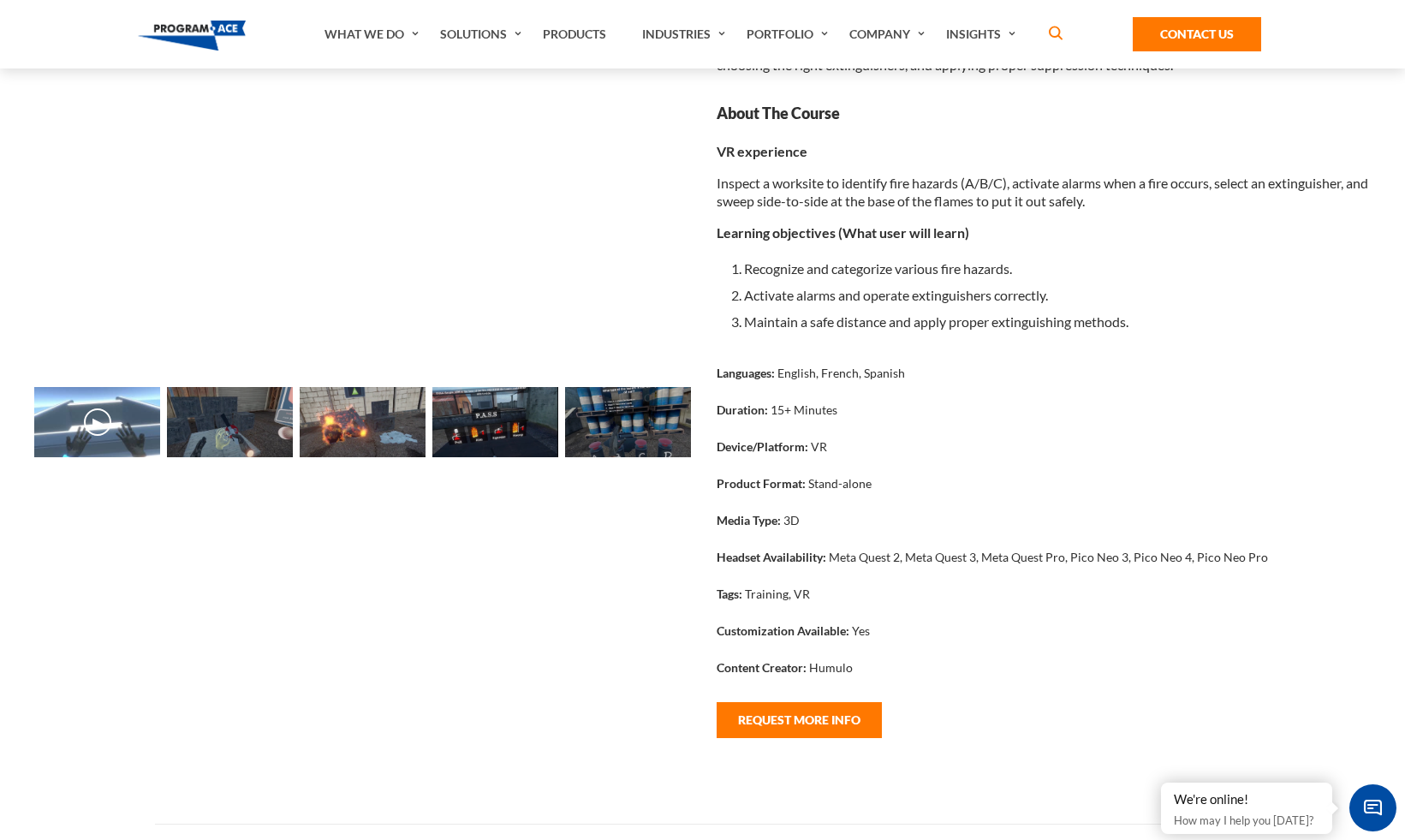
drag, startPoint x: 167, startPoint y: 490, endPoint x: 184, endPoint y: 698, distance: 208.7
click at [182, 700] on div "Loading... Loading... ▶" at bounding box center [362, 392] width 683 height 794
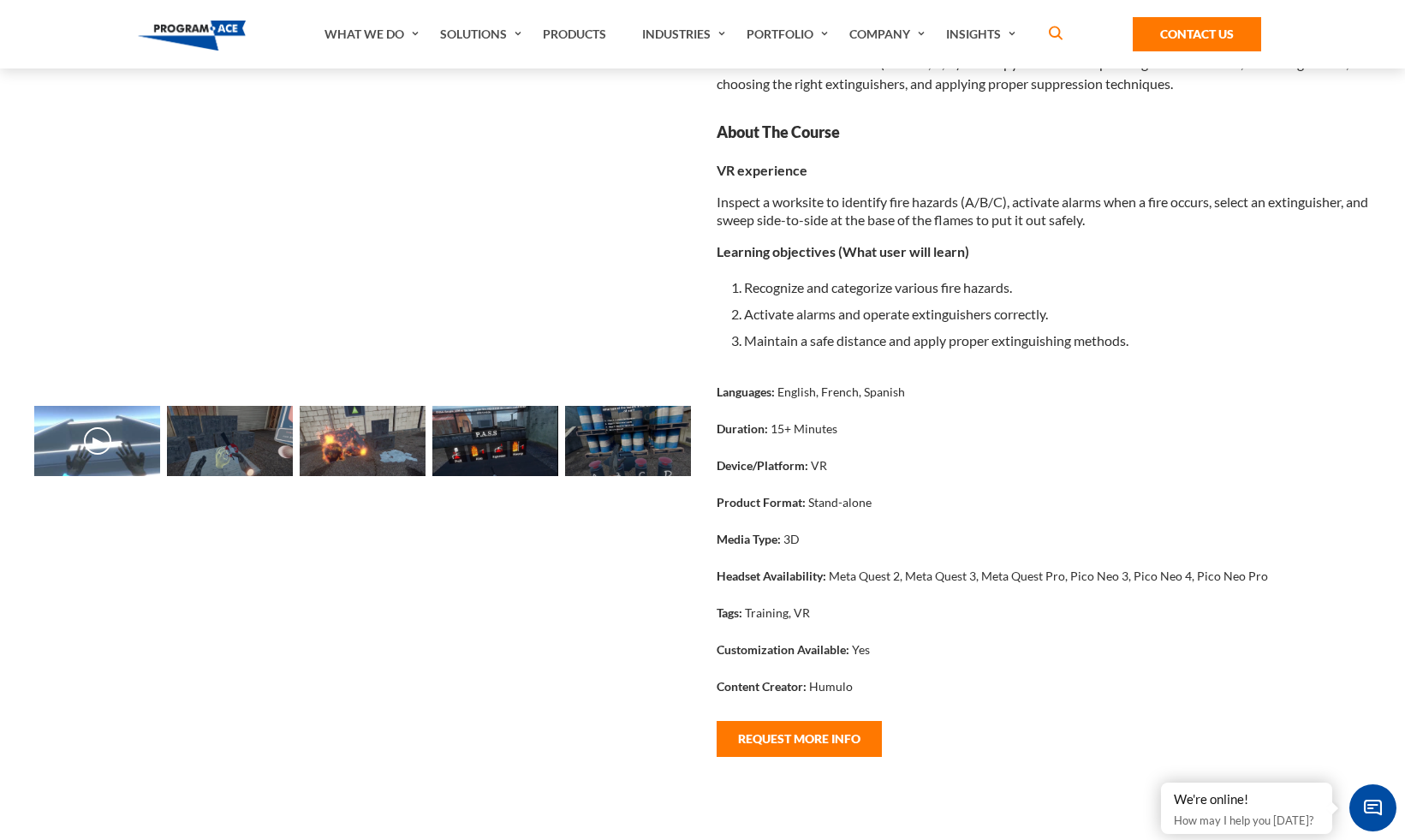
scroll to position [0, 0]
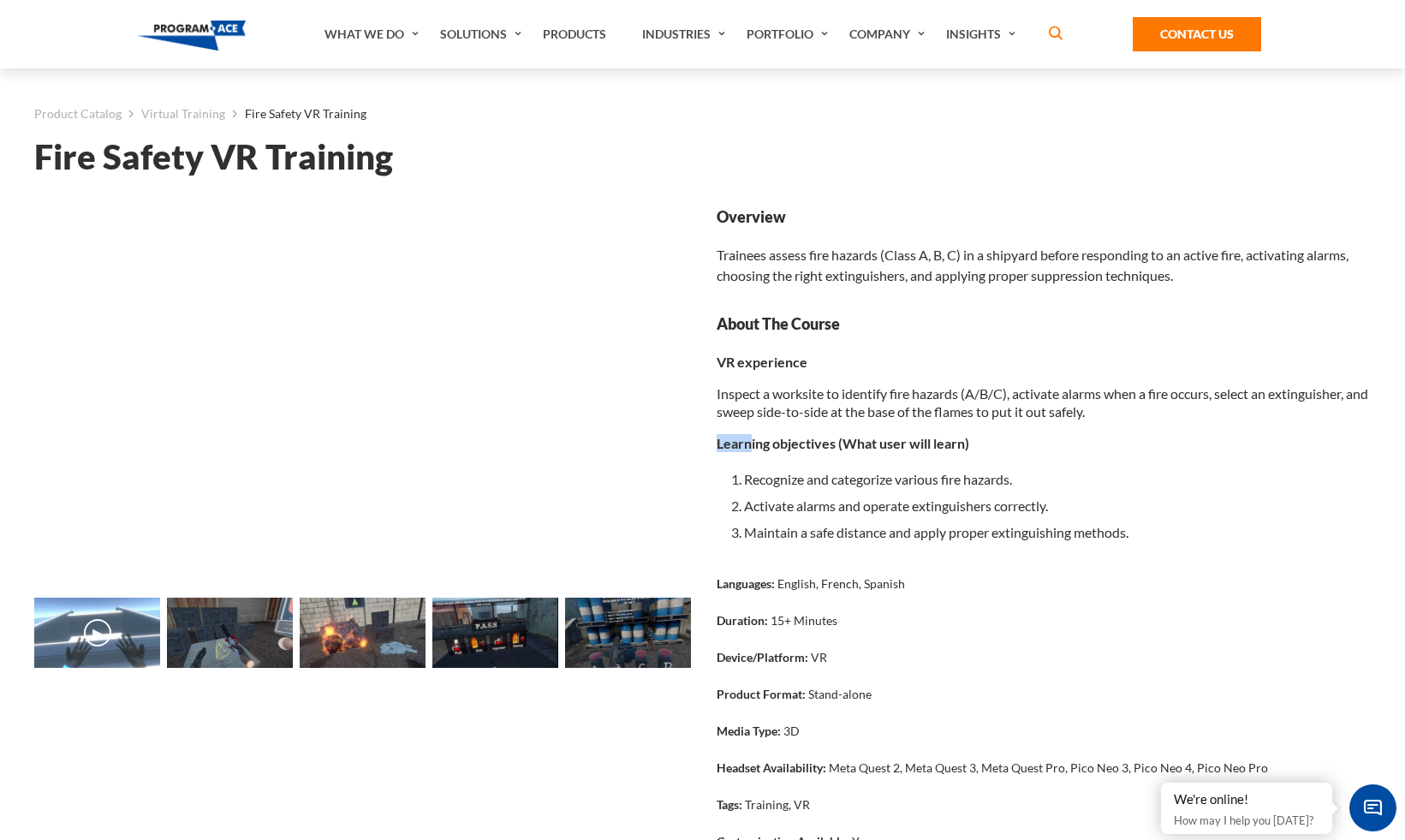
drag, startPoint x: 715, startPoint y: 445, endPoint x: 750, endPoint y: 445, distance: 35.0
click at [750, 445] on p "Learning objectives (What user will learn)" at bounding box center [1043, 443] width 655 height 18
drag, startPoint x: 218, startPoint y: 163, endPoint x: 393, endPoint y: 167, distance: 175.0
click at [393, 167] on h1 "Fire Safety VR Training" at bounding box center [702, 157] width 1336 height 30
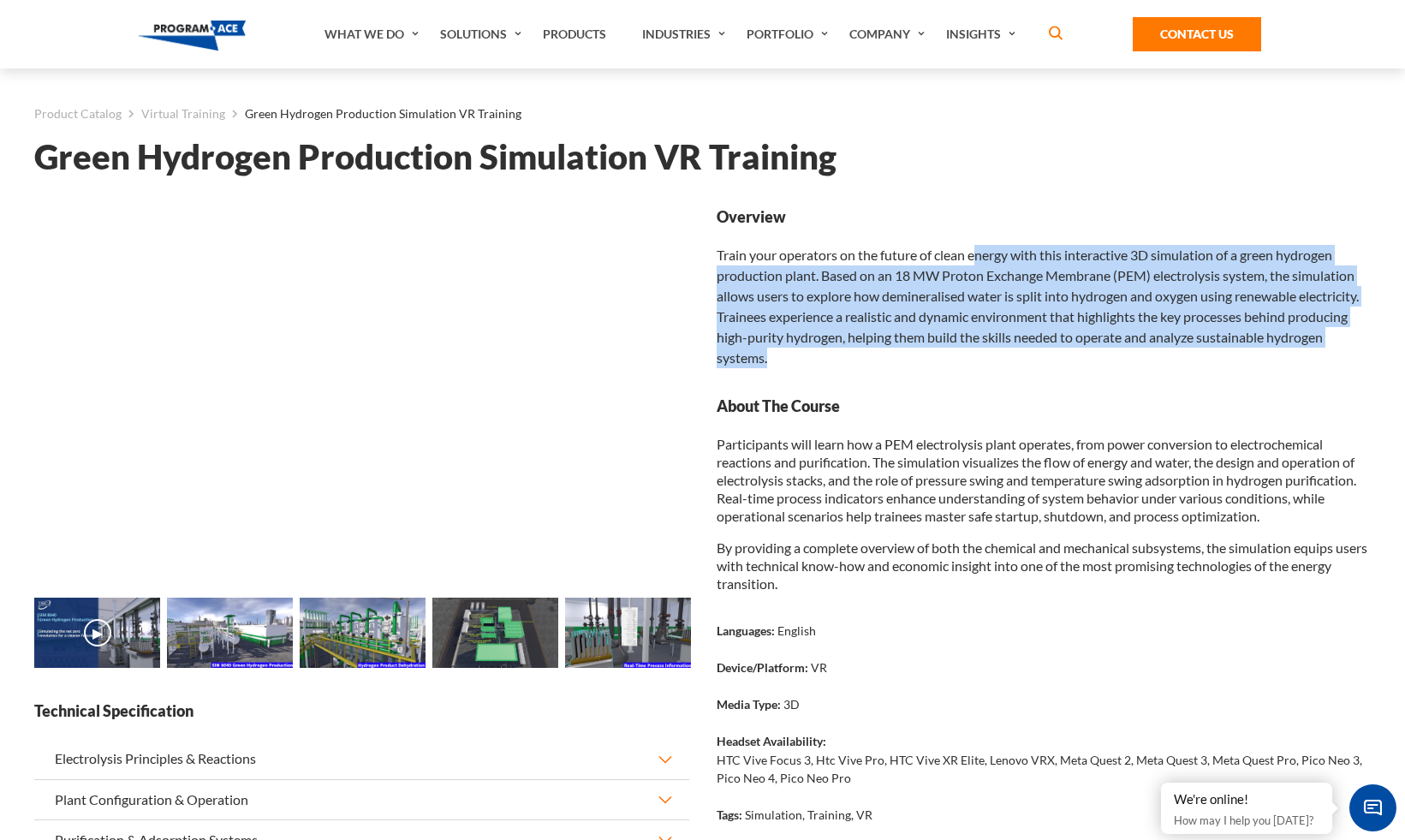
drag, startPoint x: 809, startPoint y: 249, endPoint x: 834, endPoint y: 393, distance: 146.2
click at [834, 393] on div "Overview Train your operators on the future of clean energy with this interacti…" at bounding box center [1043, 560] width 655 height 708
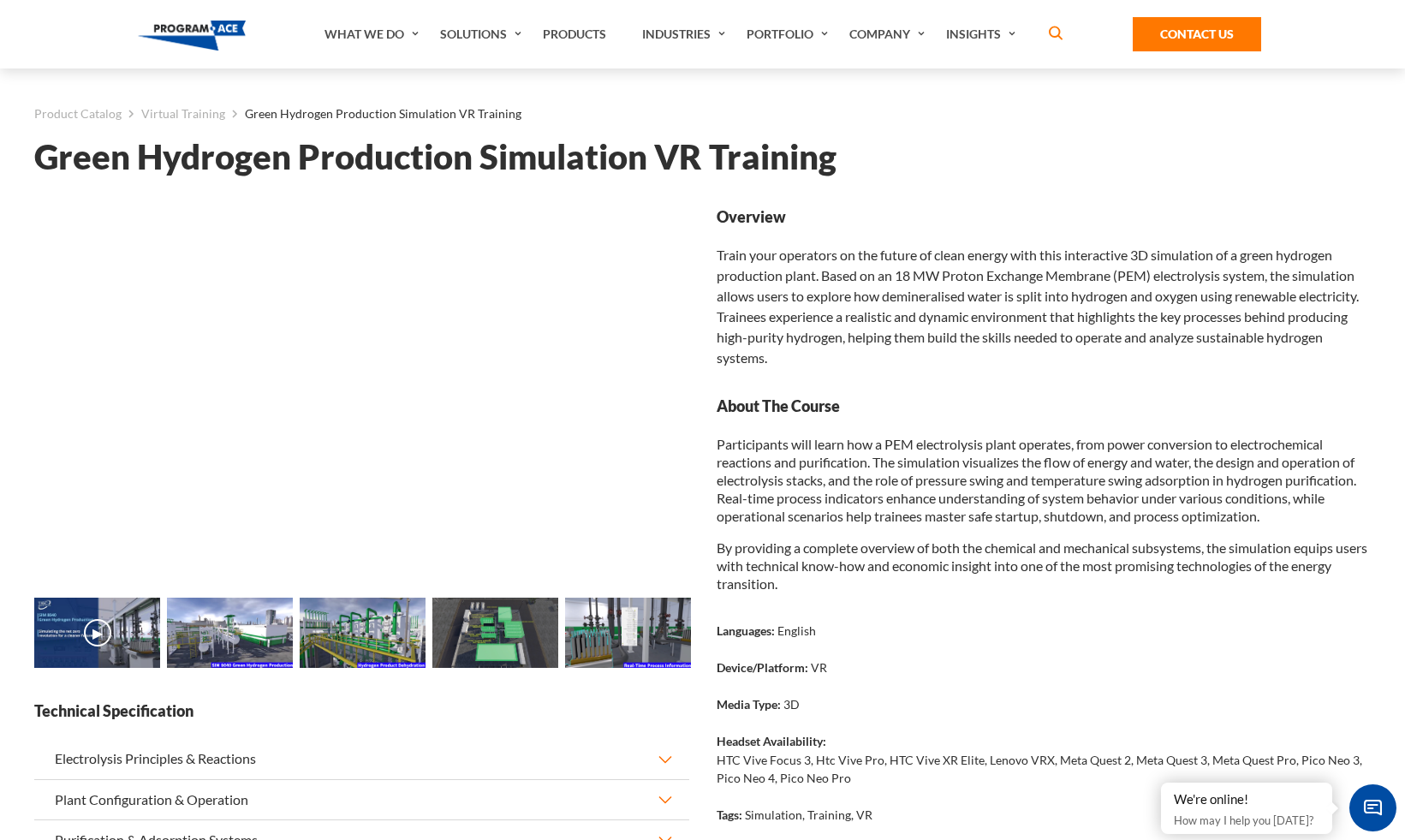
click at [1039, 494] on p "Participants will learn how a PEM electrolysis plant operates, from power conve…" at bounding box center [1043, 479] width 655 height 90
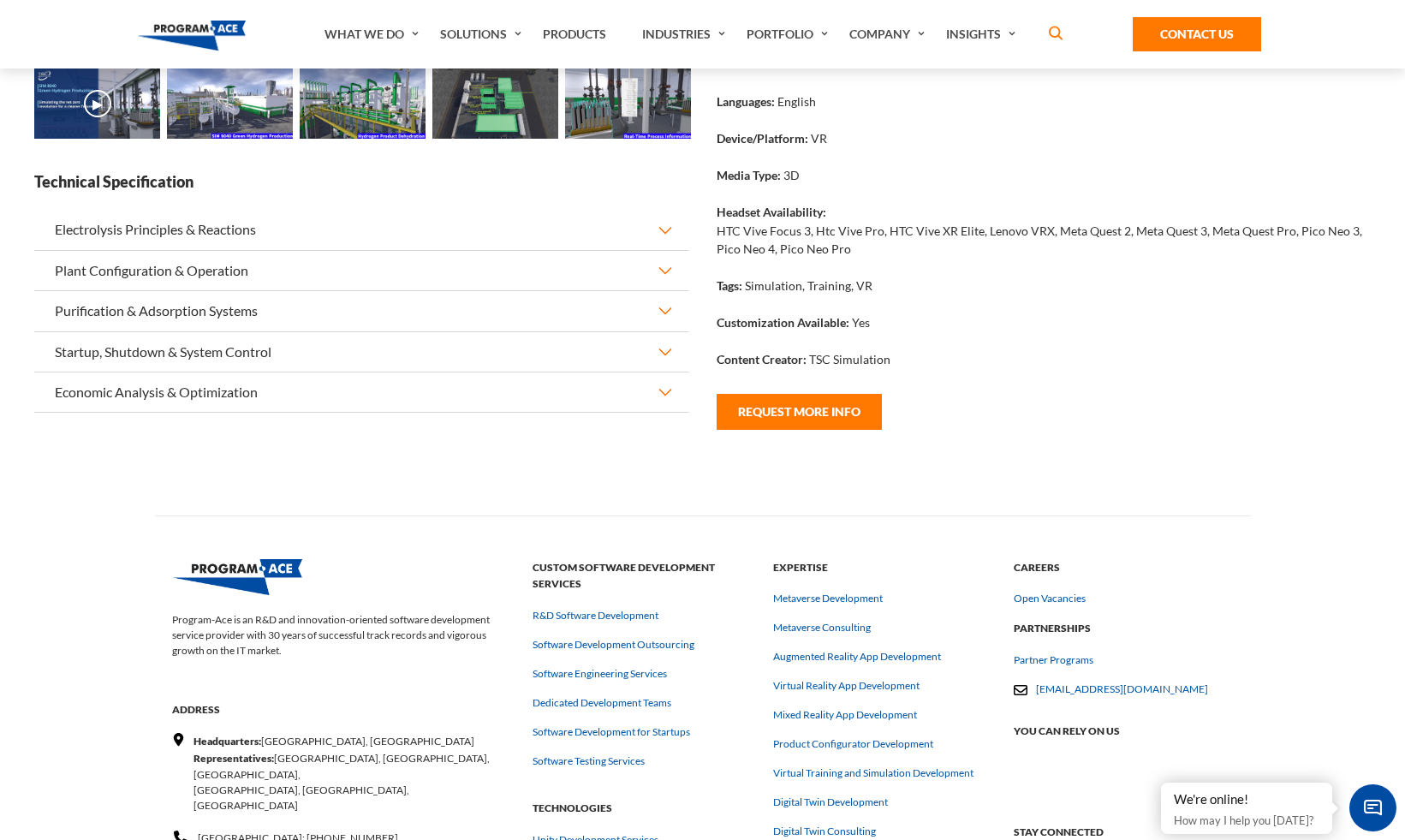
scroll to position [545, 0]
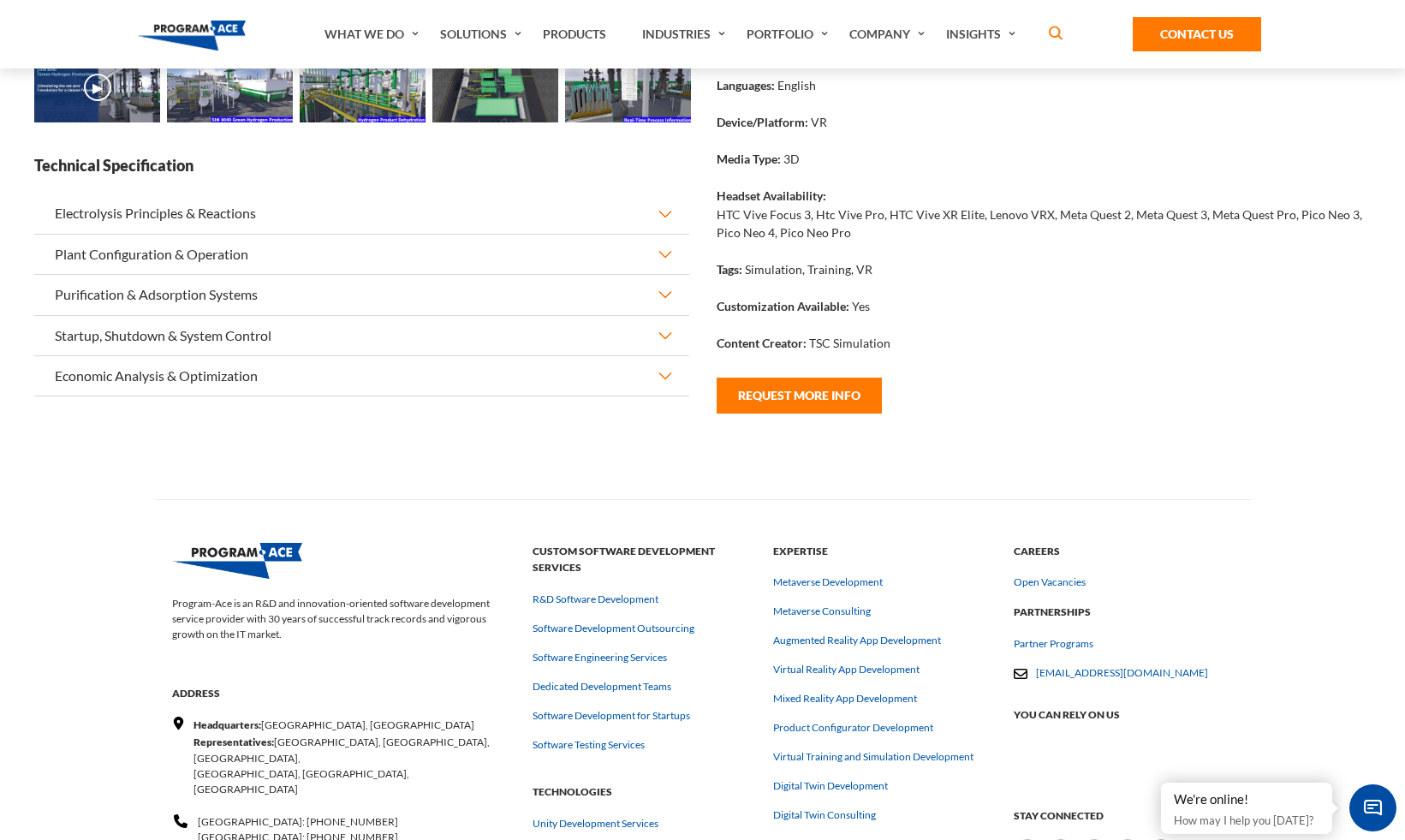
click at [653, 215] on button "Electrolysis Principles & Reactions" at bounding box center [361, 213] width 655 height 39
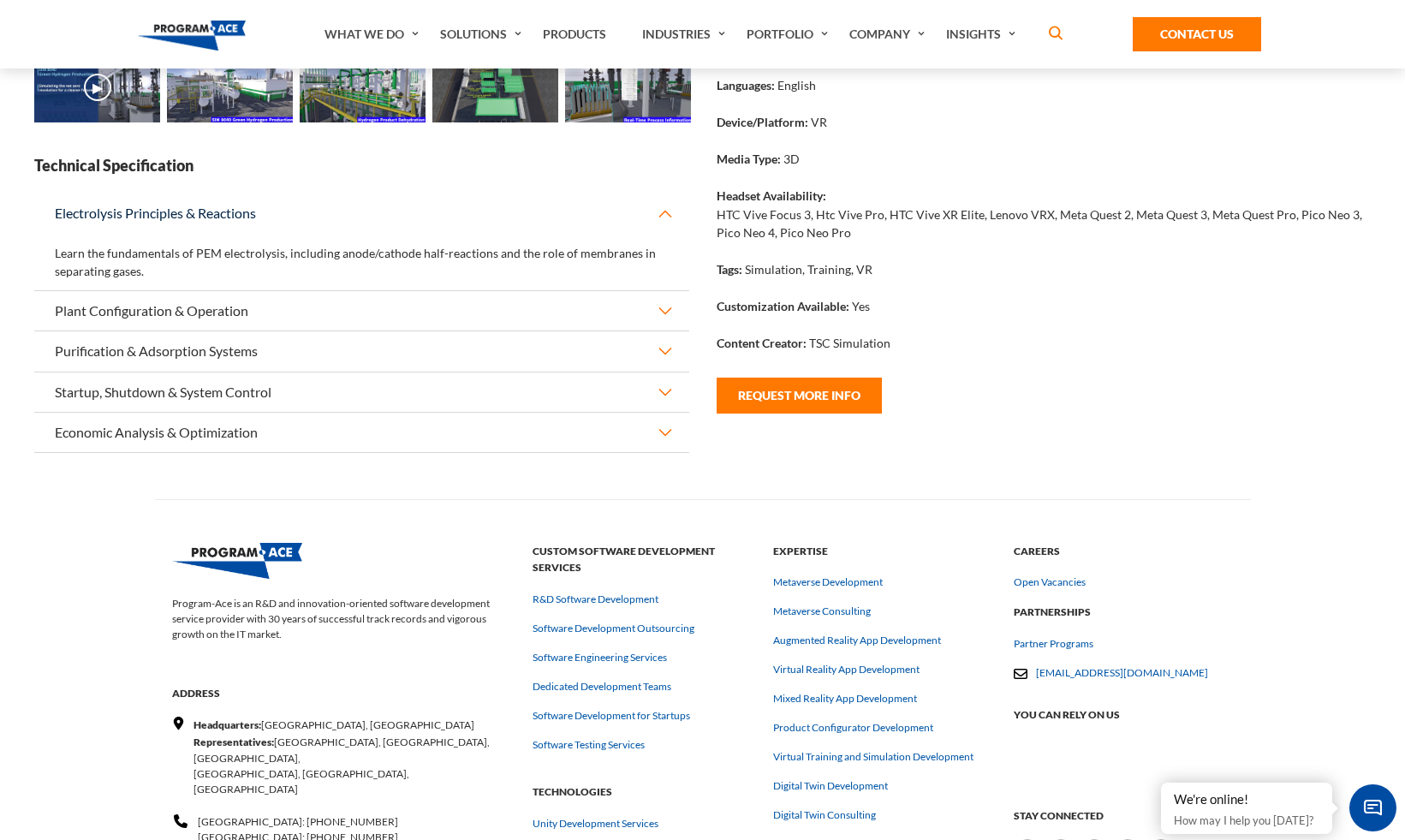
click at [653, 215] on button "Electrolysis Principles & Reactions" at bounding box center [361, 213] width 655 height 39
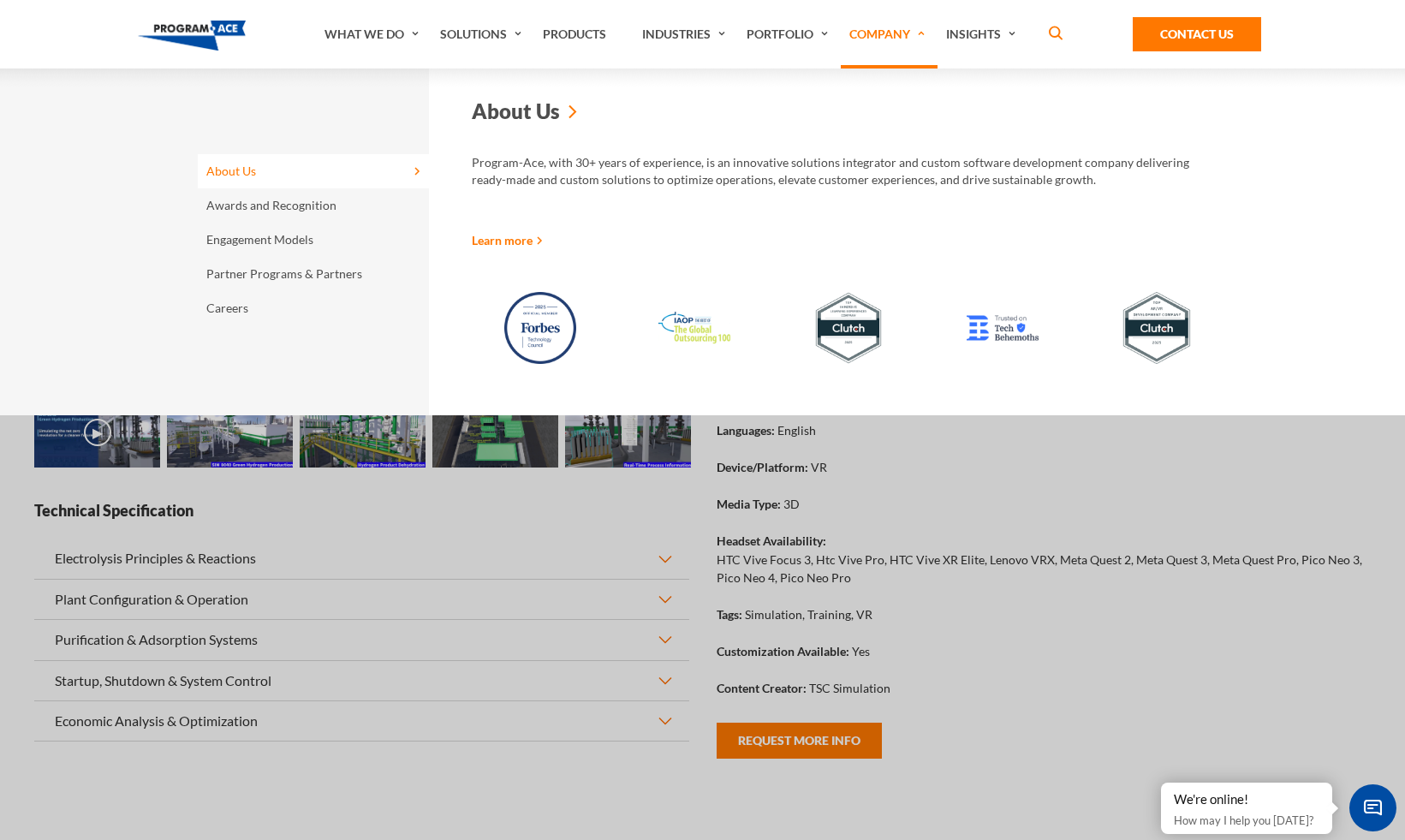
scroll to position [0, 0]
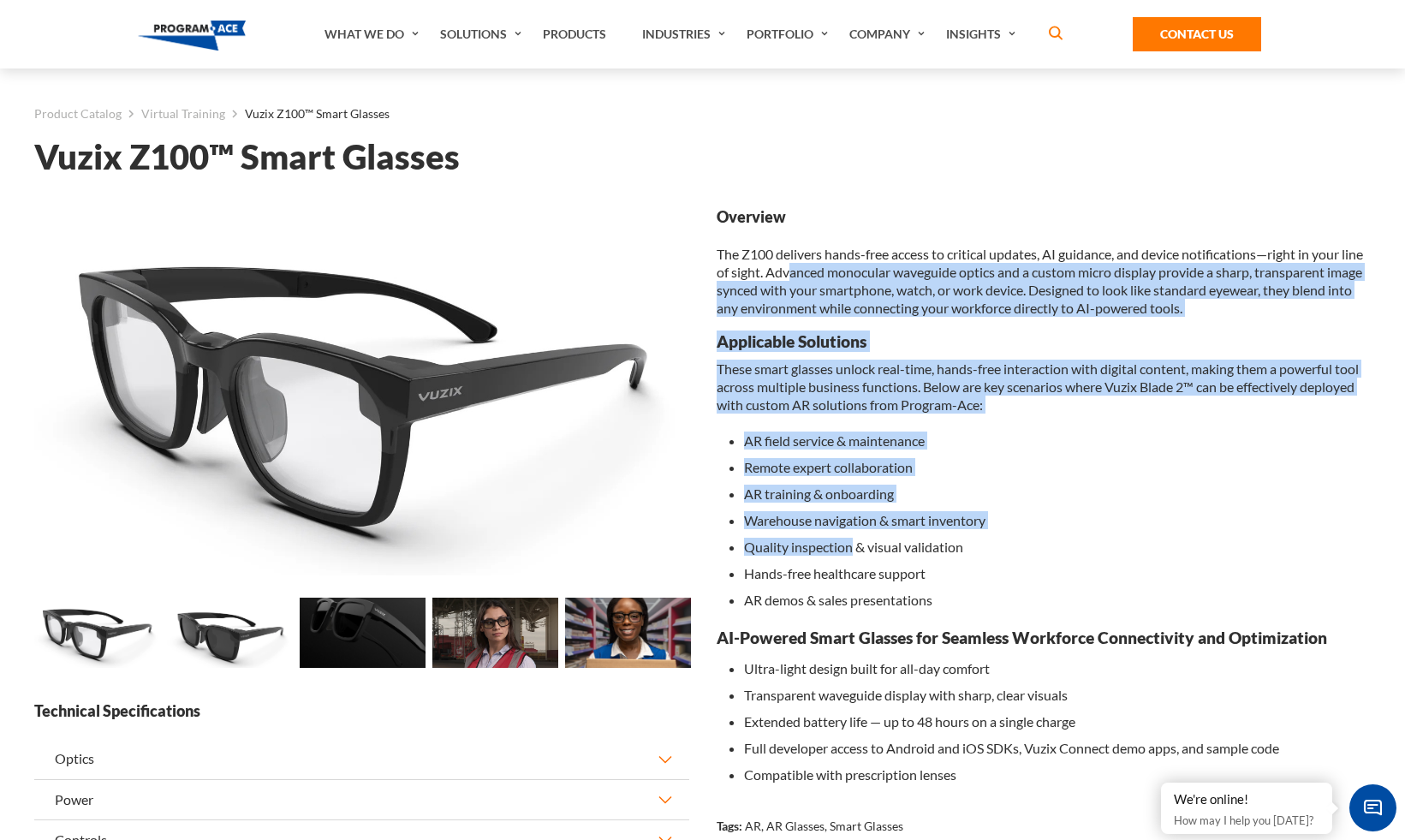
drag, startPoint x: 815, startPoint y: 275, endPoint x: 852, endPoint y: 541, distance: 268.6
click at [852, 541] on div "Overview The Z100 delivers hands-free access to critical updates, AI guidance, …" at bounding box center [1043, 497] width 655 height 581
click at [852, 540] on li "Quality inspection & visual validation" at bounding box center [1057, 546] width 627 height 26
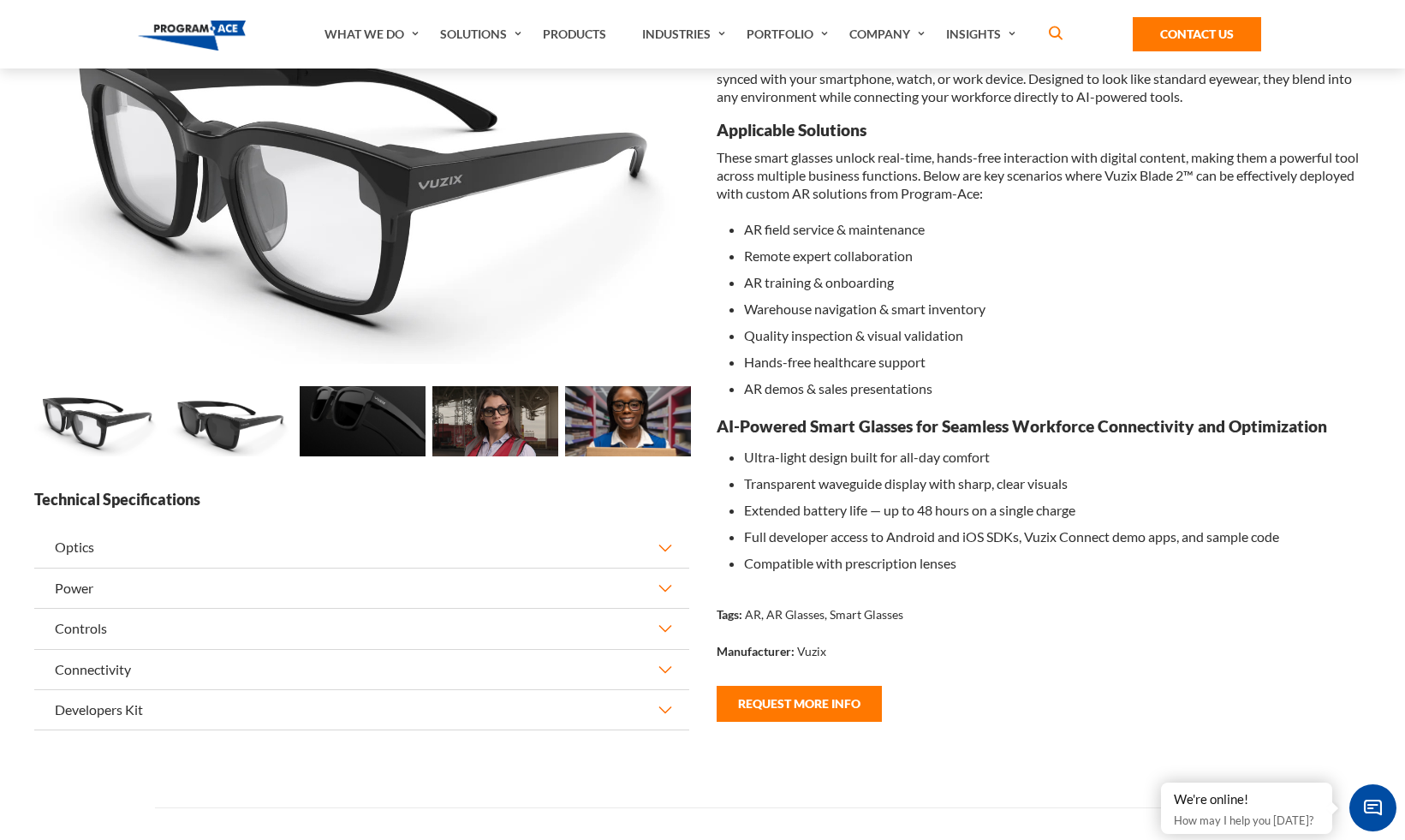
scroll to position [212, 0]
click at [644, 531] on button "Optics" at bounding box center [361, 546] width 655 height 39
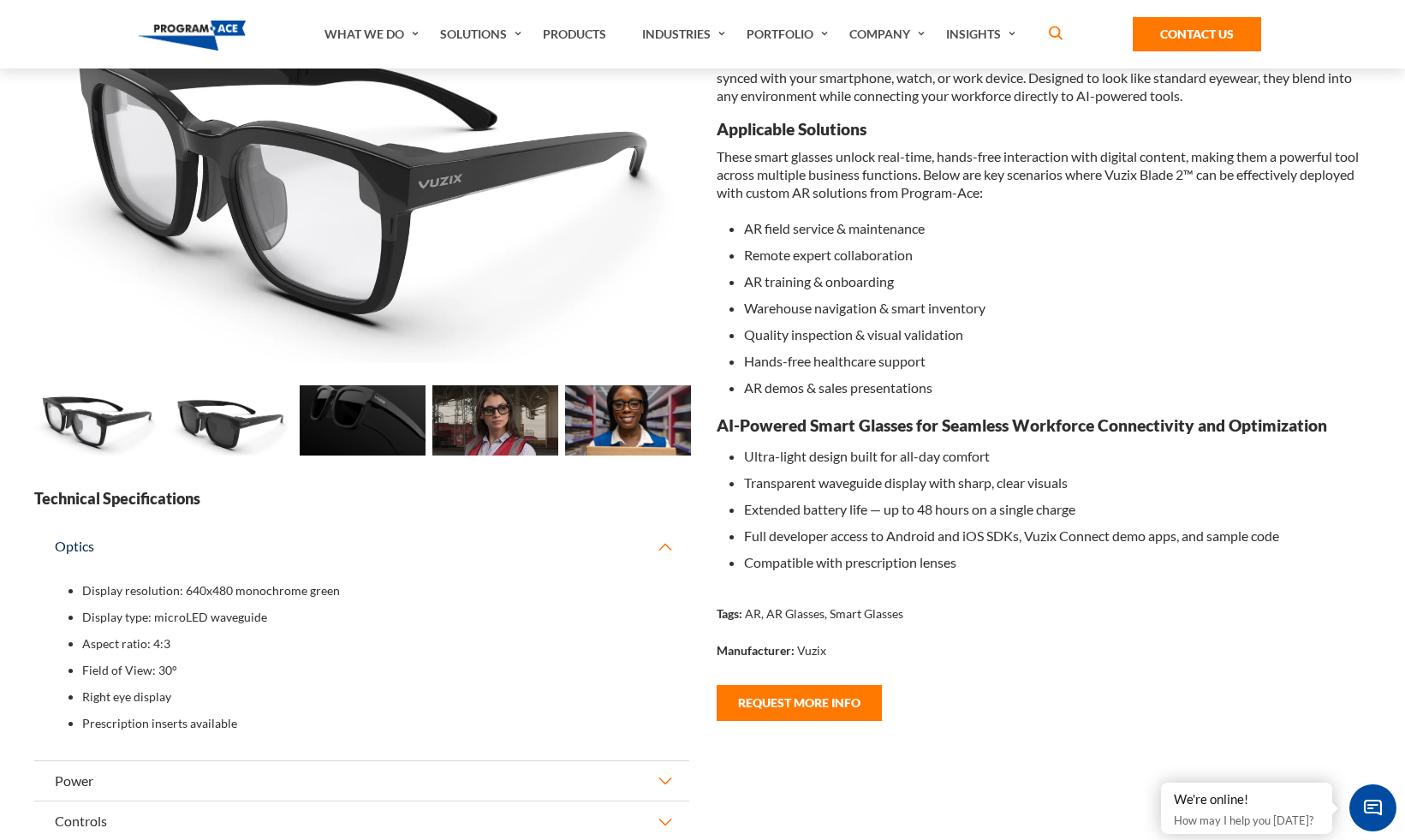
click at [656, 549] on button "Optics" at bounding box center [361, 546] width 655 height 39
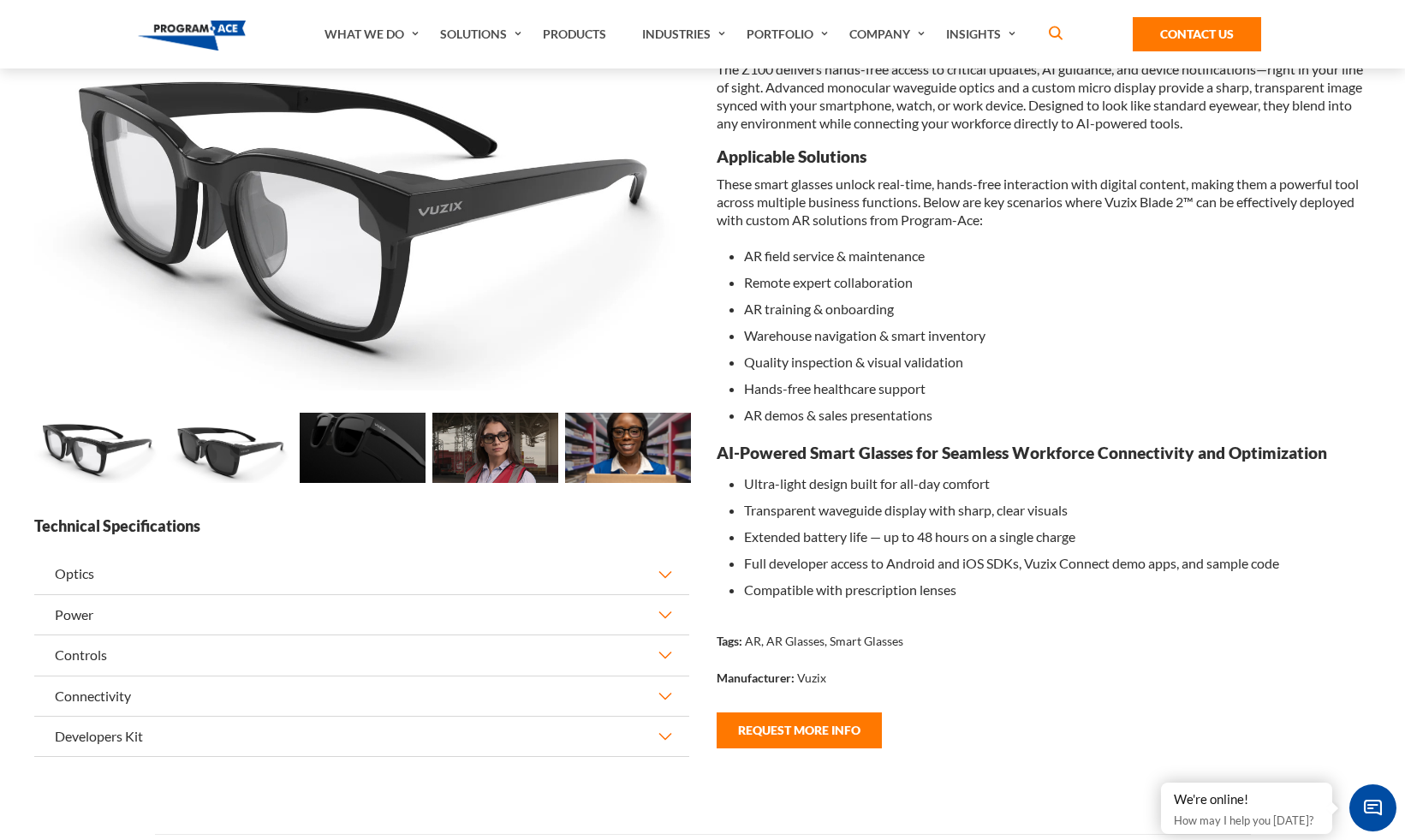
scroll to position [0, 0]
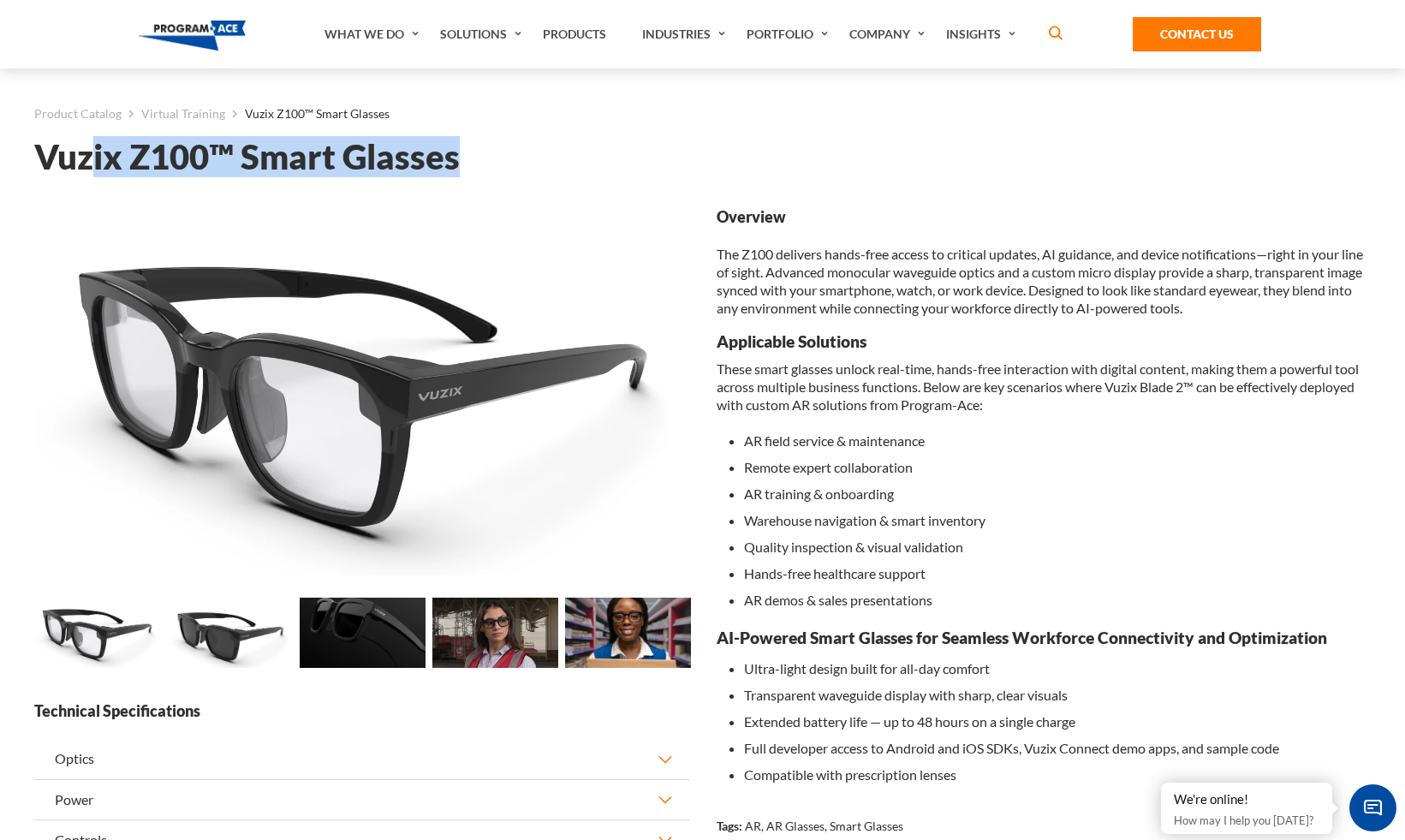
drag, startPoint x: 456, startPoint y: 156, endPoint x: 94, endPoint y: 162, distance: 362.0
click at [90, 162] on h1 "Vuzix Z100™ Smart Glasses" at bounding box center [702, 157] width 1336 height 30
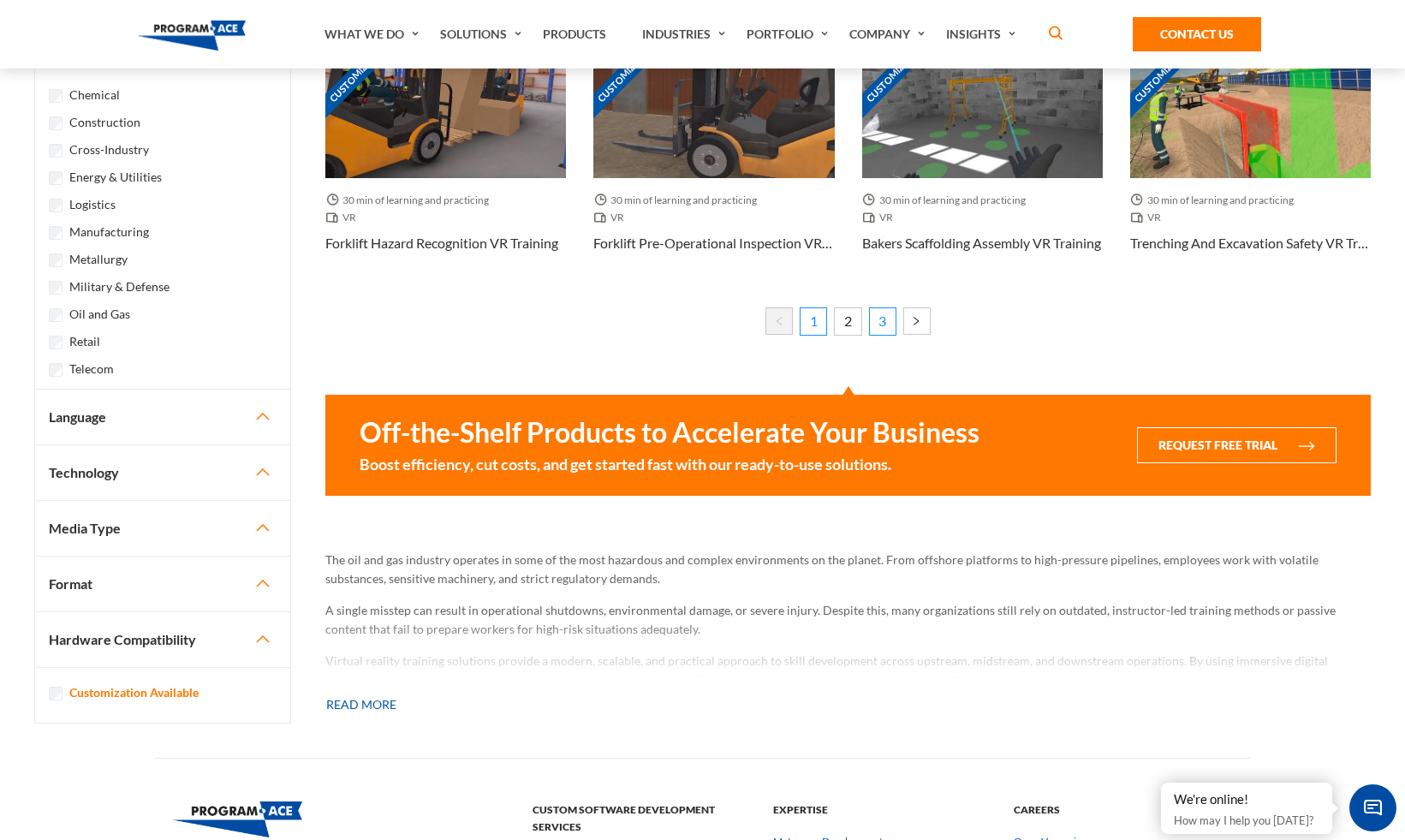
scroll to position [1183, 0]
click at [371, 709] on button "Read more" at bounding box center [360, 704] width 72 height 38
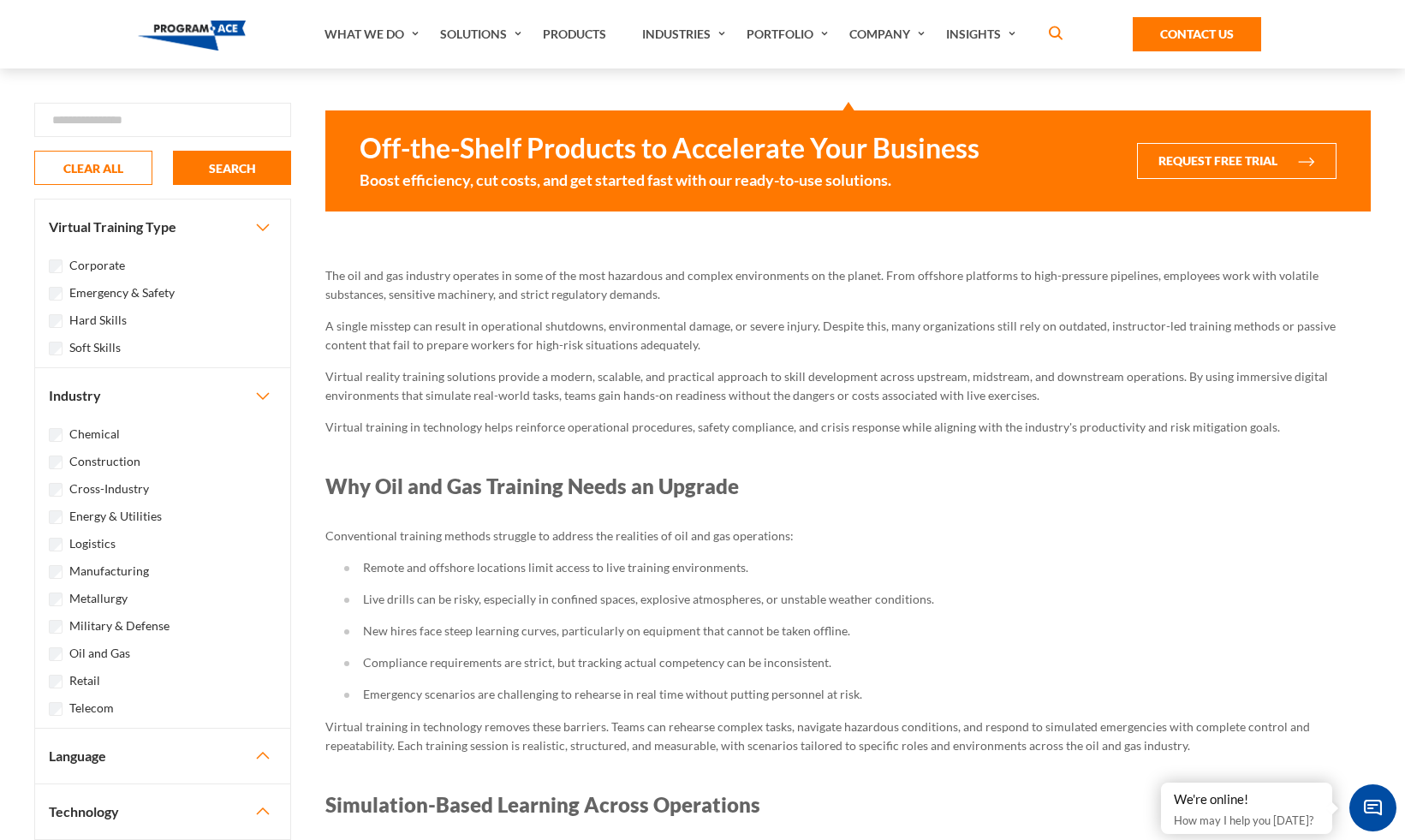
scroll to position [1466, 0]
